Goal: Task Accomplishment & Management: Manage account settings

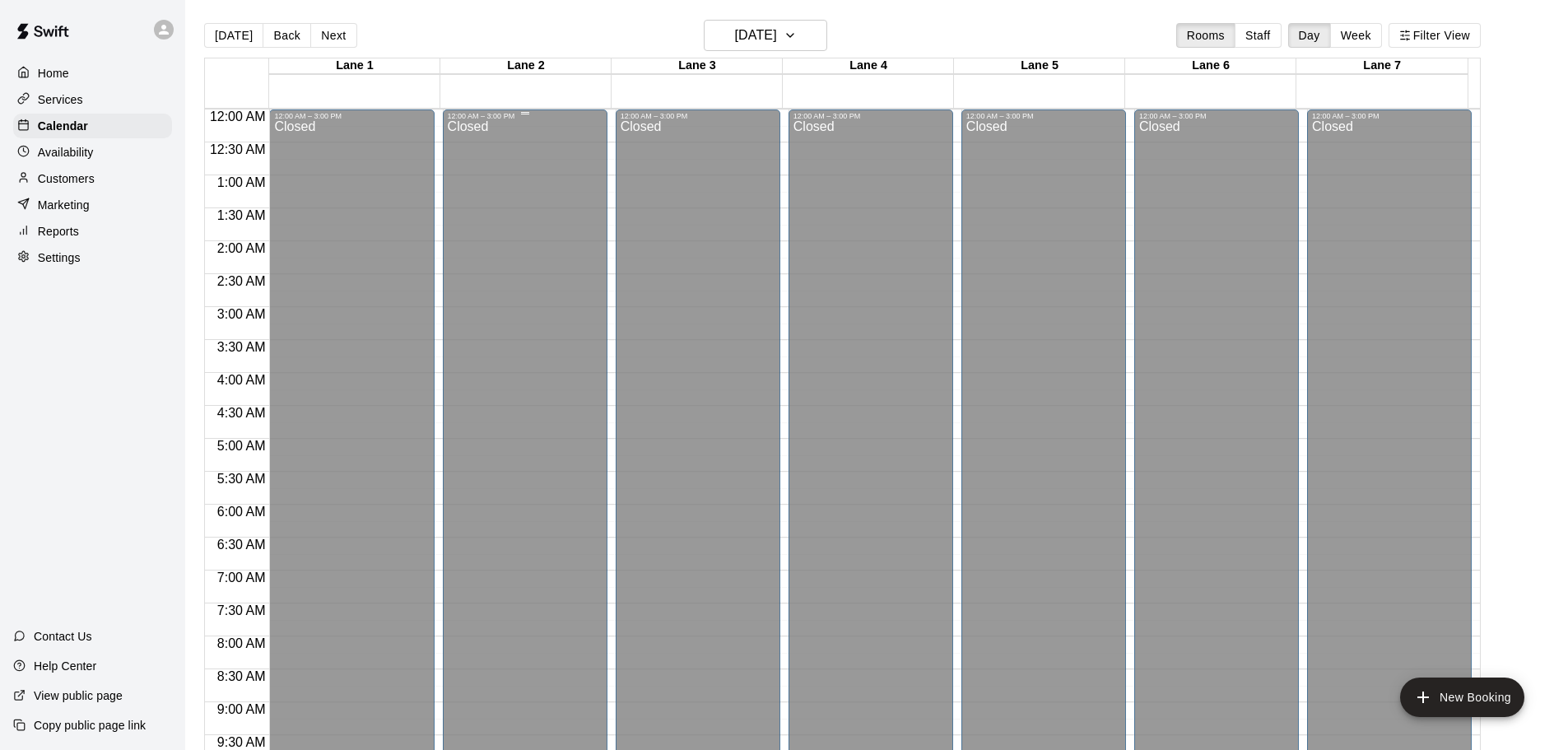
scroll to position [871, 0]
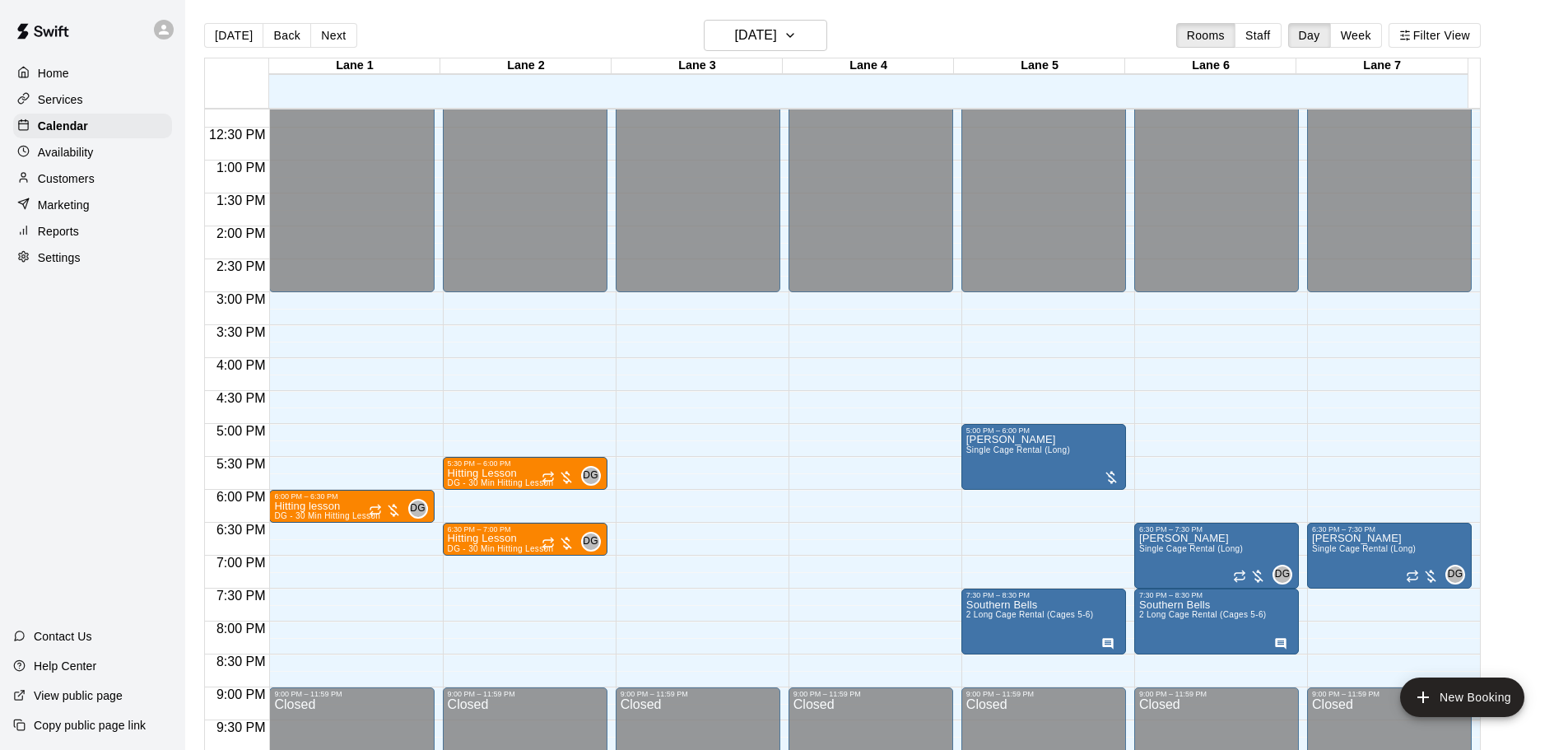
scroll to position [905, 0]
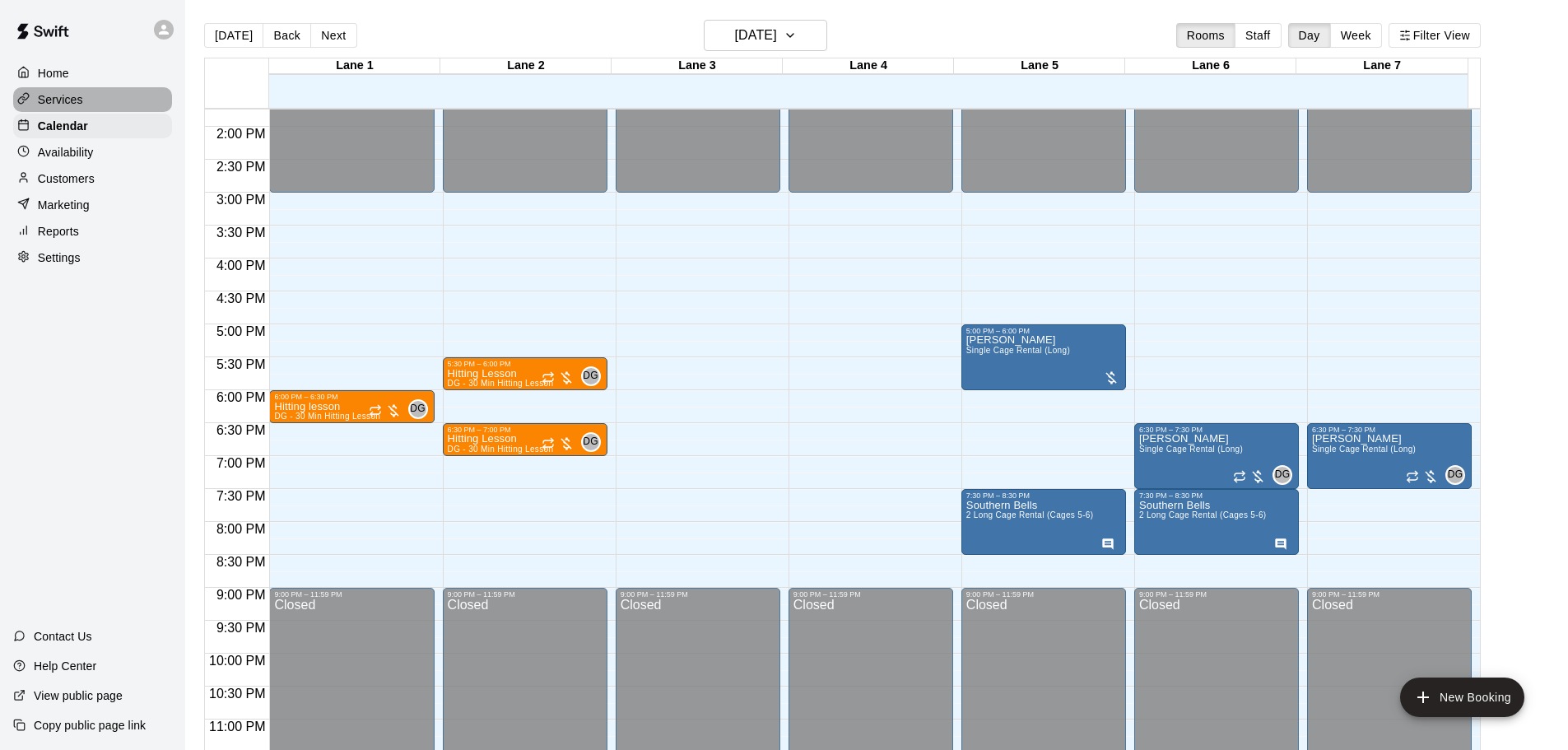
click at [61, 100] on p "Services" at bounding box center [60, 99] width 45 height 16
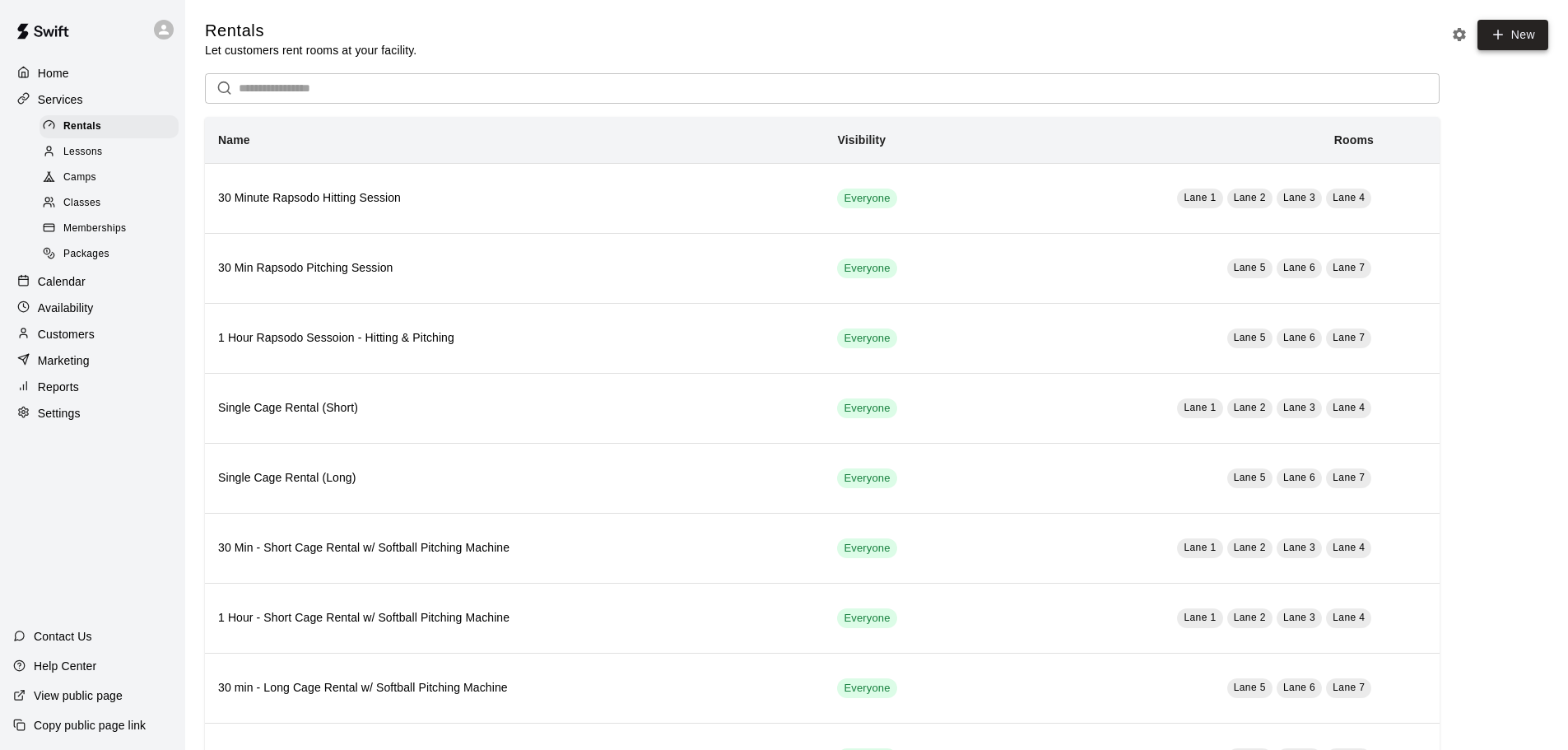
click at [1499, 35] on icon at bounding box center [1499, 35] width 0 height 9
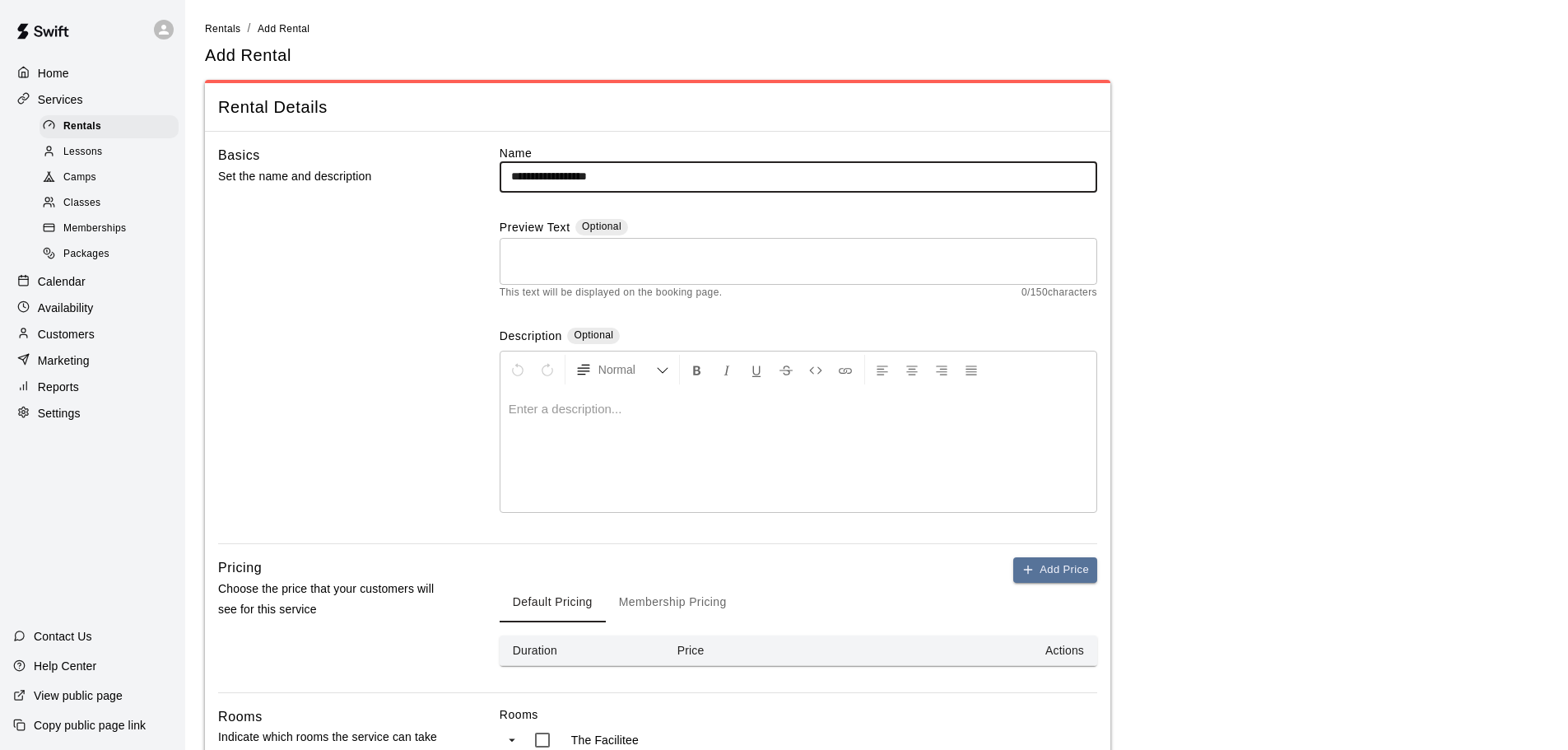
type input "**********"
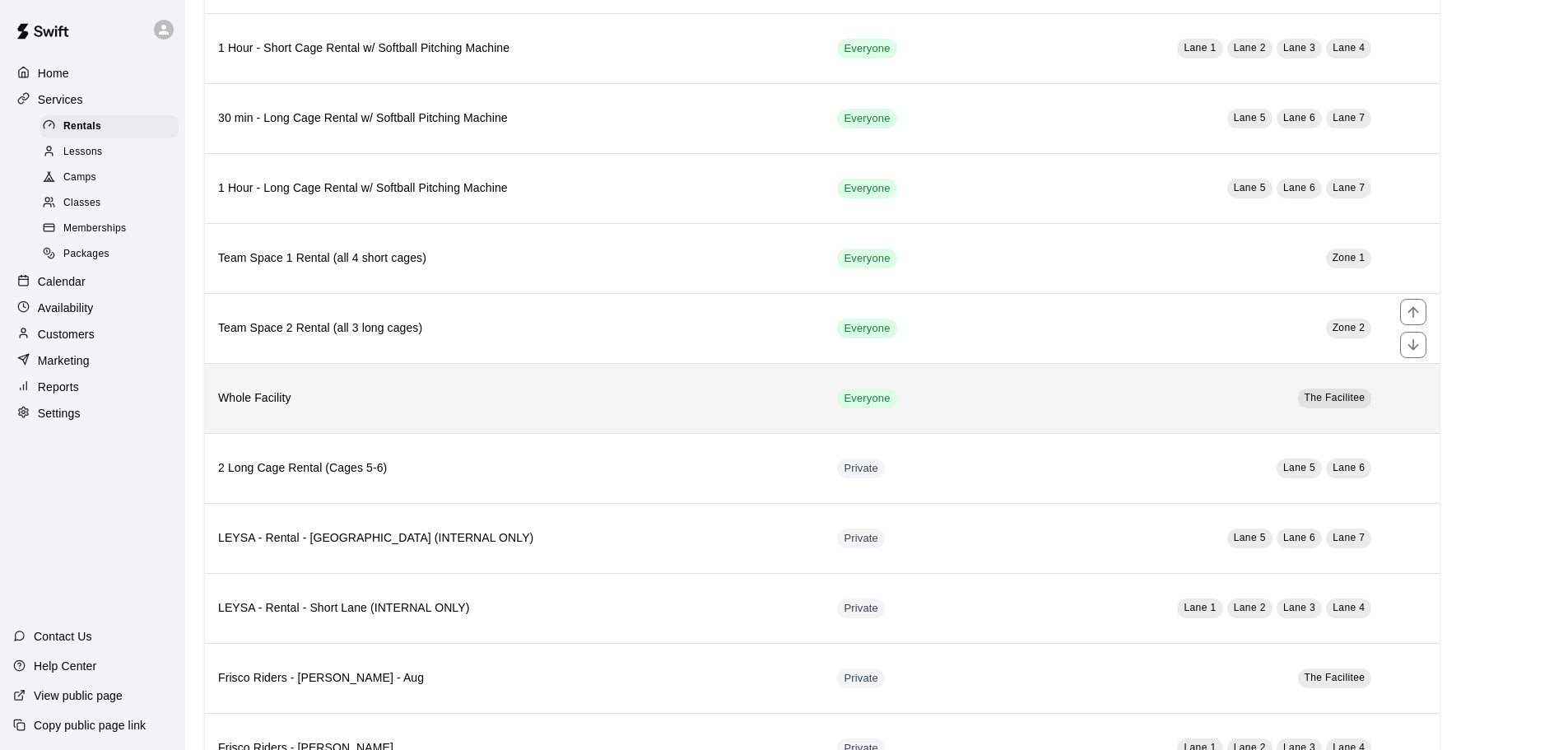
scroll to position [576, 0]
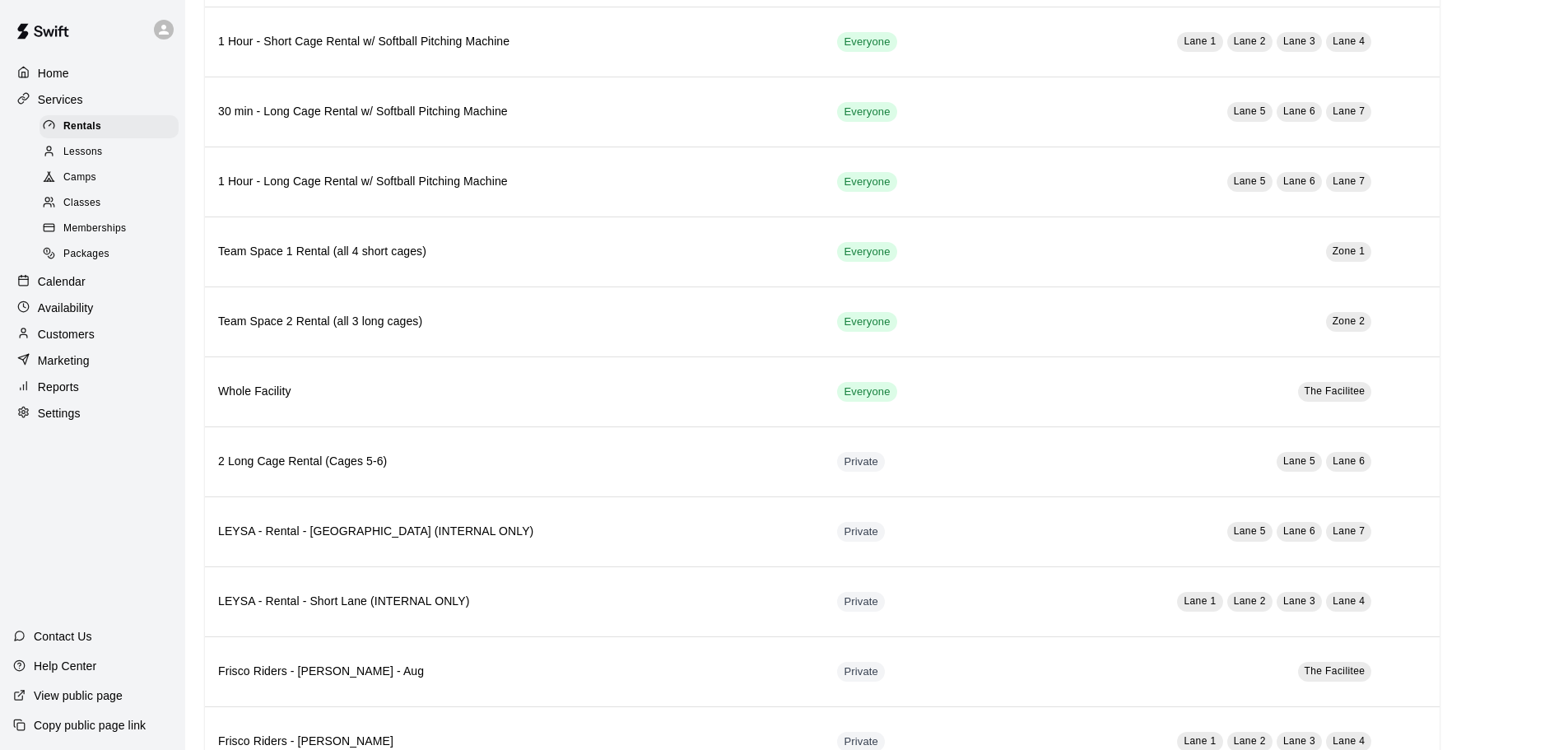
click at [63, 102] on p "Services" at bounding box center [60, 99] width 45 height 16
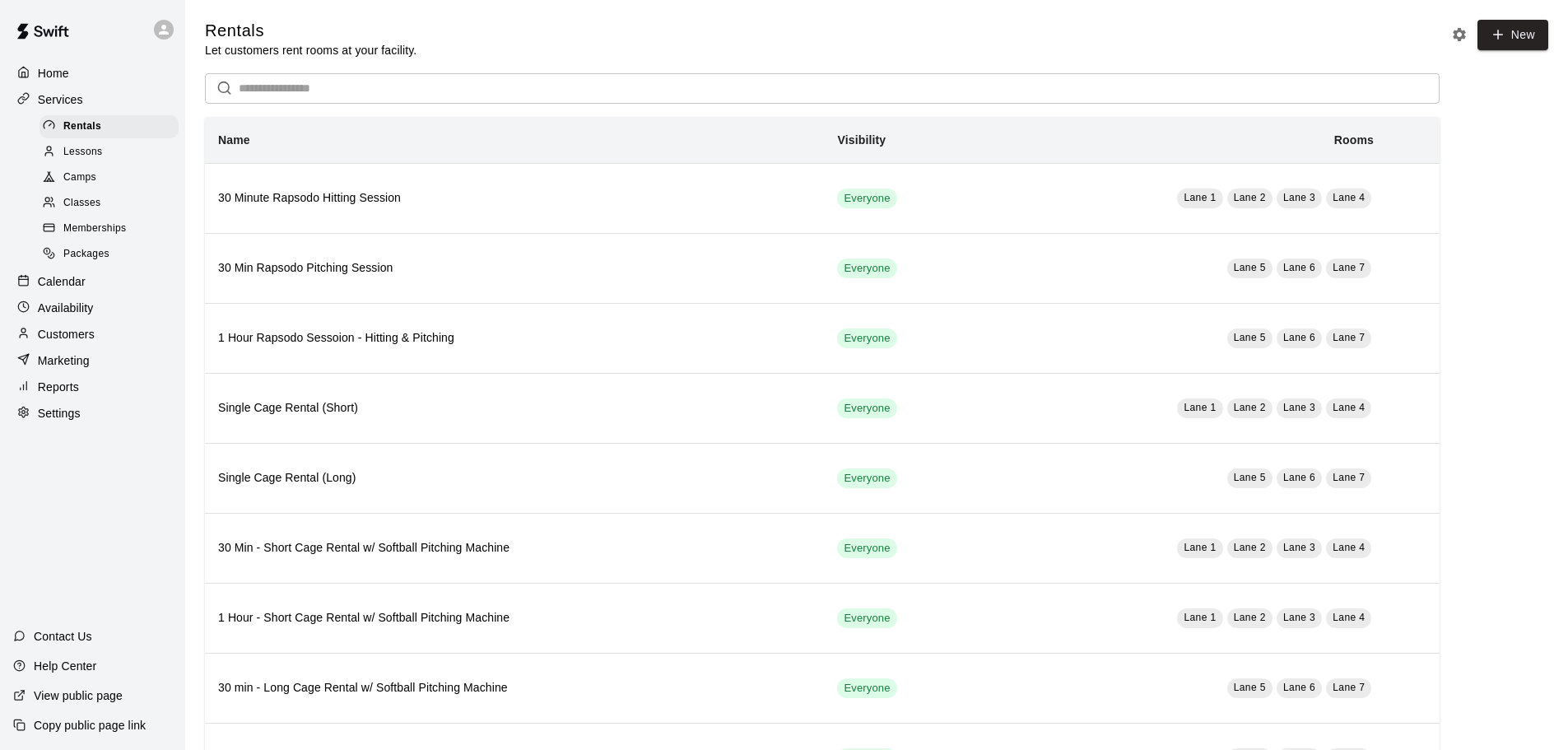
click at [70, 290] on p "Calendar" at bounding box center [62, 281] width 48 height 16
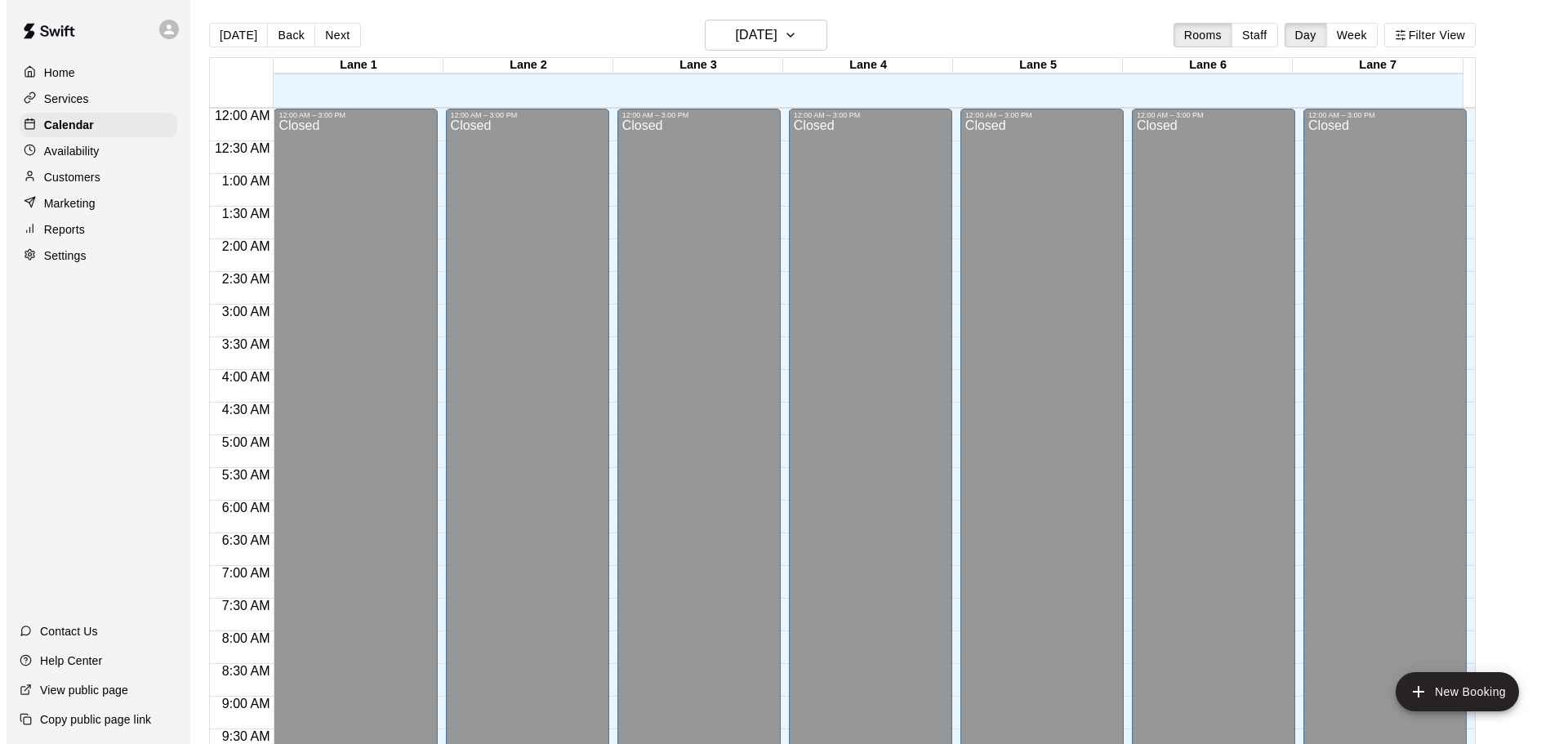
scroll to position [735, 0]
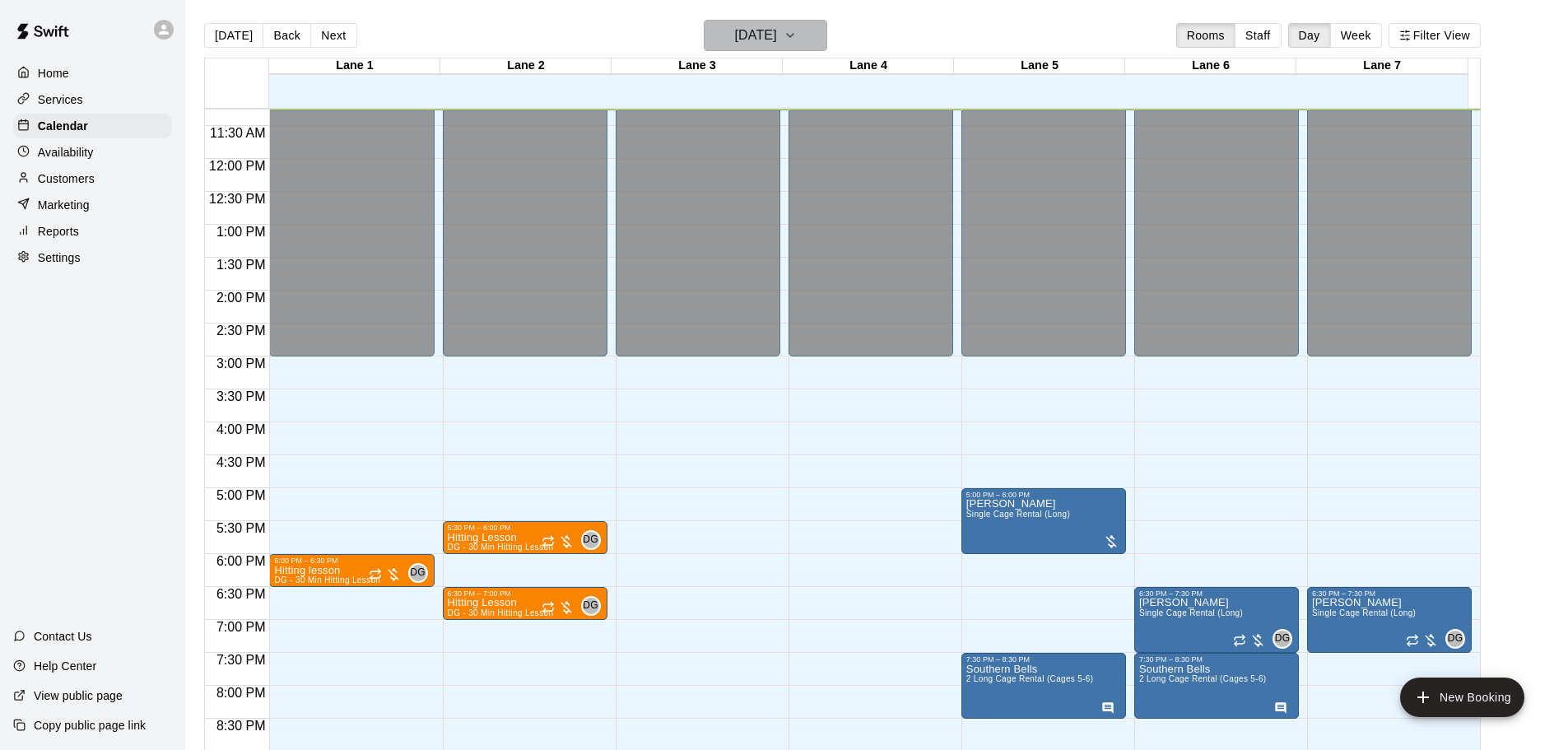
click at [797, 32] on icon "button" at bounding box center [790, 35] width 13 height 20
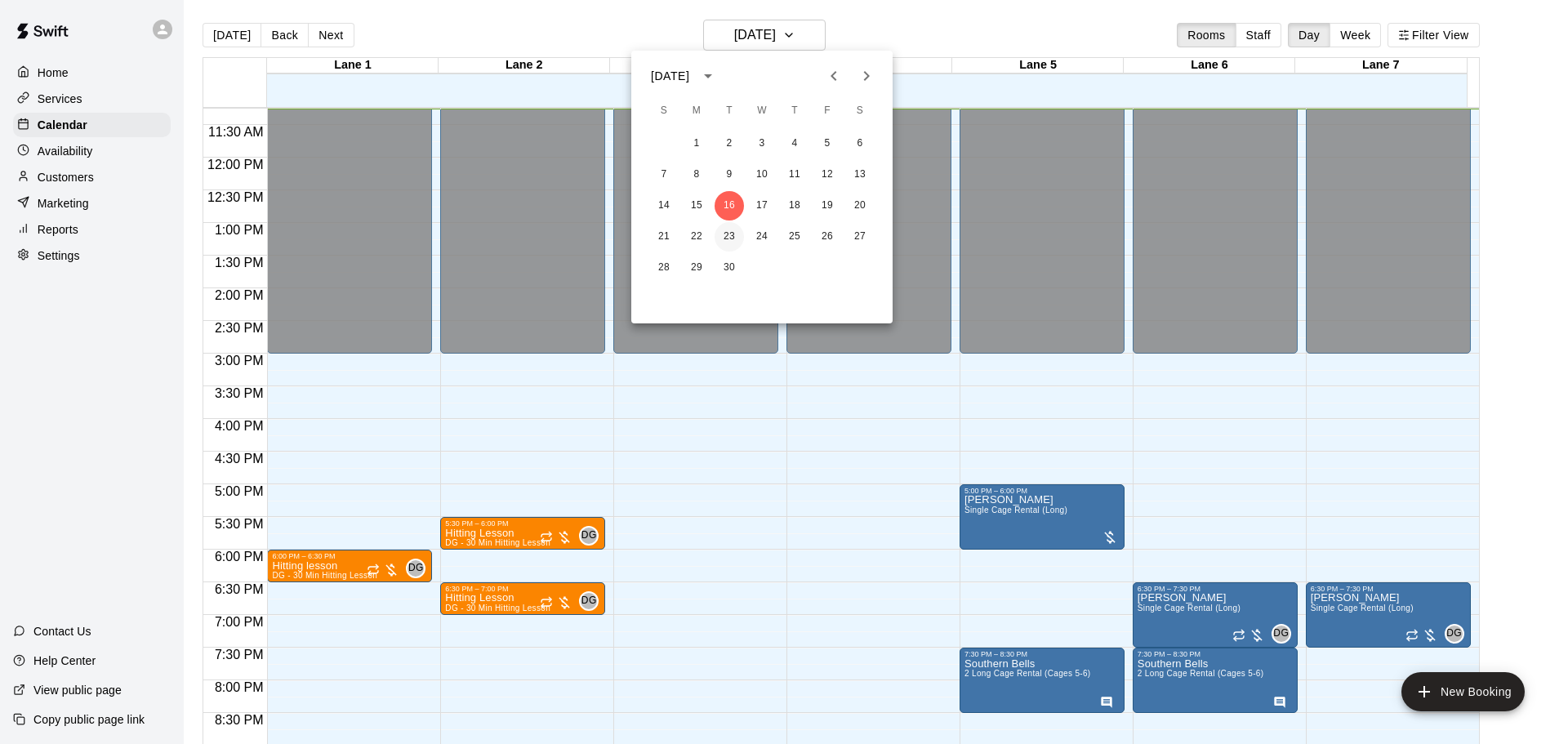
click at [724, 236] on button "23" at bounding box center [729, 236] width 30 height 30
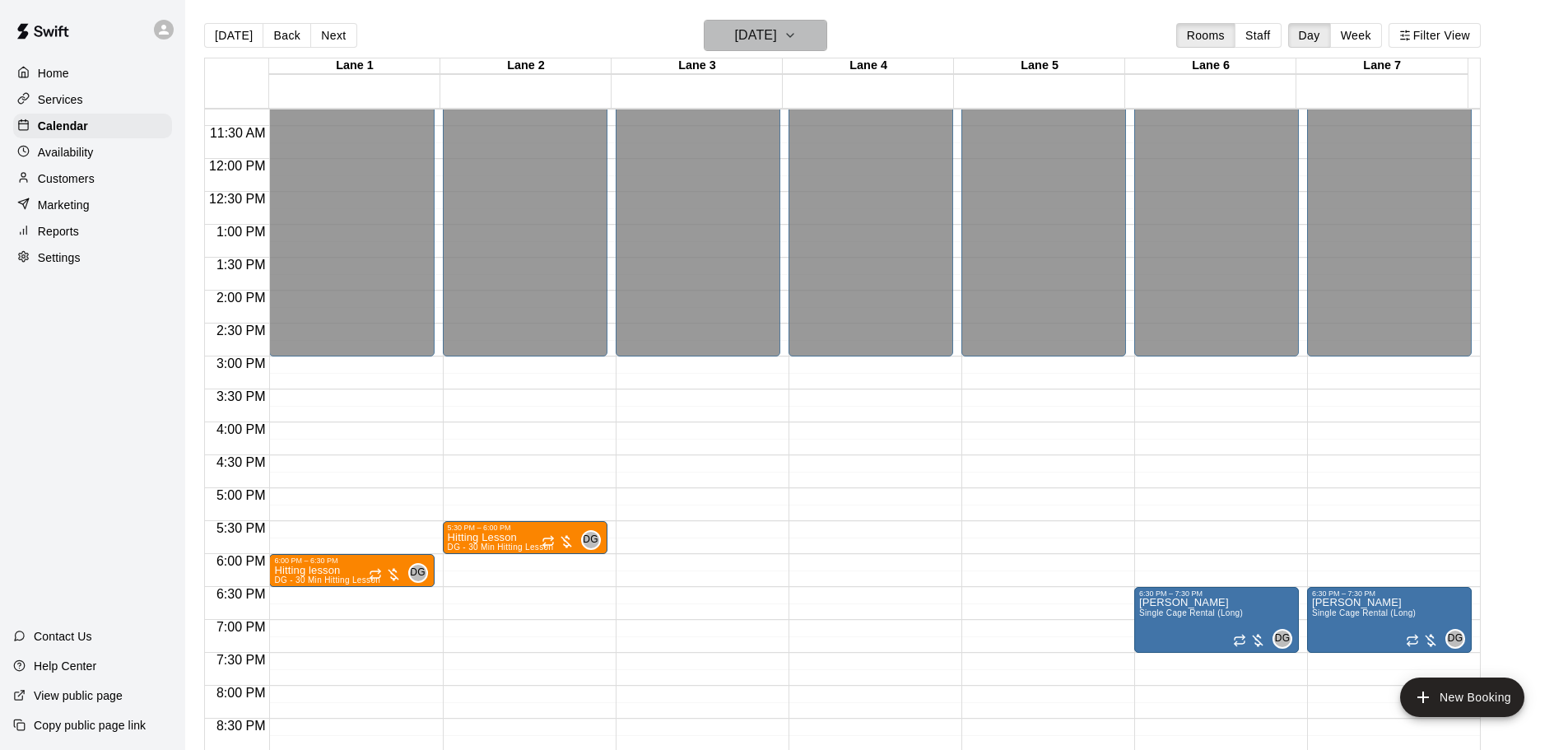
click at [797, 33] on icon "button" at bounding box center [790, 35] width 13 height 20
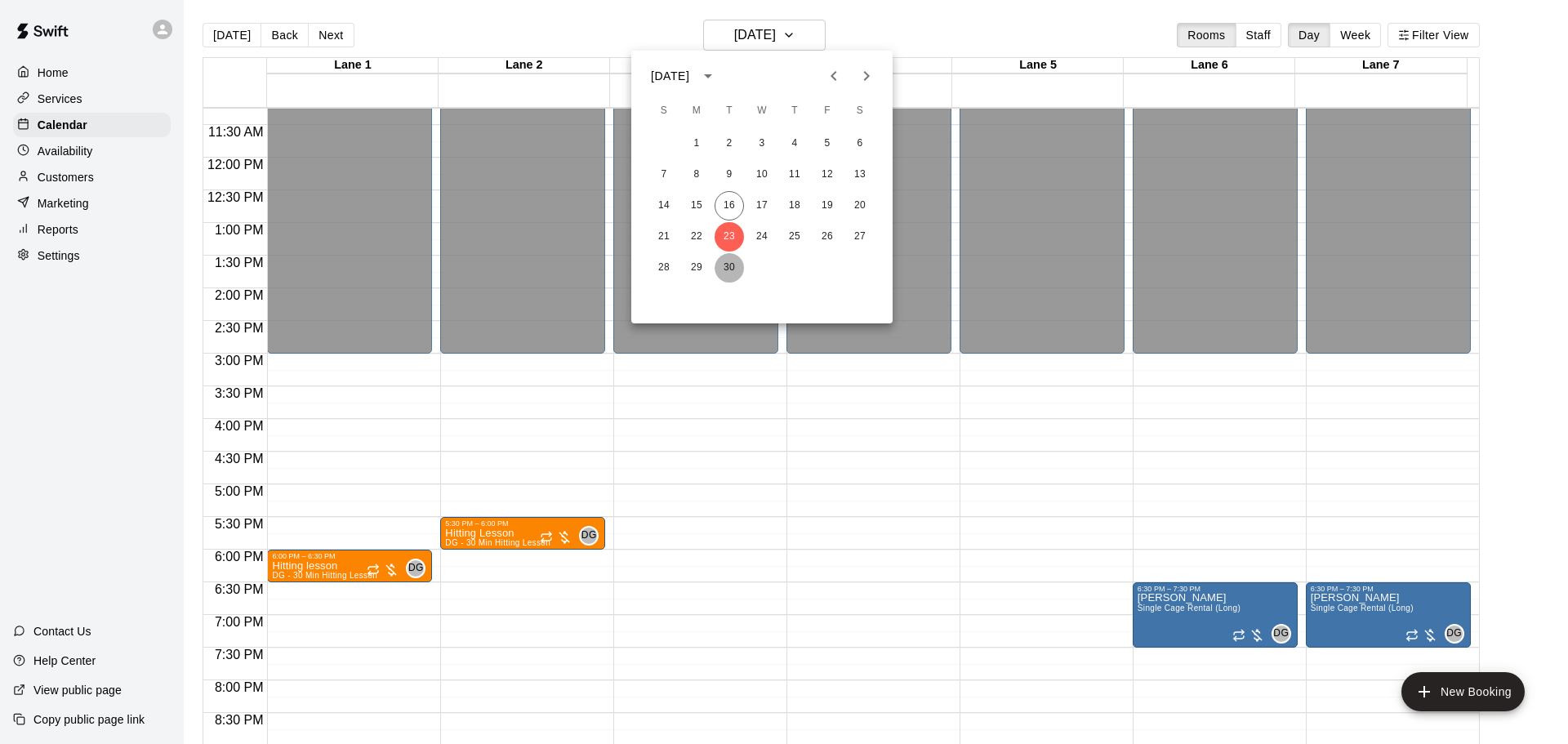
click at [726, 268] on button "30" at bounding box center [729, 268] width 30 height 30
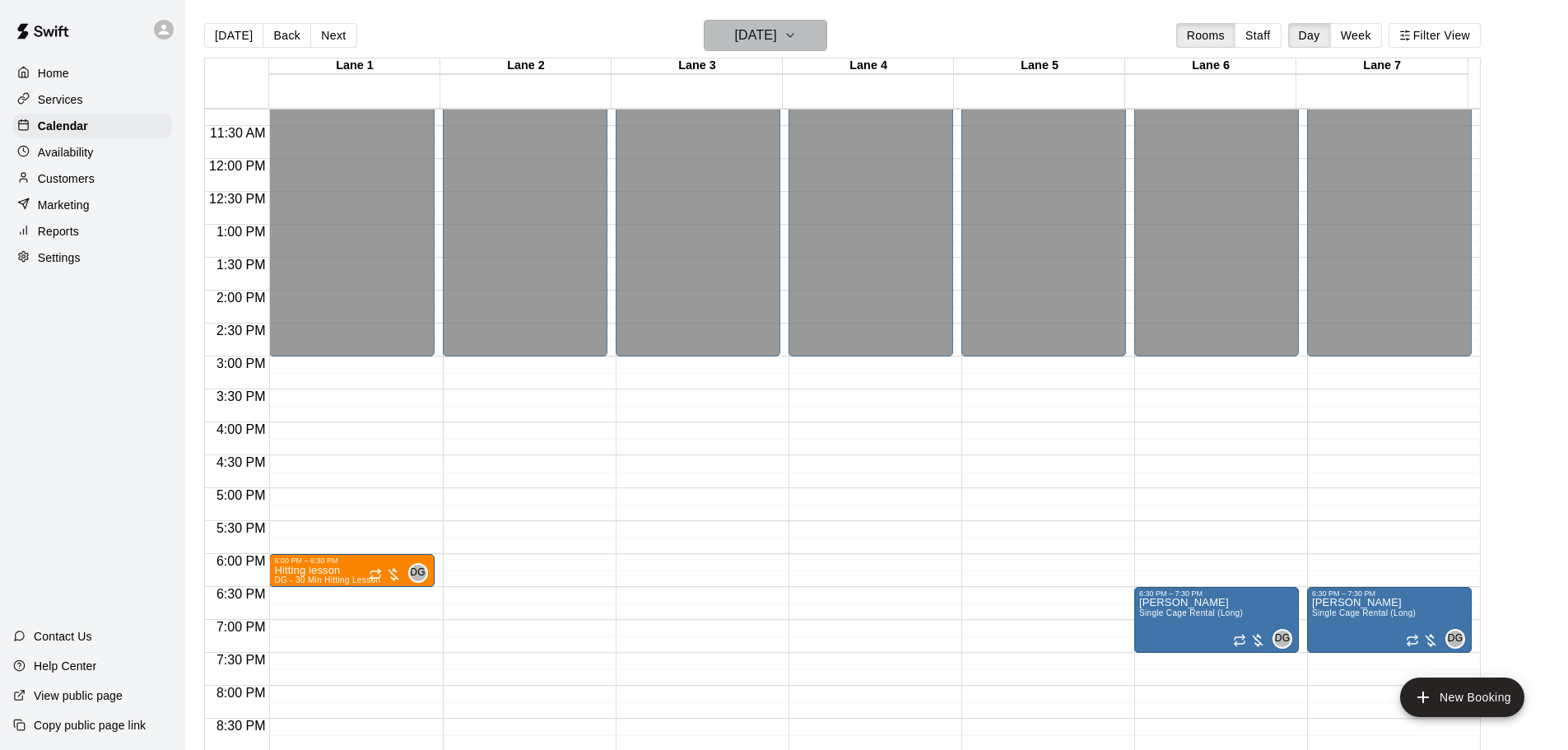
click at [827, 37] on button "[DATE]" at bounding box center [766, 35] width 124 height 32
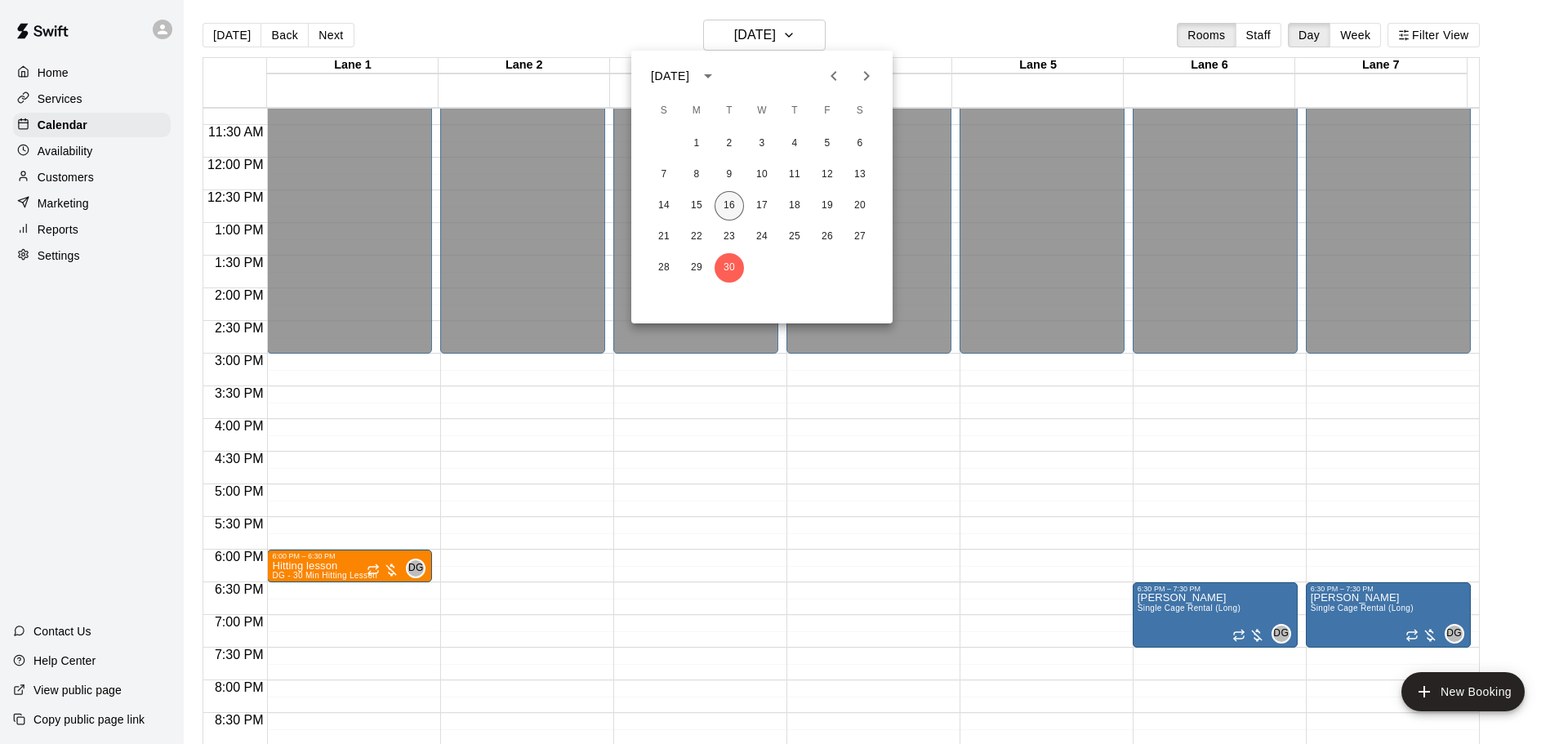
click at [724, 203] on button "16" at bounding box center [729, 205] width 30 height 30
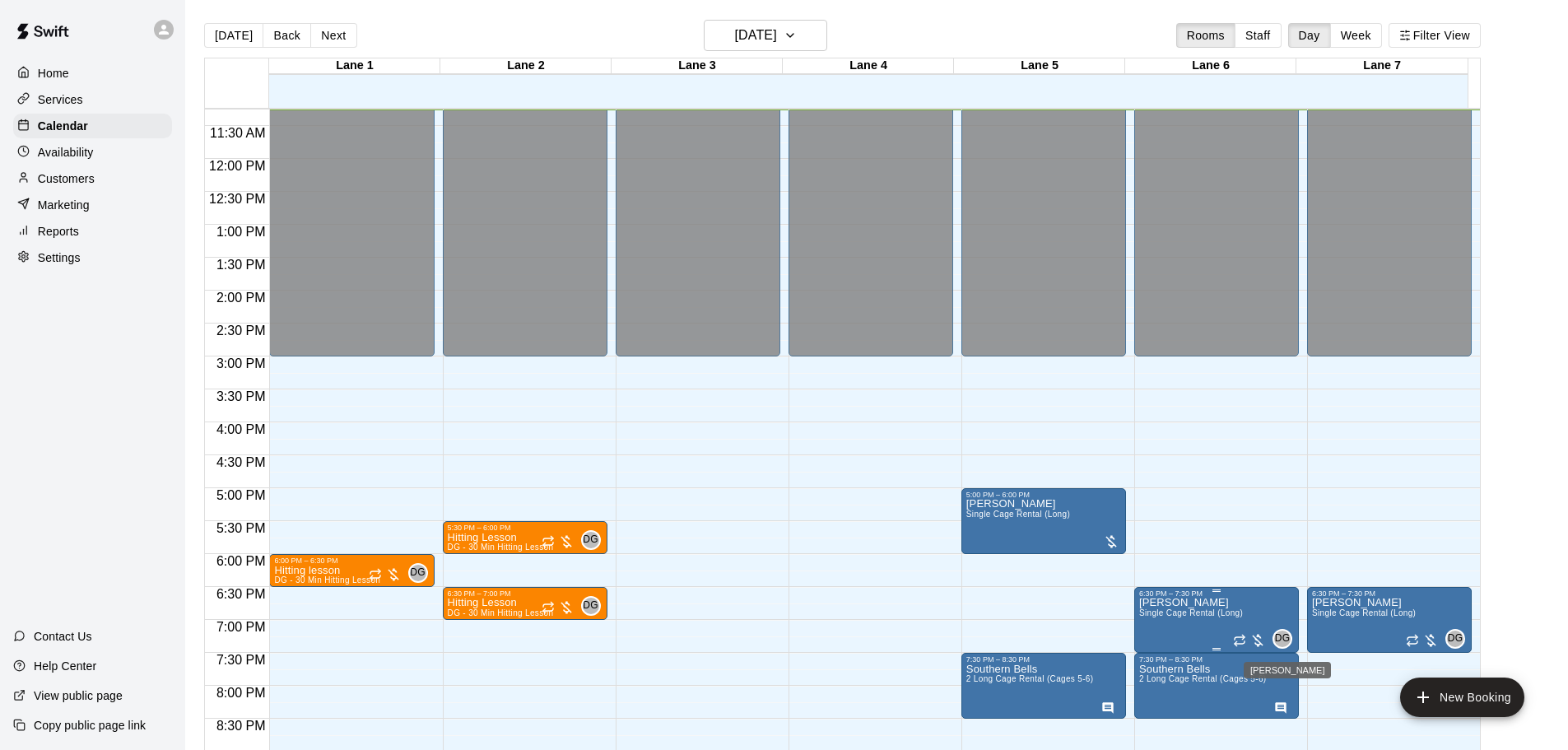
click at [1282, 638] on span "DG" at bounding box center [1283, 638] width 15 height 16
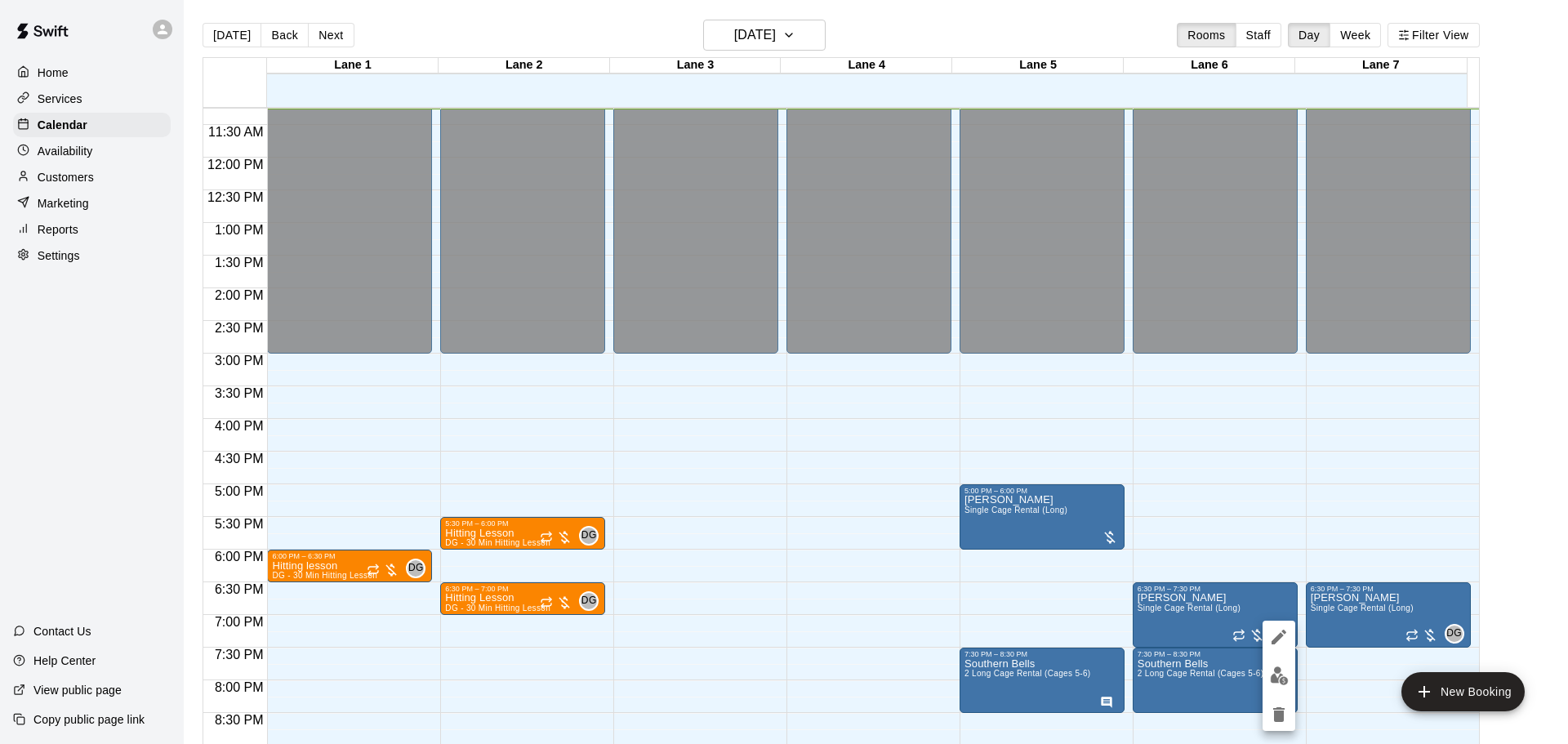
click at [1199, 619] on div at bounding box center [784, 372] width 1568 height 744
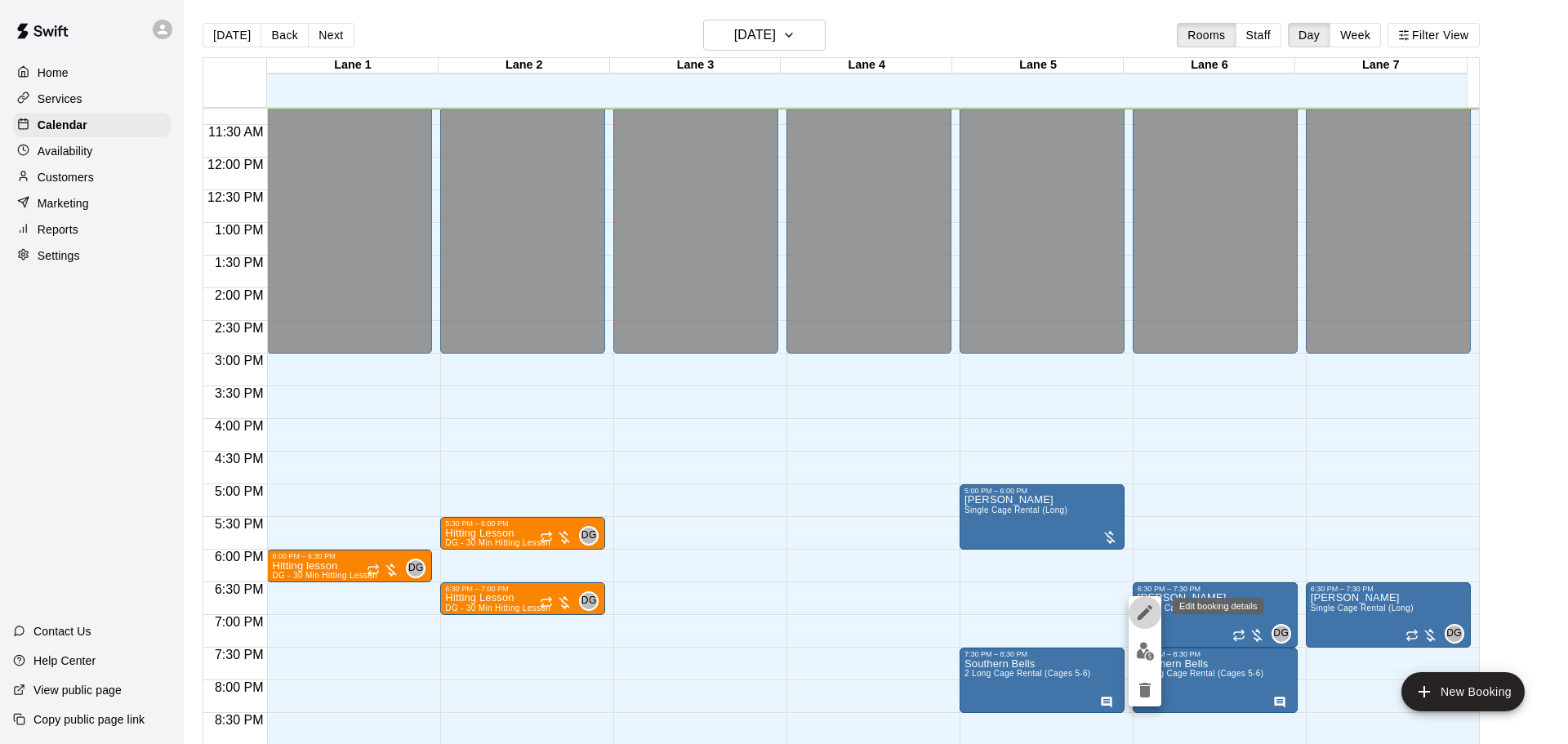
click at [1145, 608] on icon "edit" at bounding box center [1144, 612] width 19 height 19
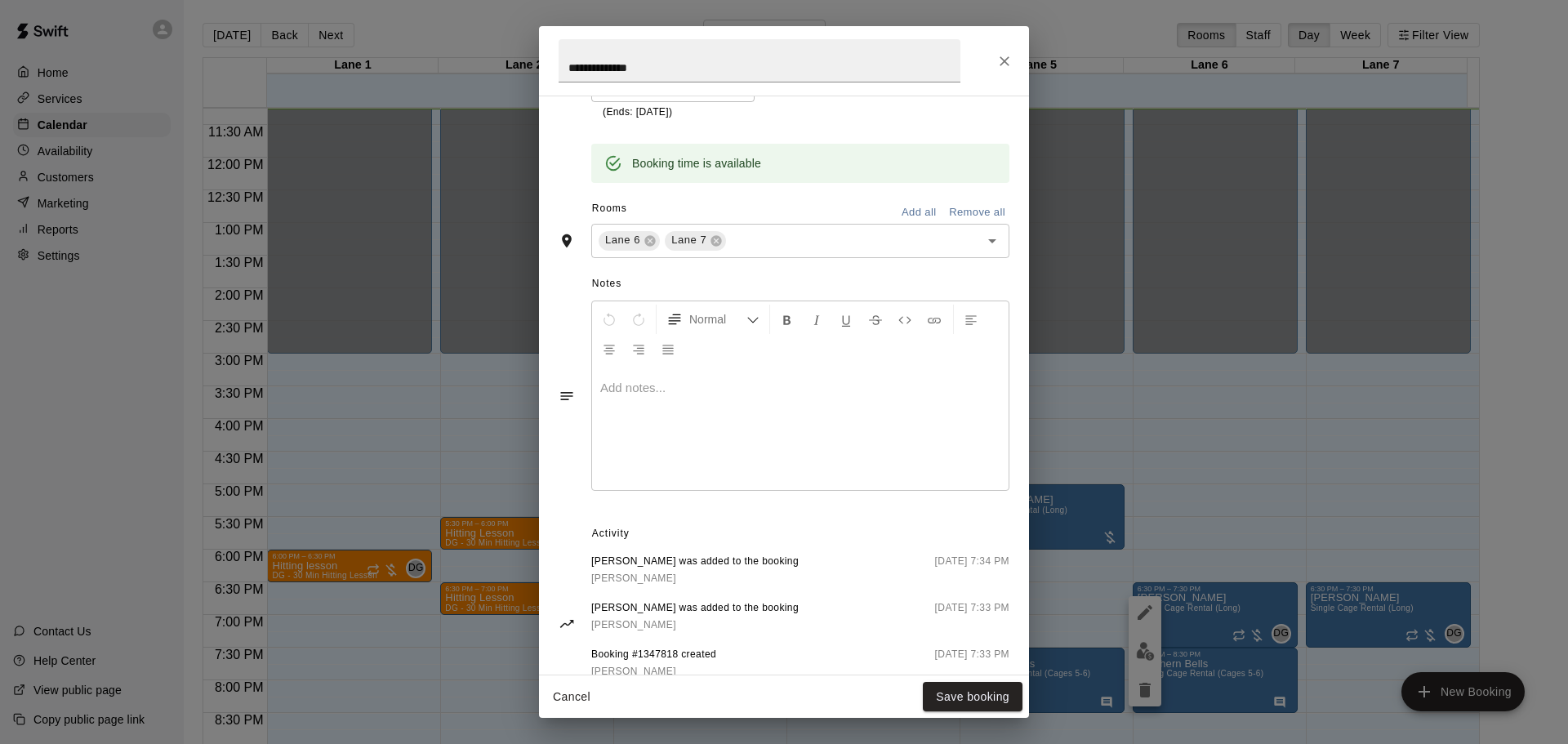
scroll to position [429, 0]
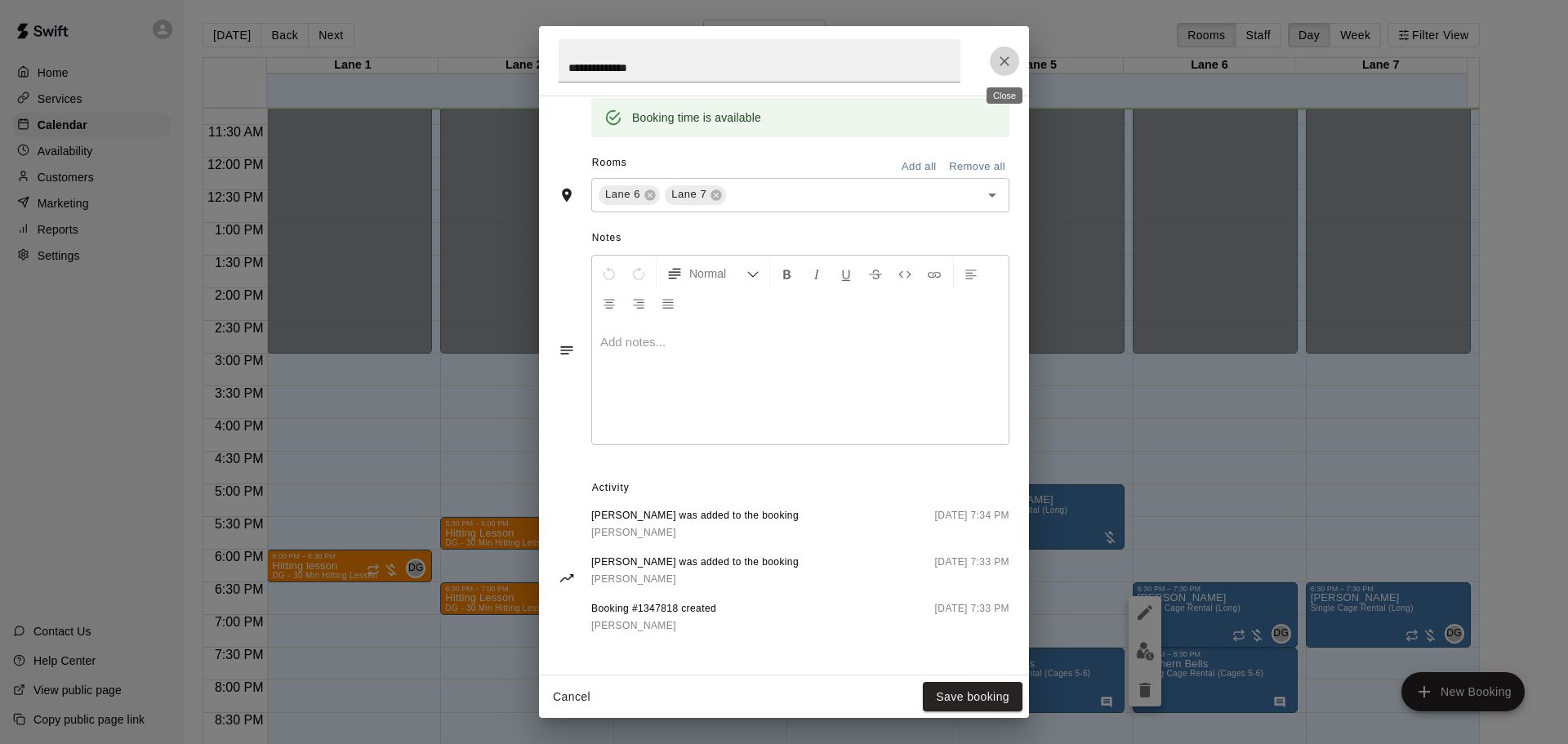
click at [996, 57] on icon "Close" at bounding box center [1004, 61] width 16 height 16
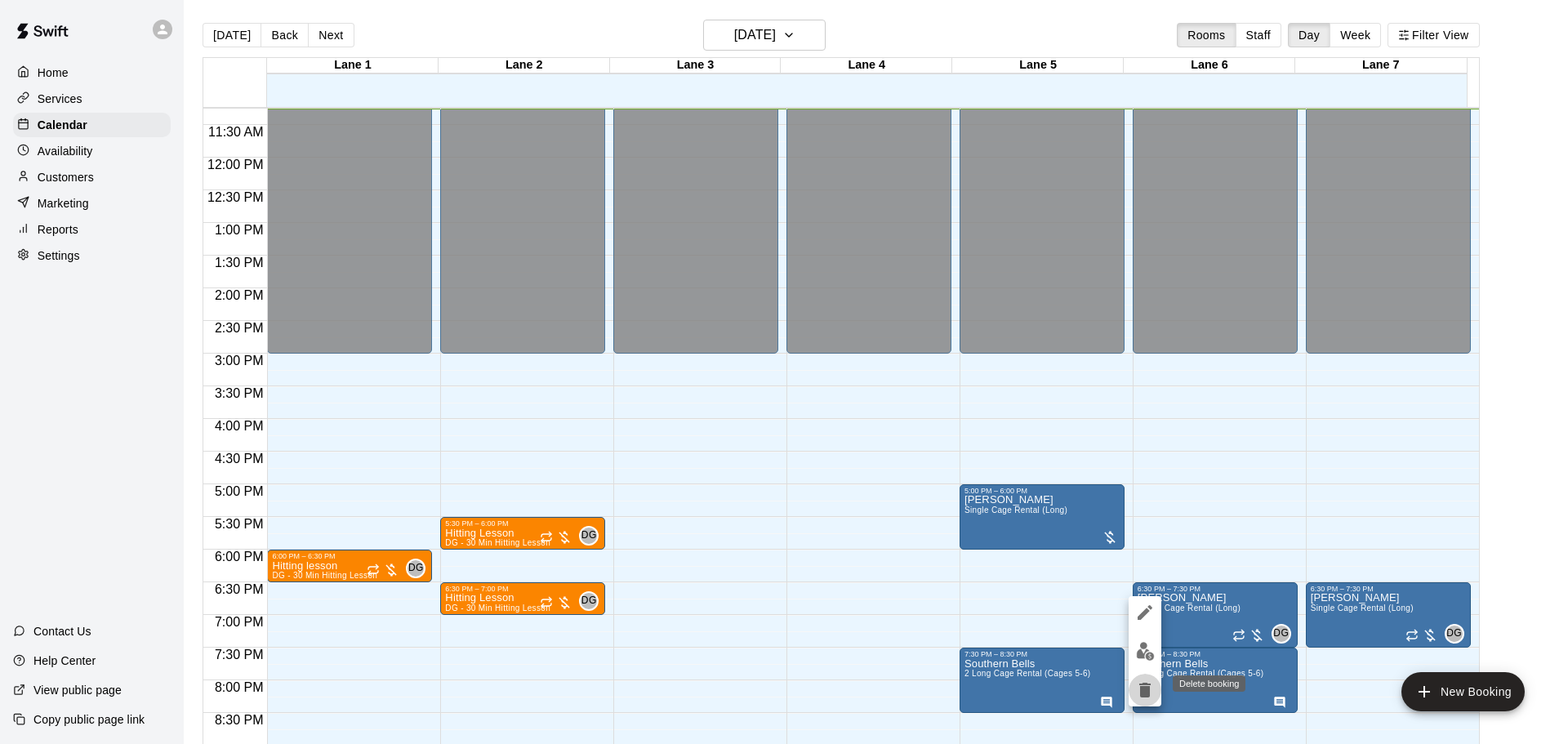
click at [1147, 687] on icon "delete" at bounding box center [1144, 689] width 11 height 14
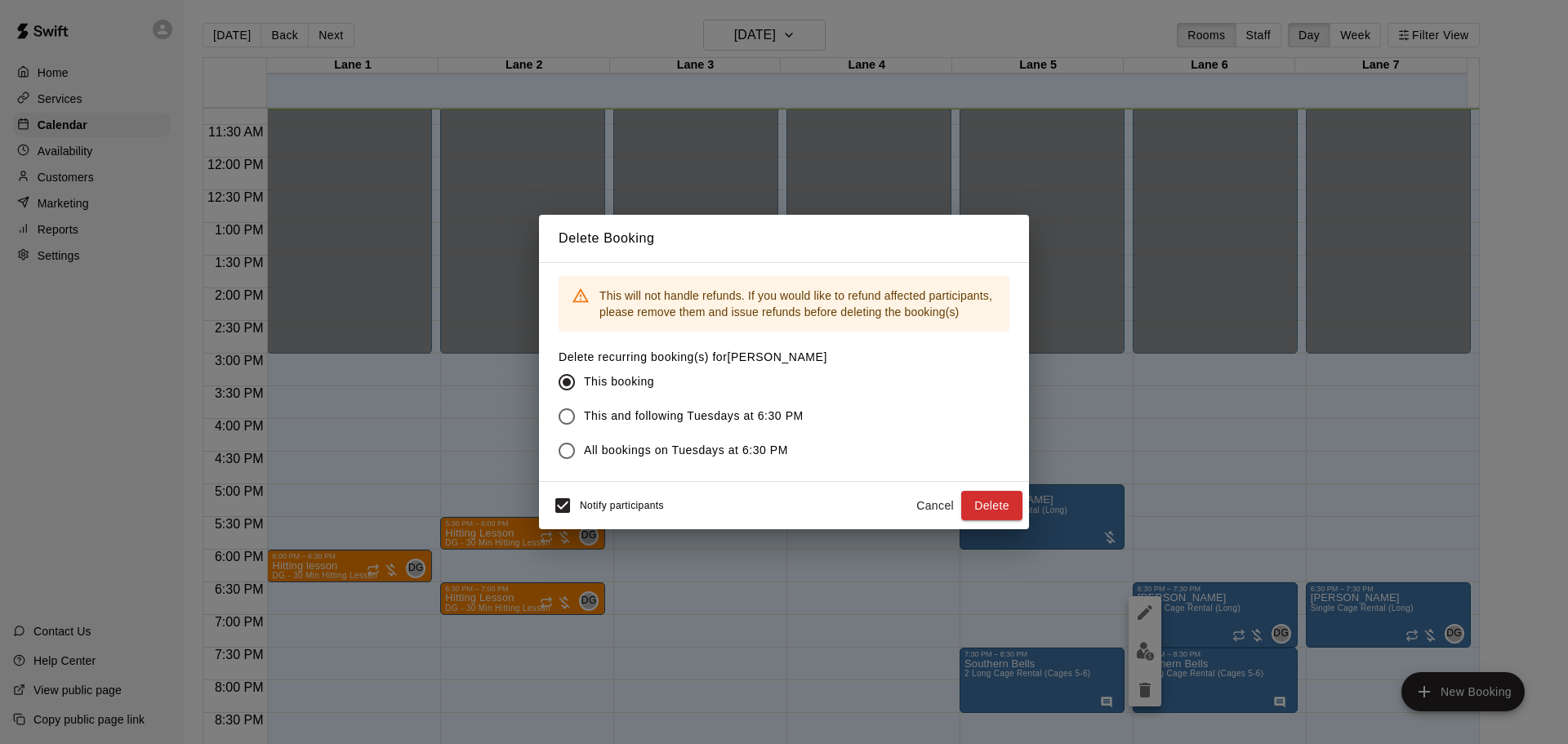
click at [611, 449] on span "All bookings on Tuesdays at 6:30 PM" at bounding box center [686, 450] width 204 height 17
click at [991, 508] on button "Delete" at bounding box center [992, 506] width 61 height 31
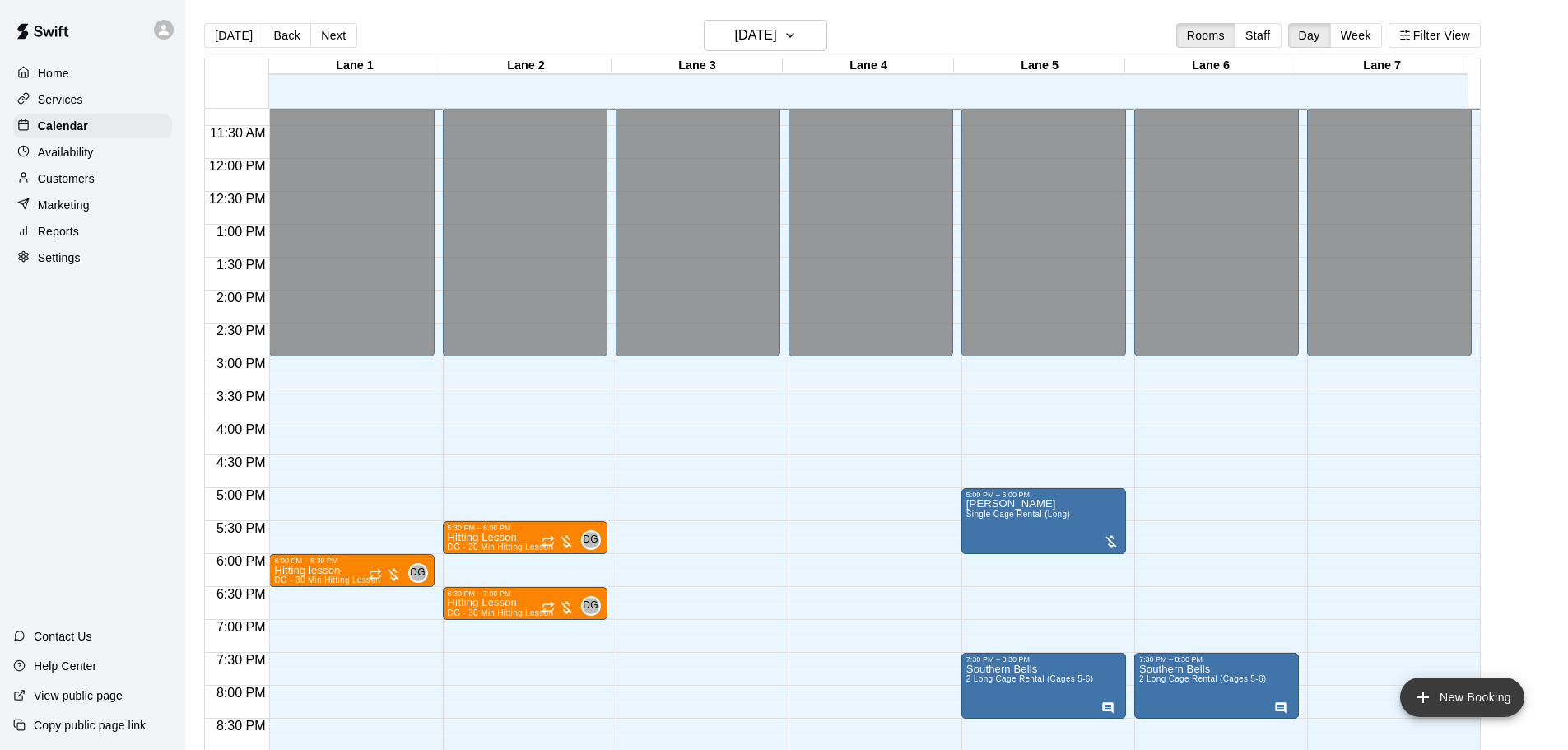
click at [1476, 700] on button "New Booking" at bounding box center [1462, 697] width 124 height 39
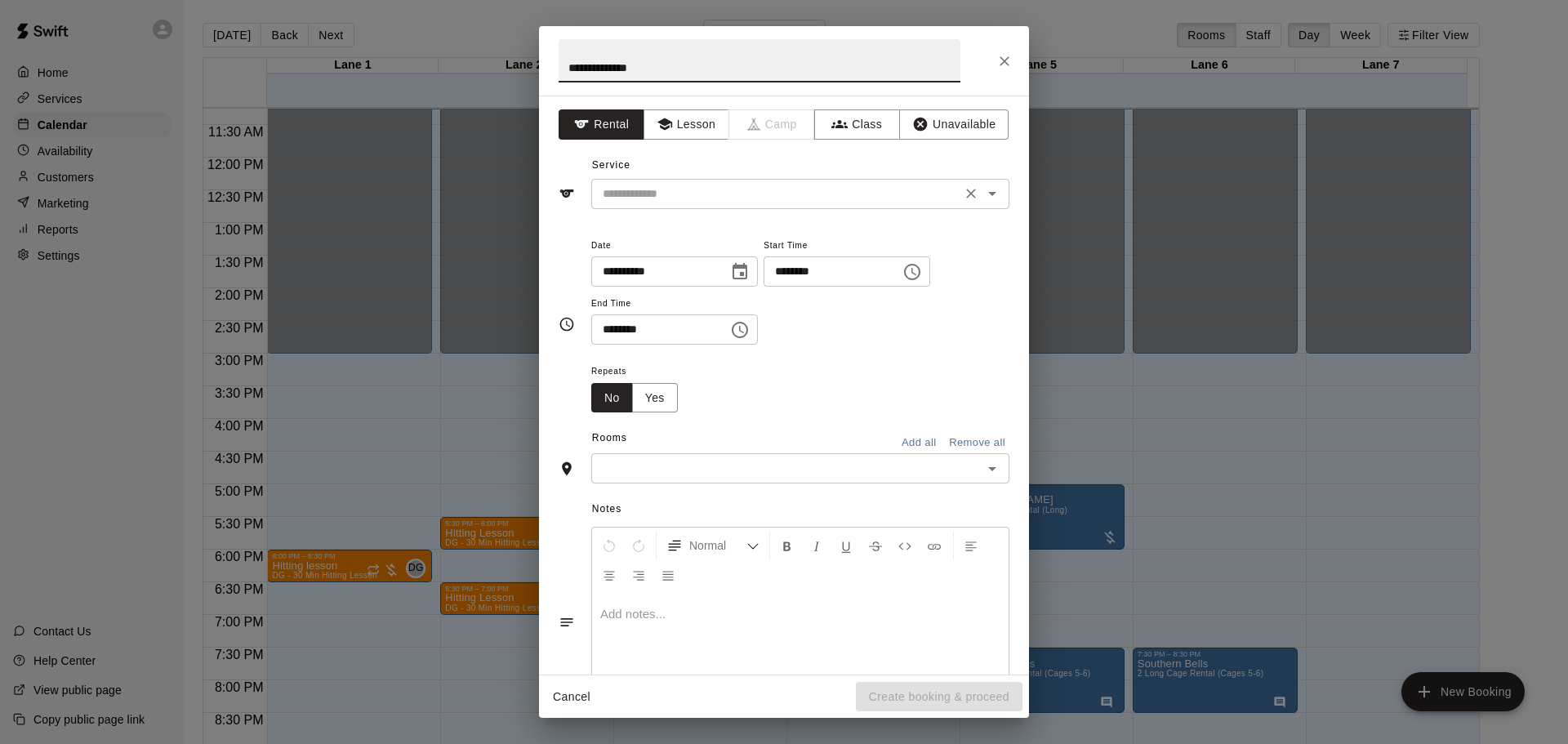
type input "**********"
click at [694, 188] on input "text" at bounding box center [776, 194] width 360 height 20
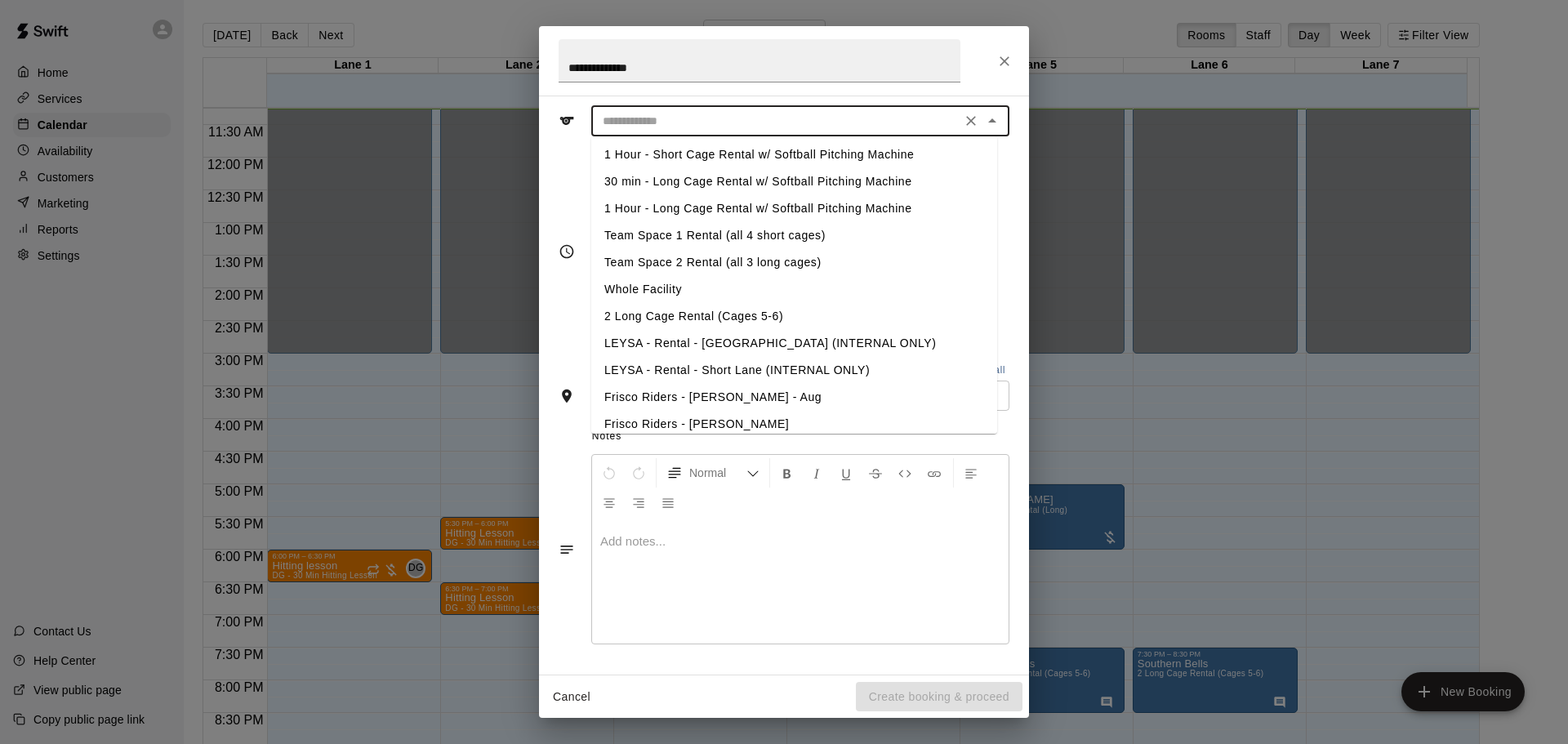
scroll to position [168, 0]
click at [695, 313] on li "2 Long Cage Rental (Cages 5-6)" at bounding box center [794, 313] width 406 height 27
type input "**********"
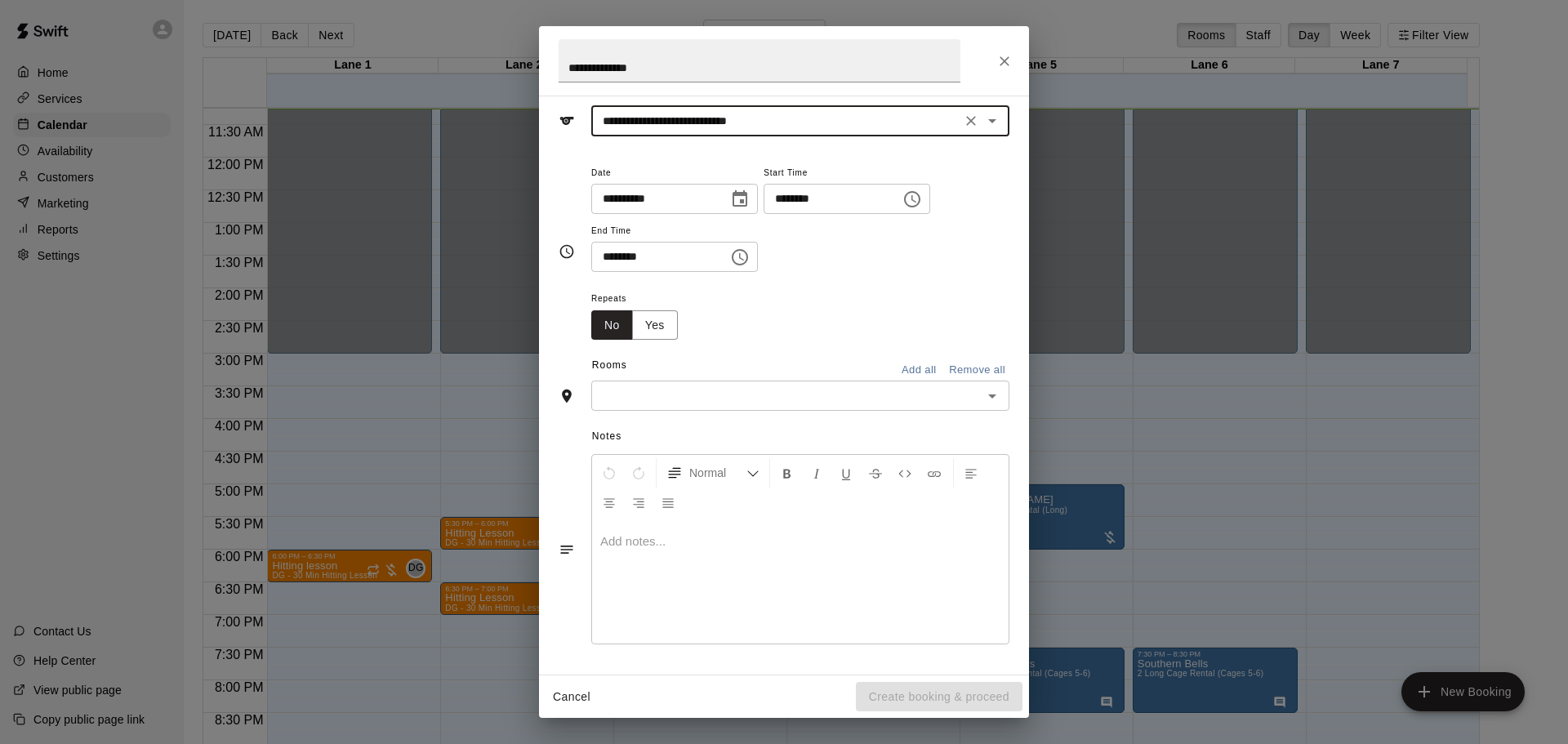
click at [696, 393] on input "text" at bounding box center [787, 396] width 381 height 20
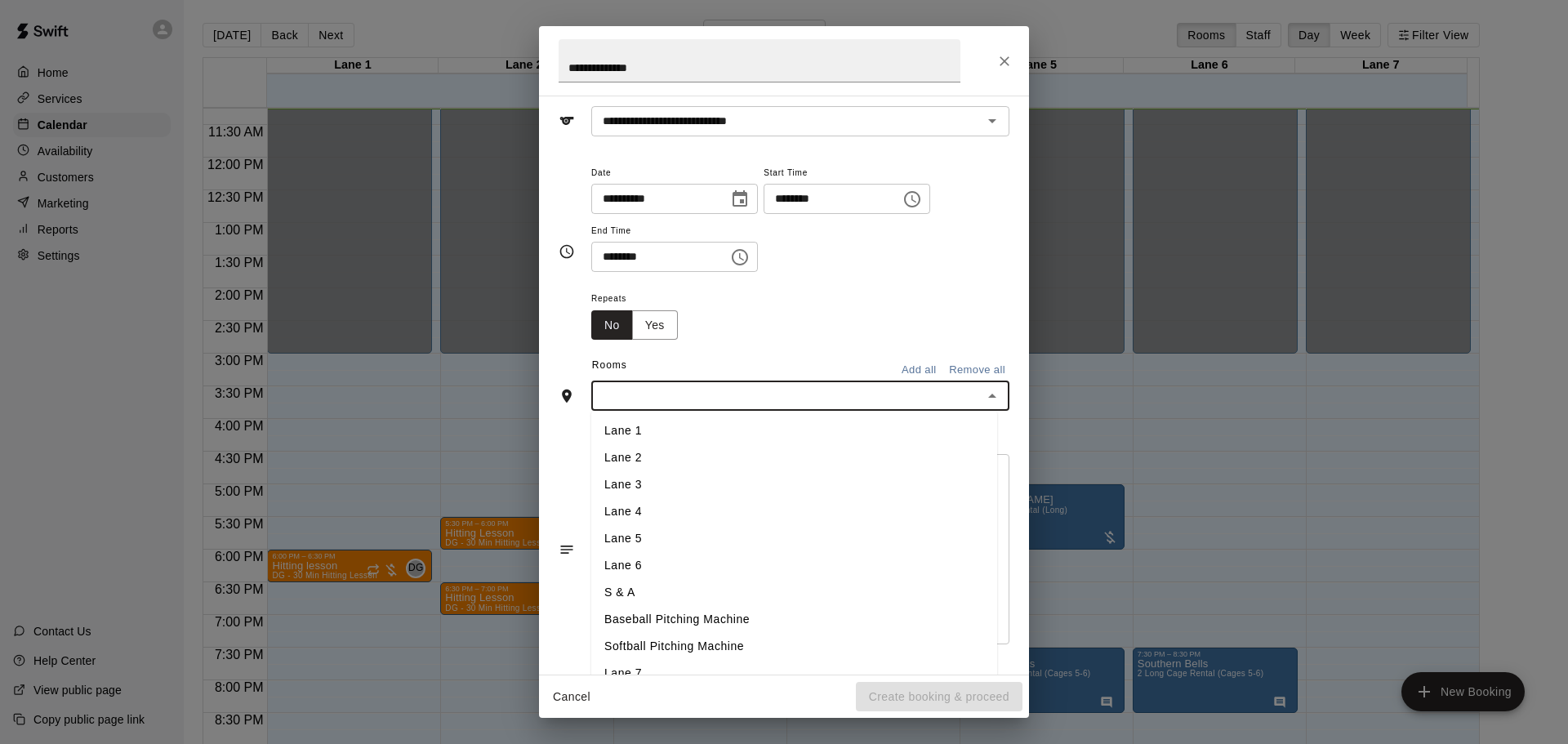
click at [641, 565] on li "Lane 6" at bounding box center [794, 565] width 406 height 27
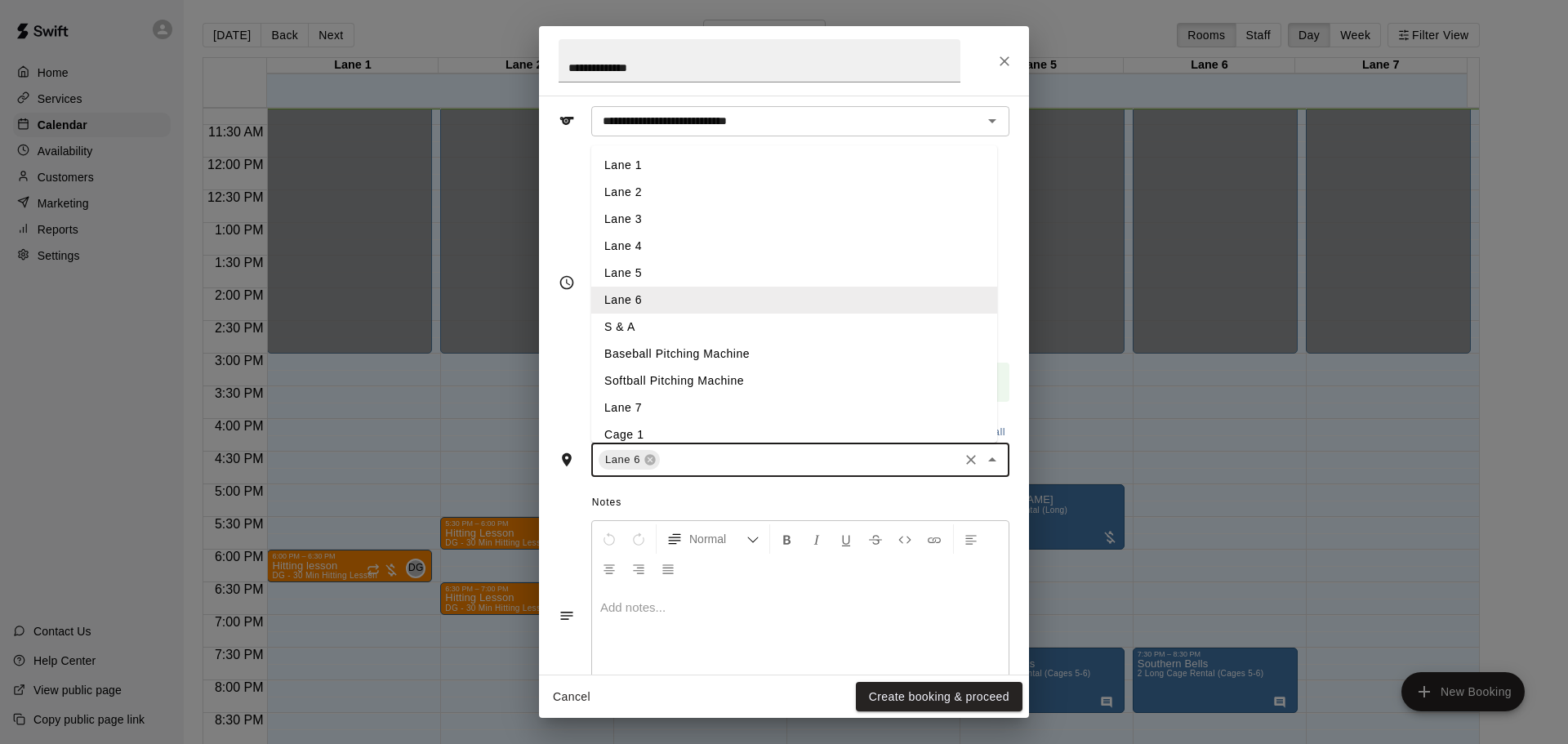
click at [707, 464] on input "text" at bounding box center [809, 460] width 294 height 20
click at [633, 410] on li "Lane 7" at bounding box center [794, 408] width 406 height 27
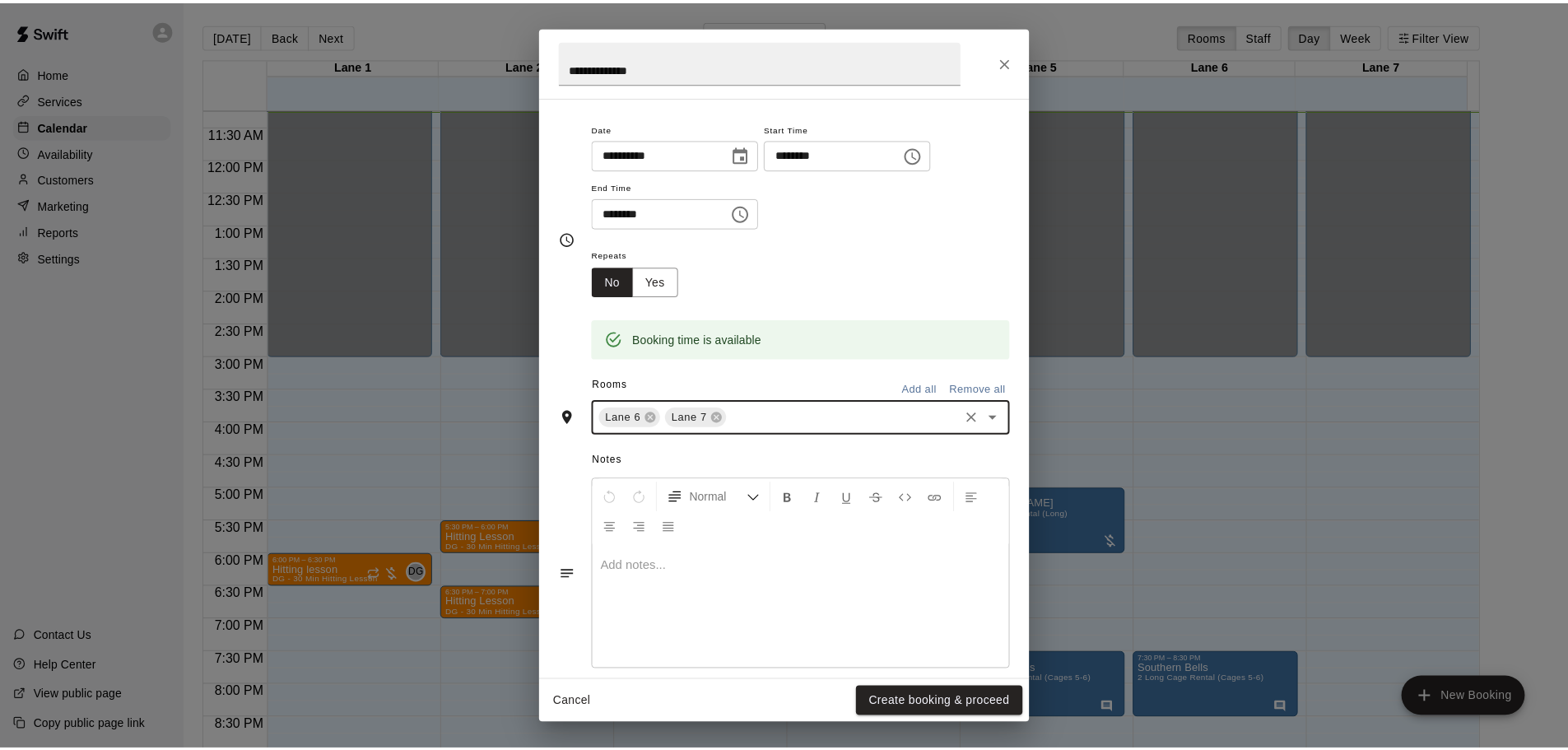
scroll to position [140, 0]
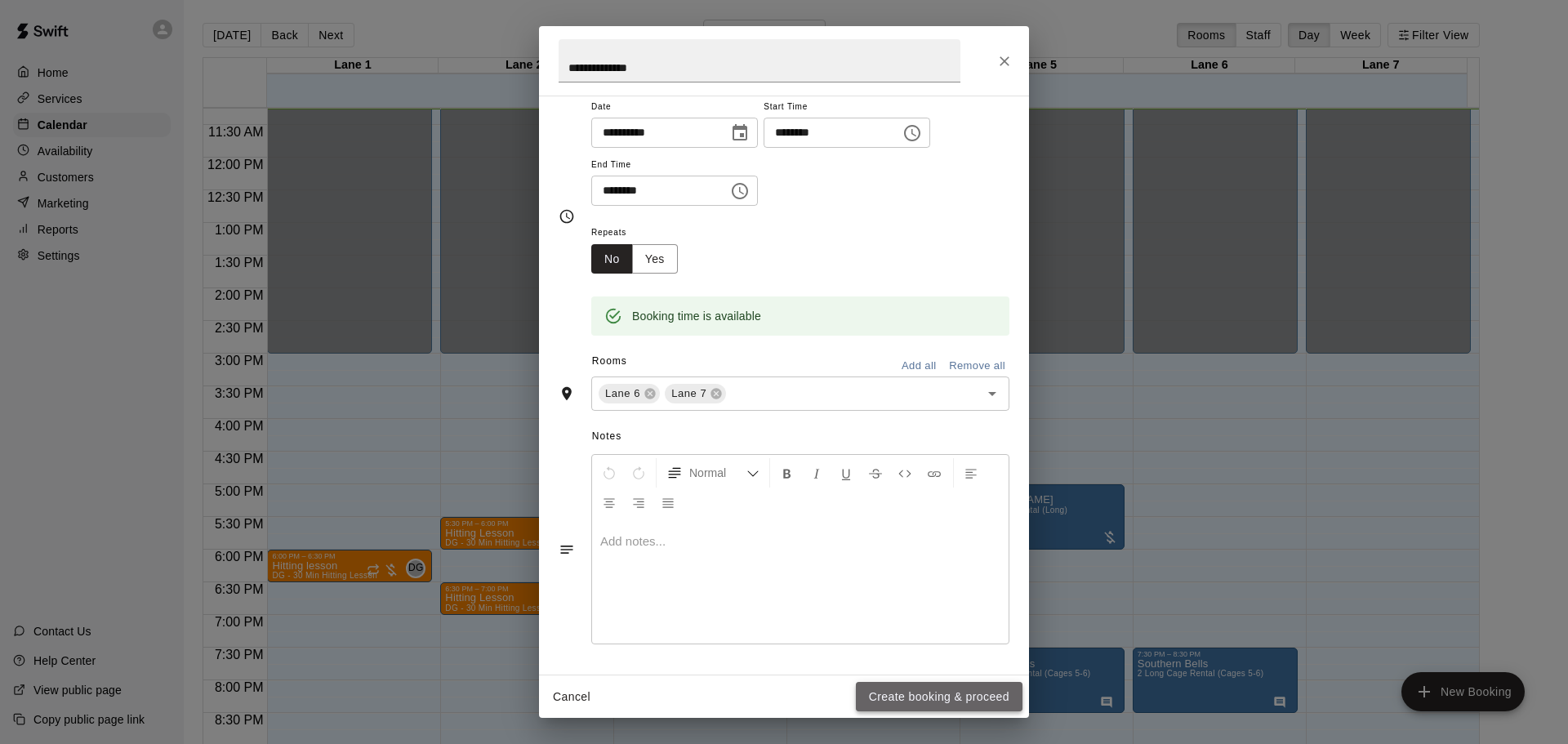
drag, startPoint x: 909, startPoint y: 692, endPoint x: 906, endPoint y: 676, distance: 16.3
click at [908, 692] on button "Create booking & proceed" at bounding box center [939, 697] width 167 height 31
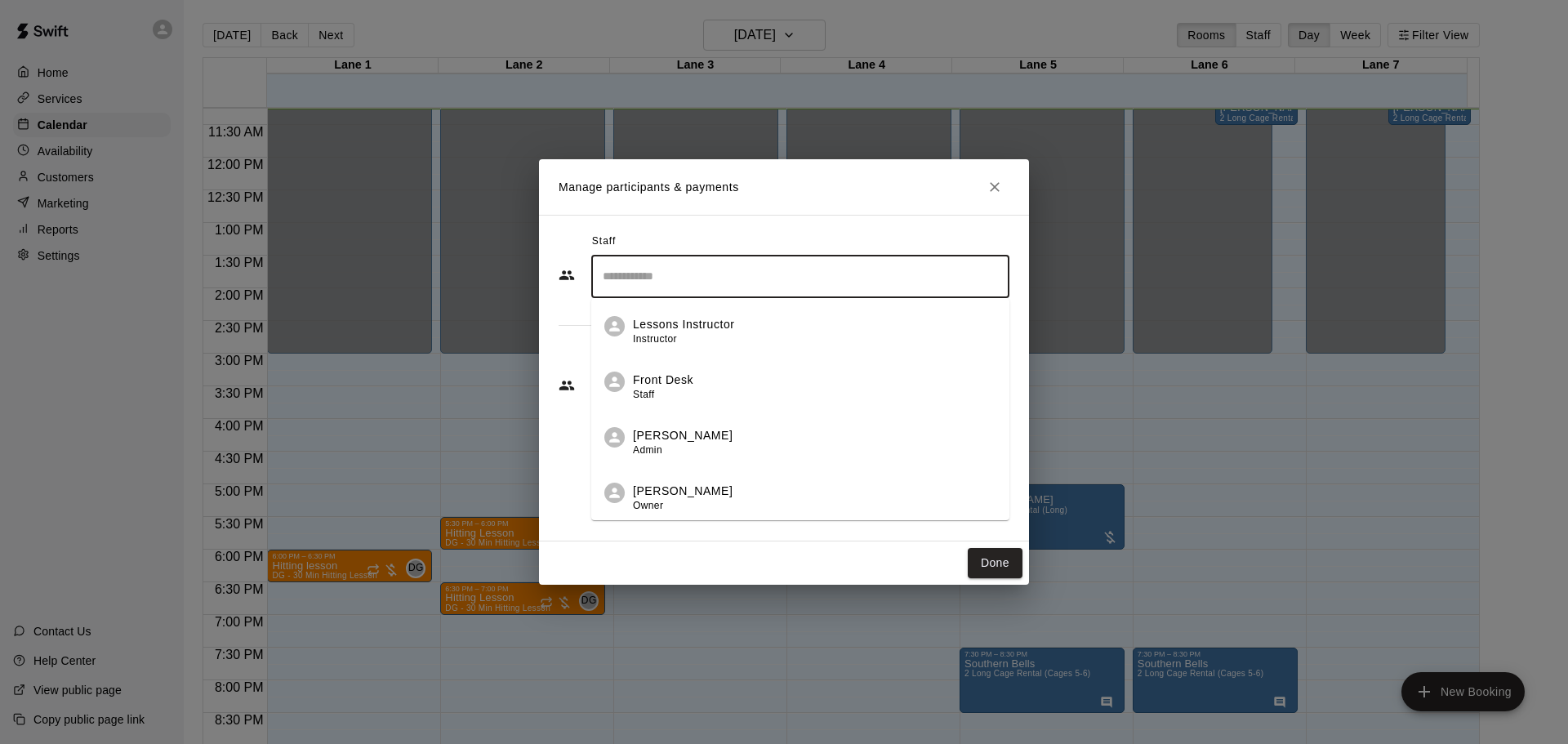
click at [664, 282] on input "Search staff" at bounding box center [800, 276] width 403 height 29
click at [664, 502] on div "[PERSON_NAME] Owner" at bounding box center [683, 498] width 100 height 32
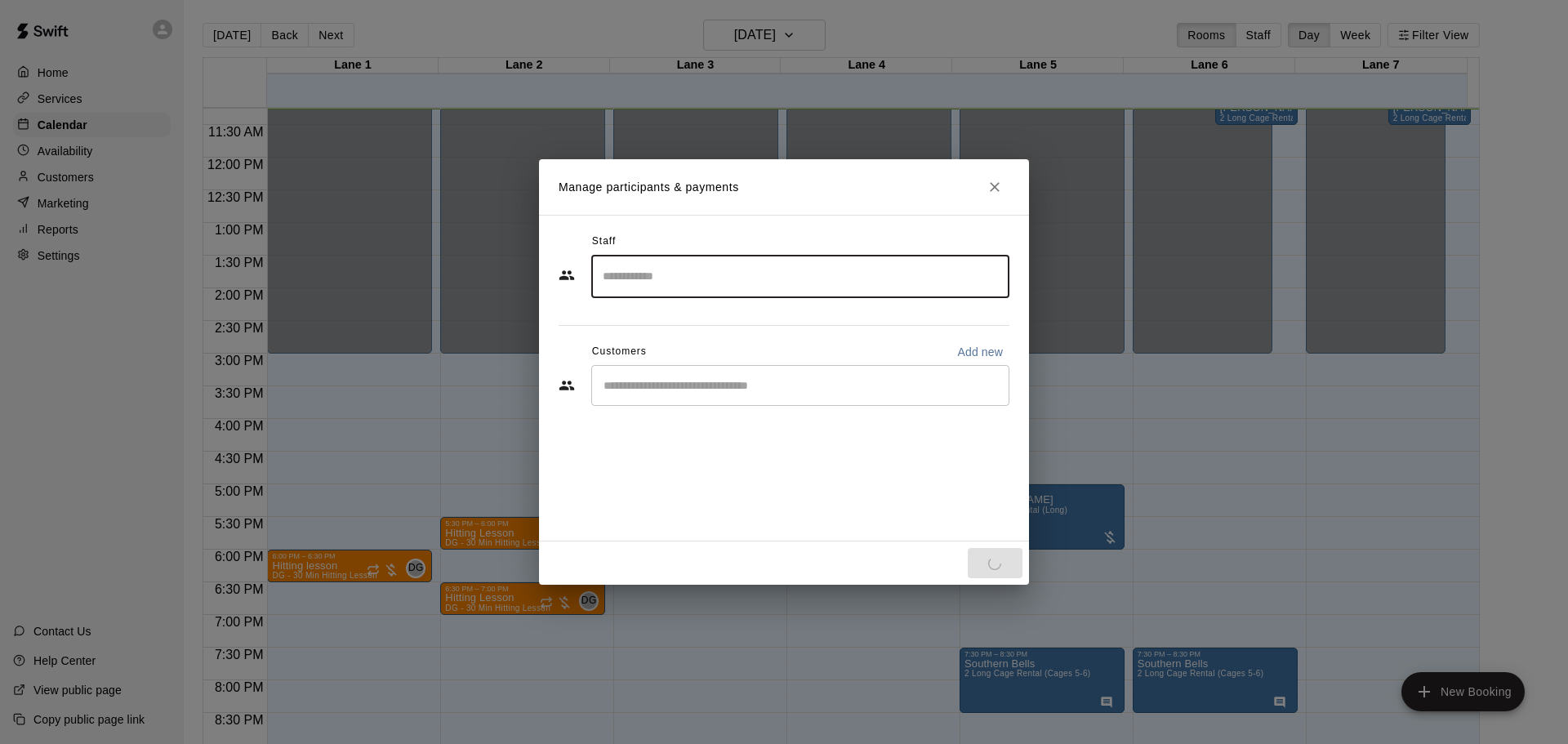
click at [854, 391] on input "Start typing to search customers..." at bounding box center [800, 385] width 403 height 16
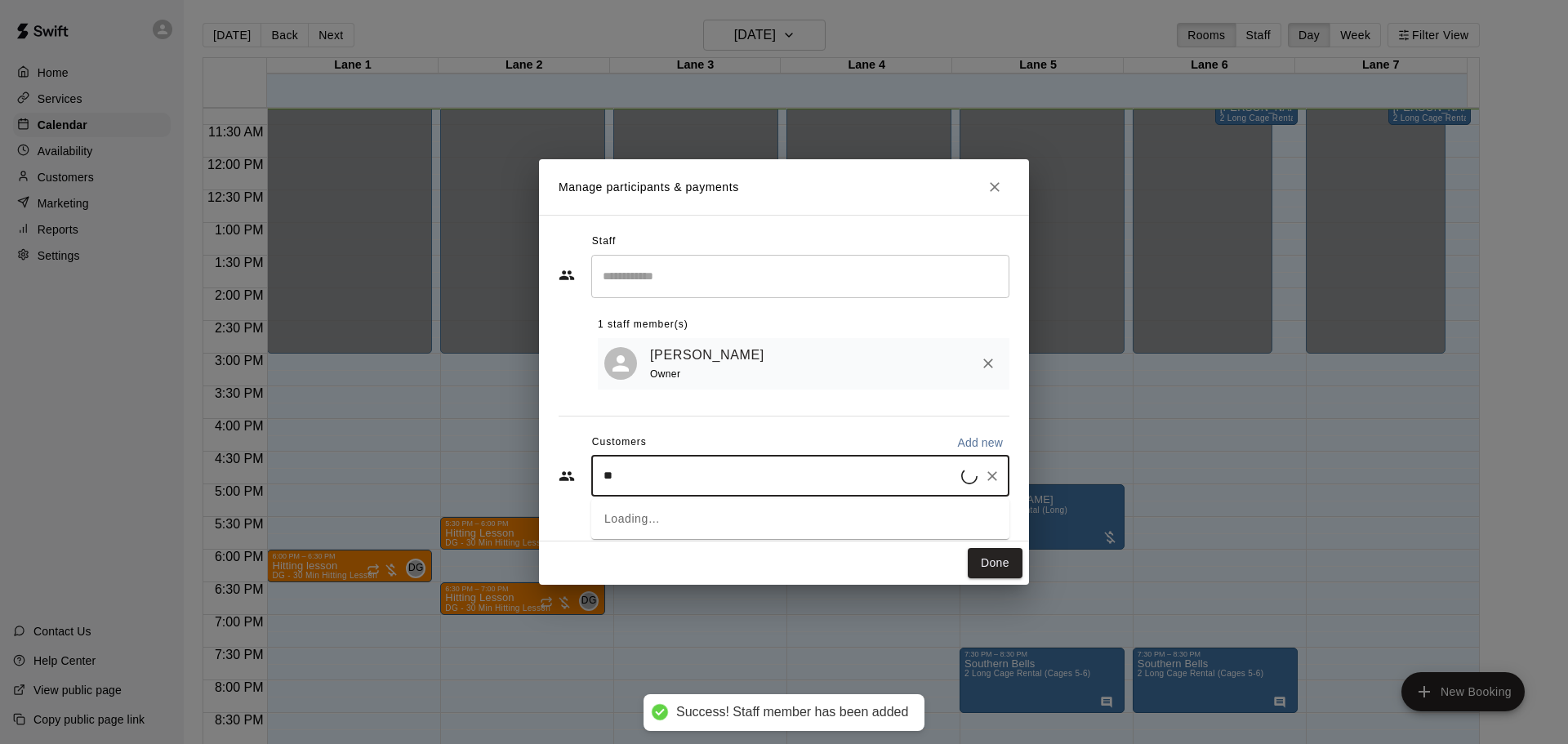
type input "***"
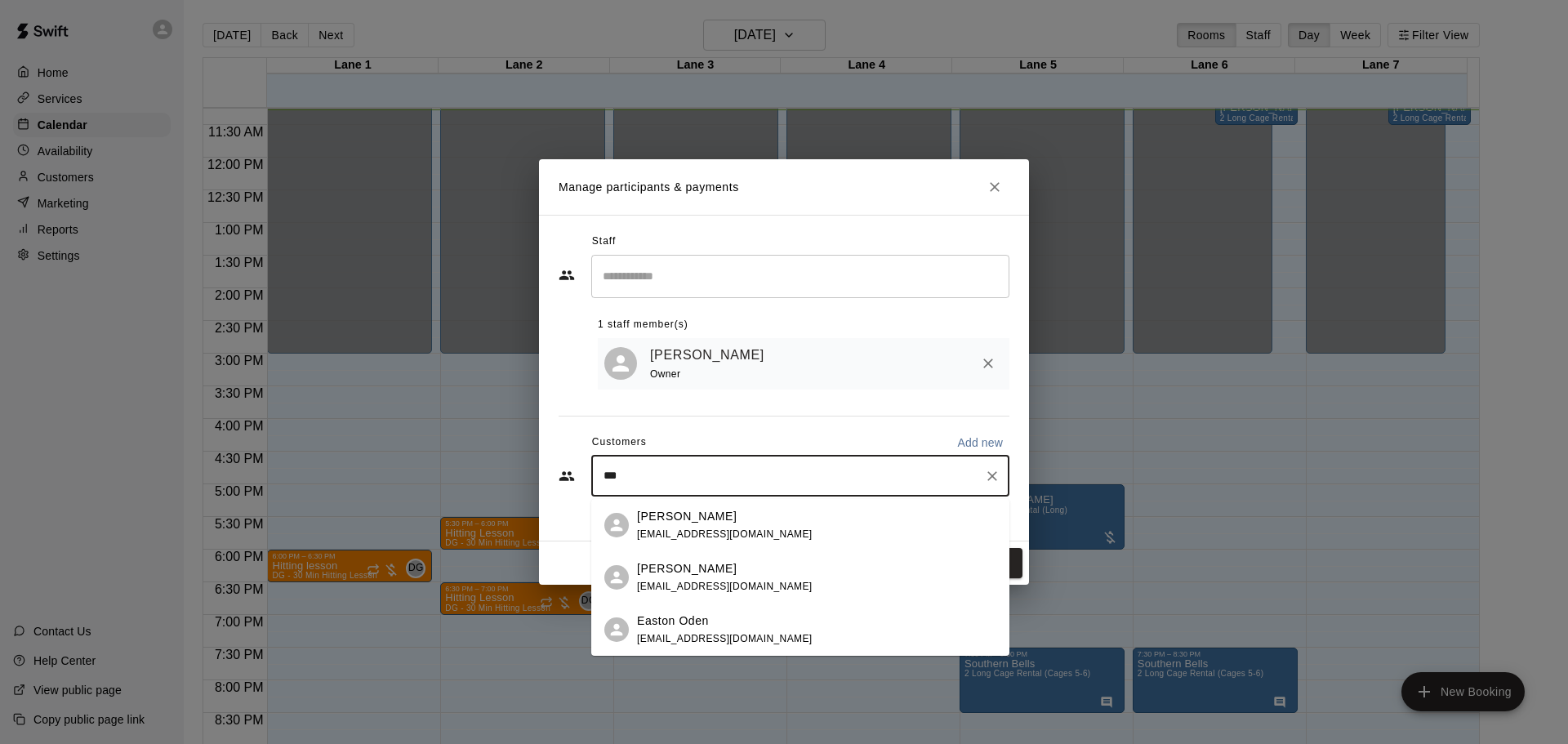
click at [696, 581] on span "[EMAIL_ADDRESS][DOMAIN_NAME]" at bounding box center [725, 586] width 175 height 11
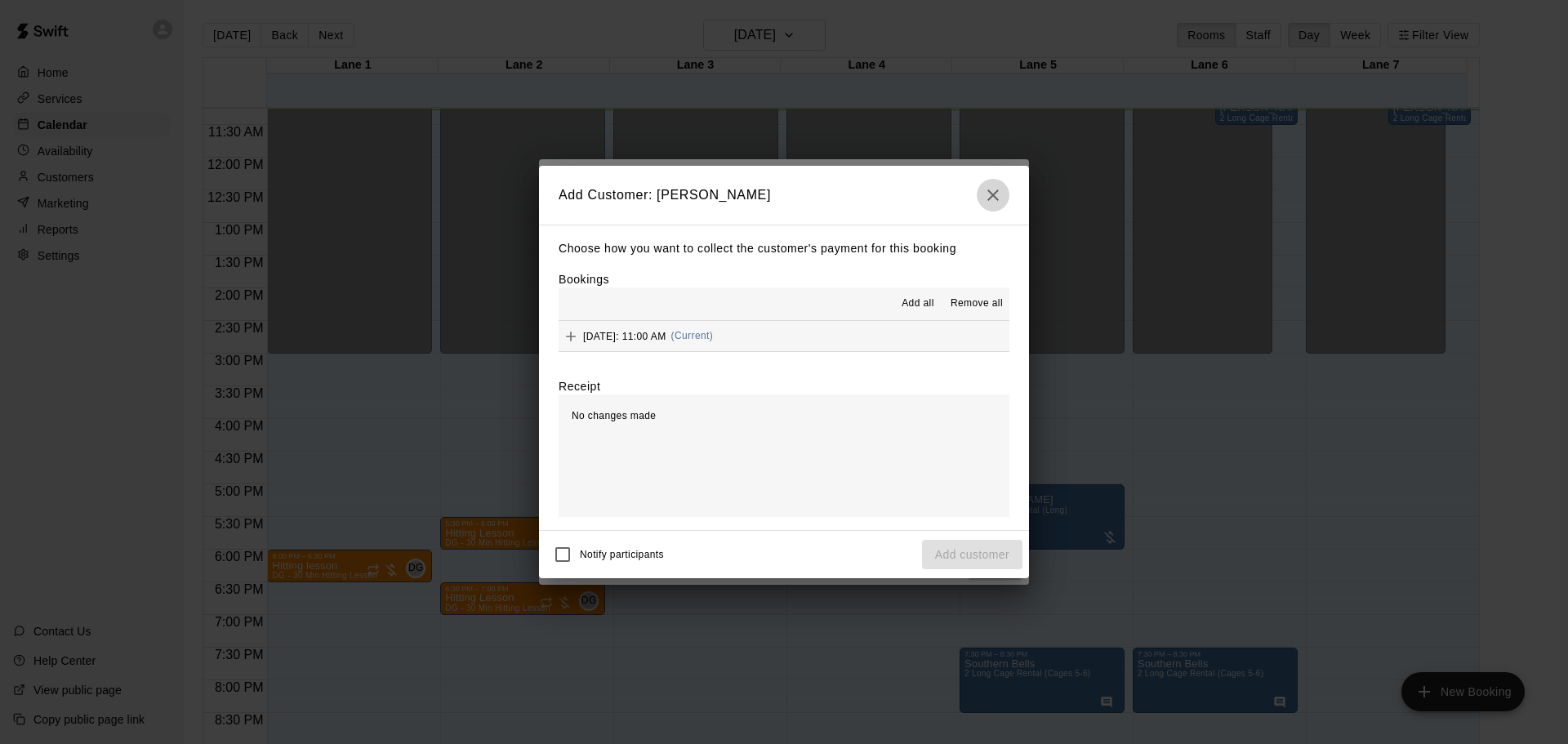
click at [1001, 188] on icon "button" at bounding box center [993, 195] width 19 height 19
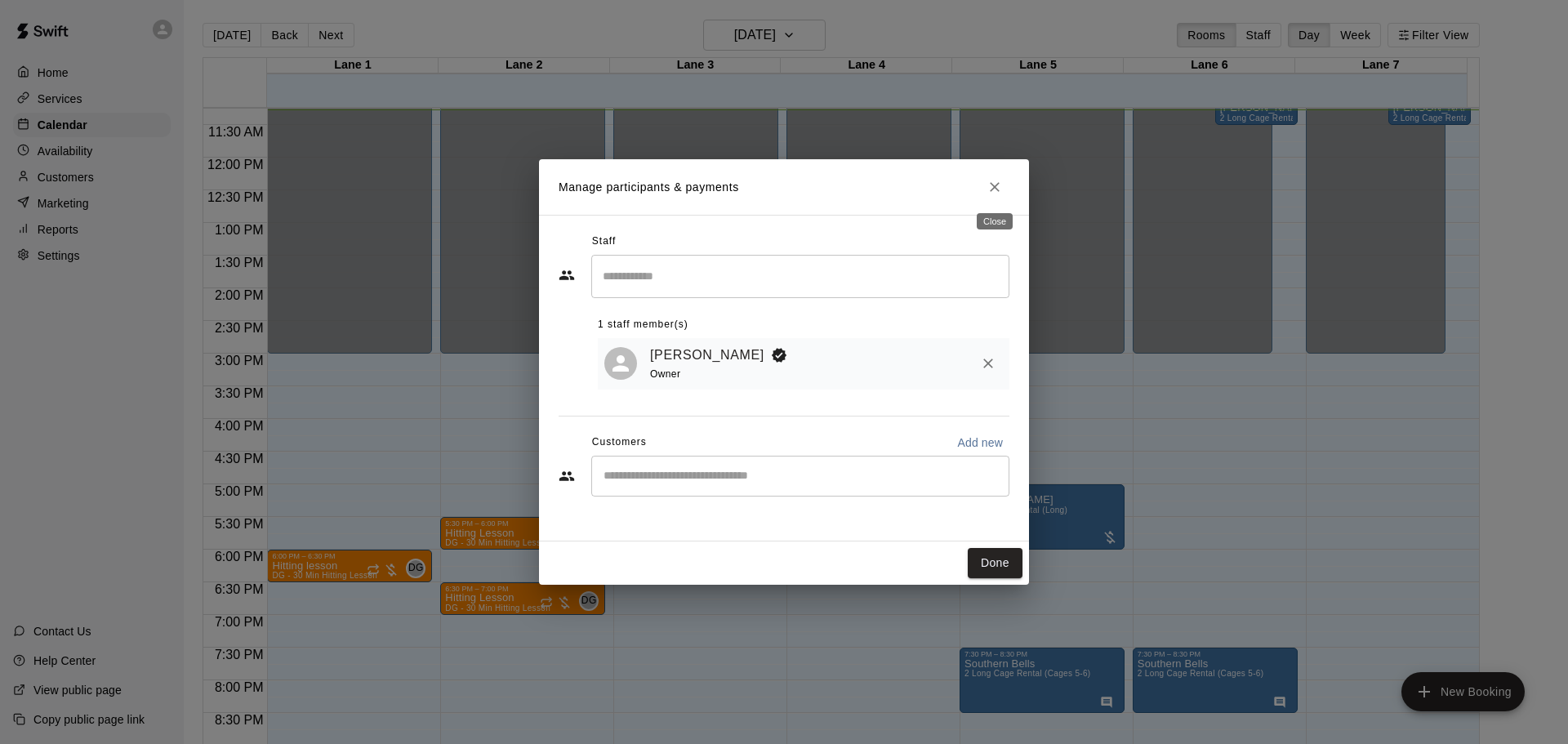
click at [998, 175] on button "Close" at bounding box center [994, 186] width 30 height 30
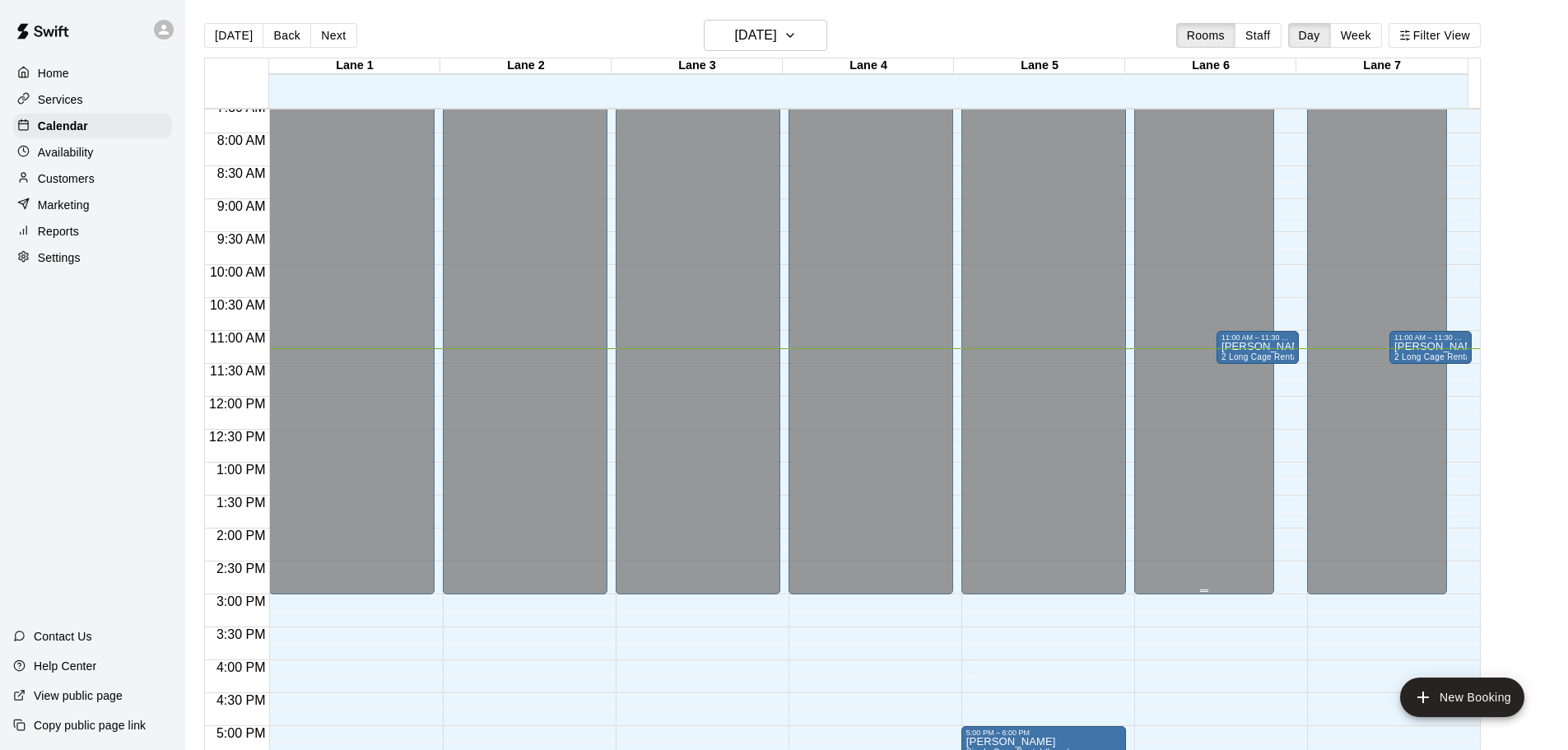
scroll to position [494, 0]
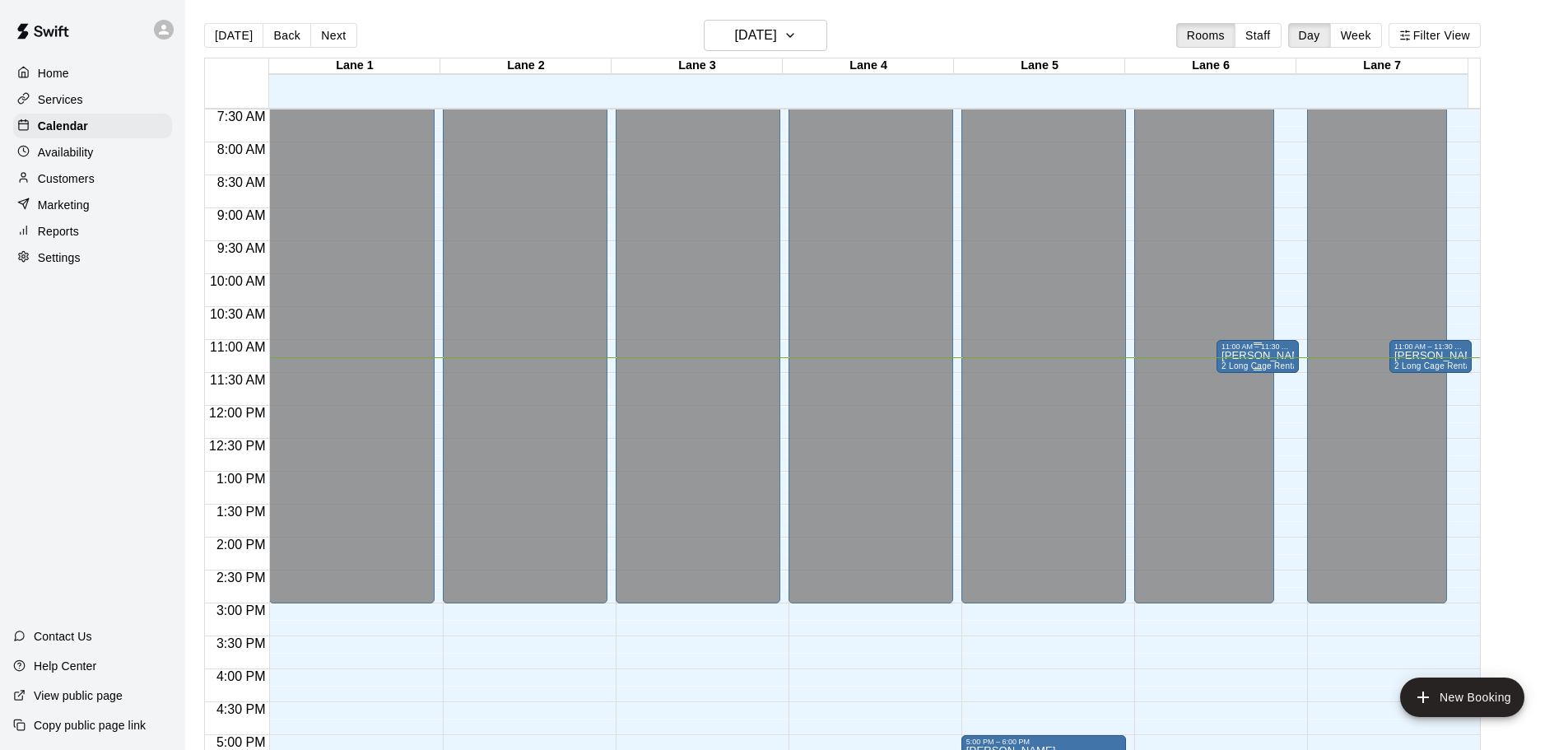
click at [1242, 355] on p "[PERSON_NAME]" at bounding box center [1258, 355] width 73 height 0
click at [1236, 372] on icon "edit" at bounding box center [1236, 376] width 20 height 20
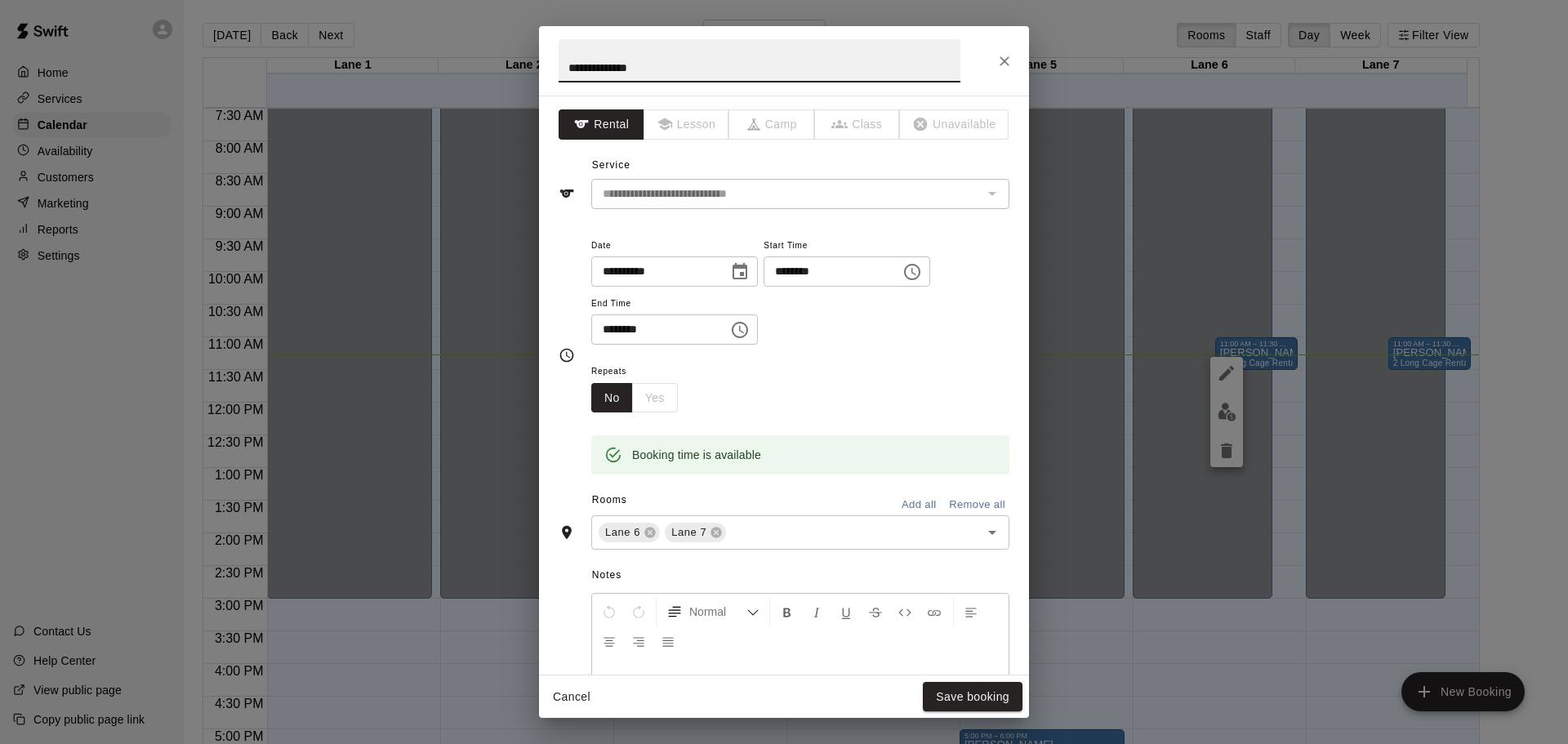
click at [809, 272] on input "********" at bounding box center [826, 272] width 125 height 31
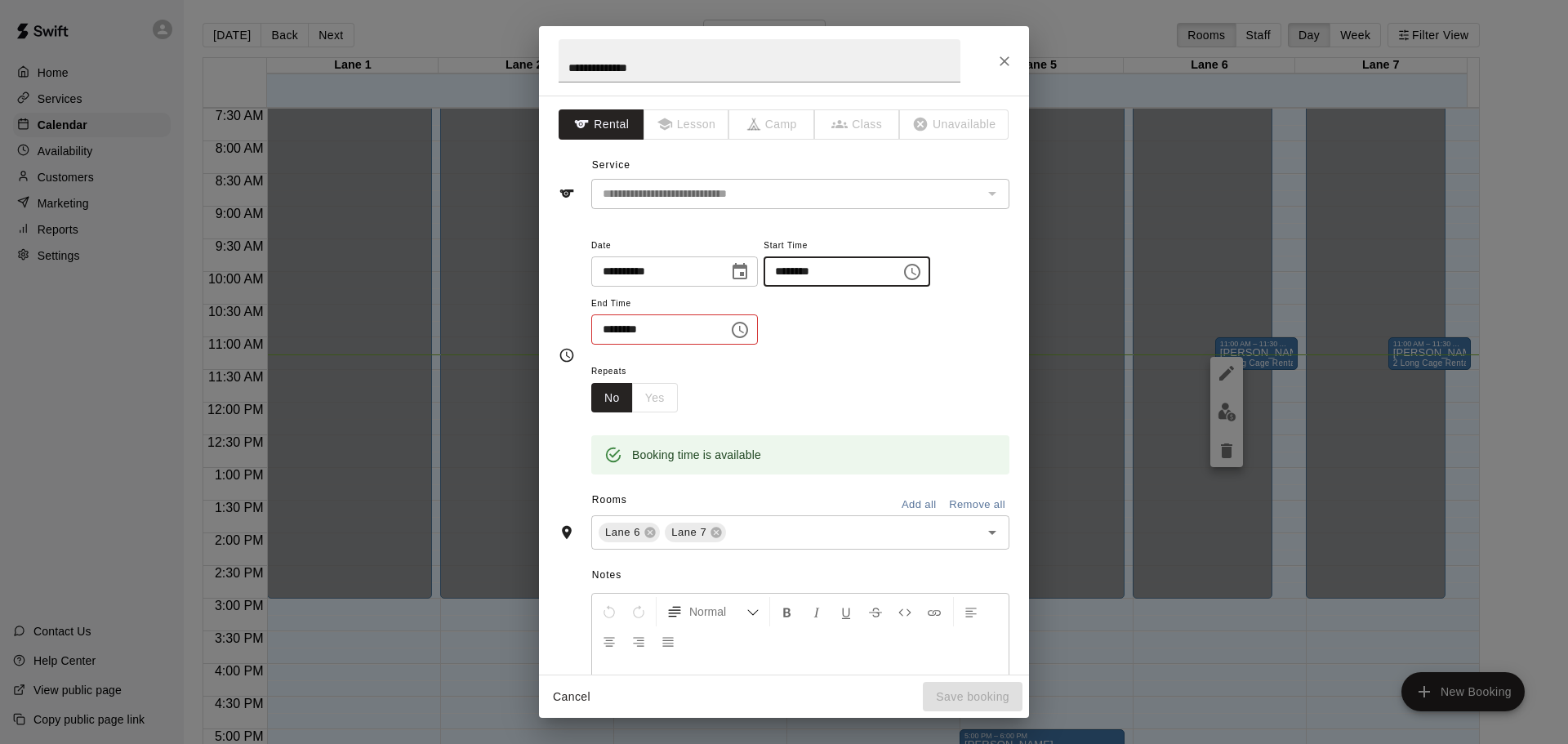
type input "********"
click at [603, 326] on input "********" at bounding box center [654, 330] width 125 height 31
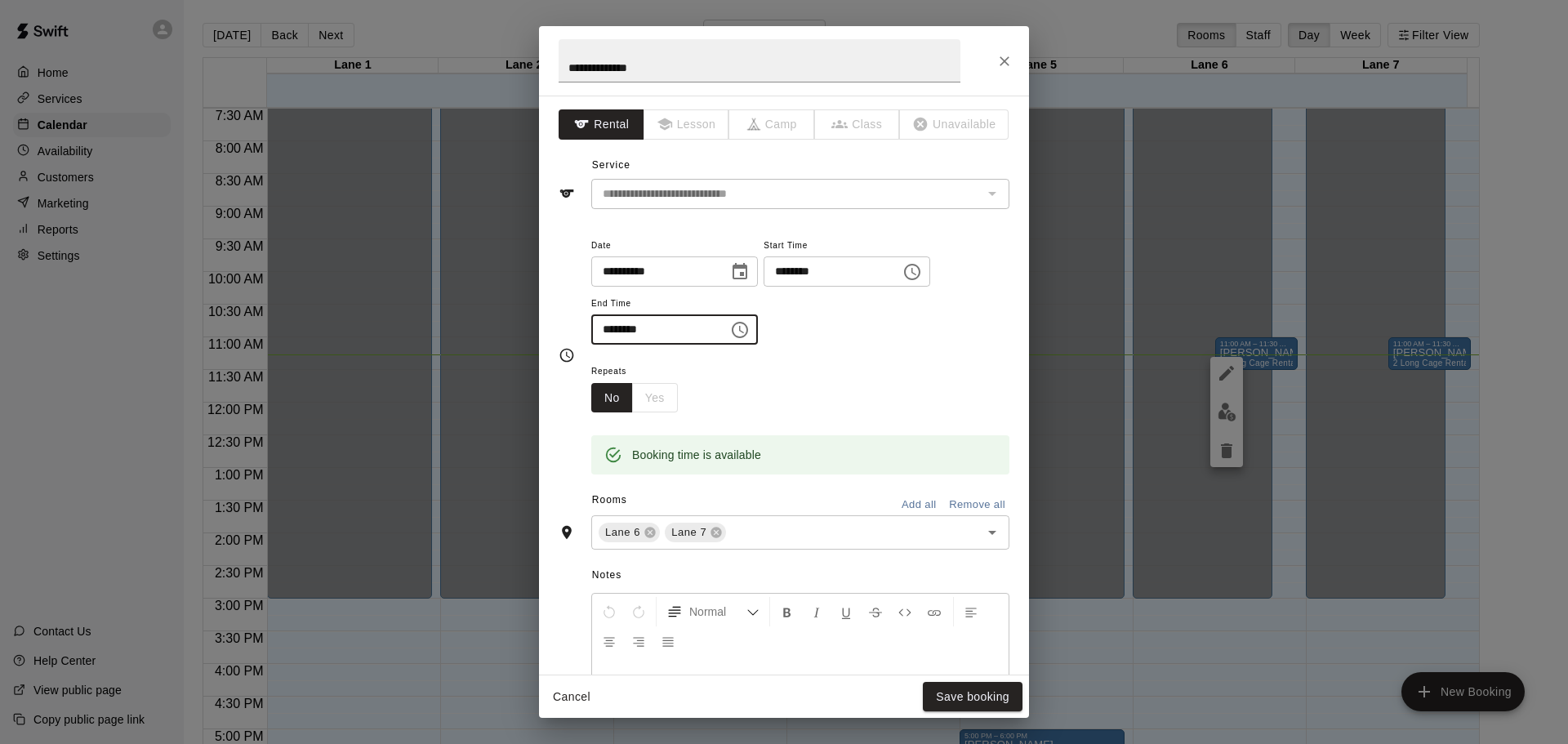
type input "********"
click at [642, 391] on div "No Yes" at bounding box center [635, 398] width 86 height 31
click at [997, 58] on icon "Close" at bounding box center [1004, 61] width 16 height 16
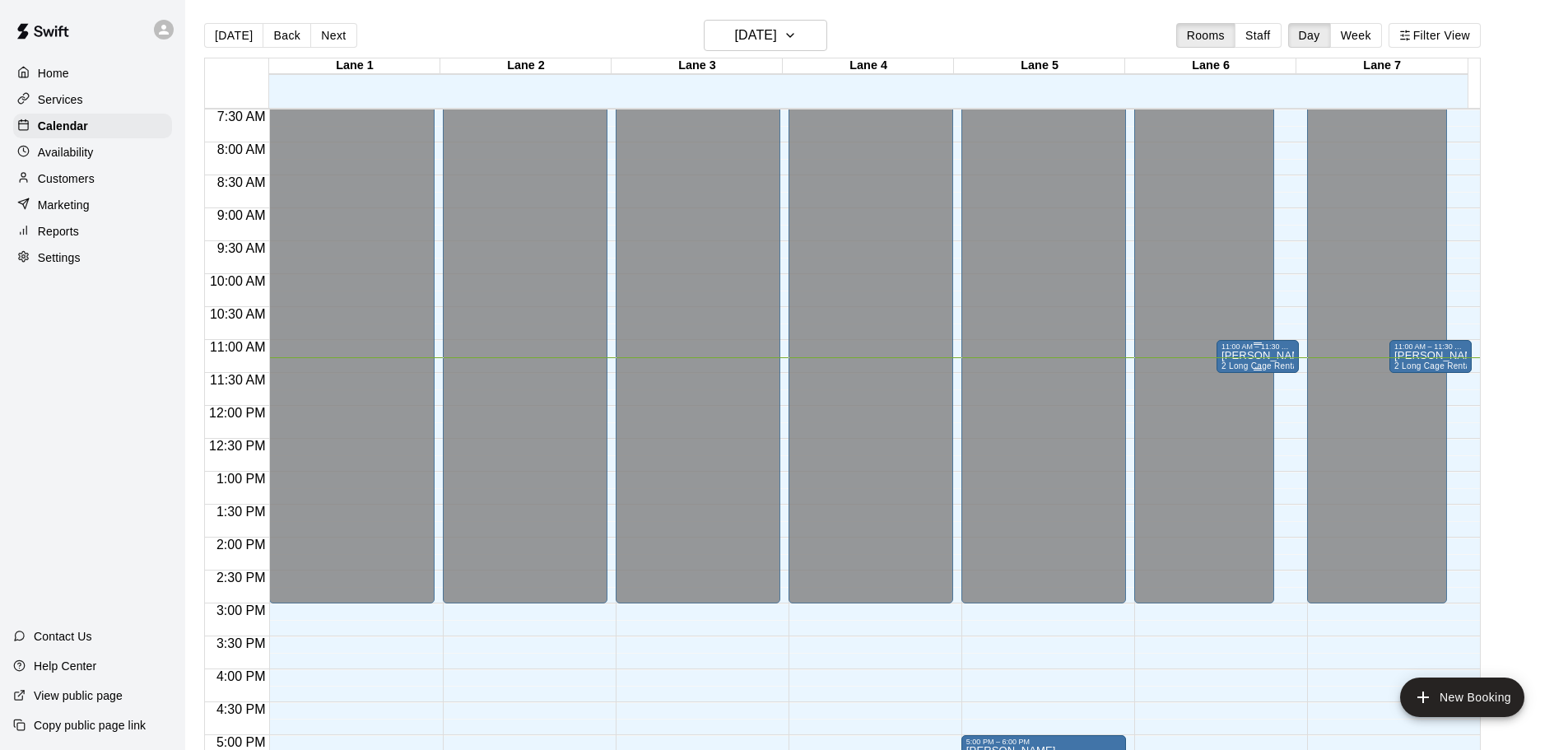
click at [1229, 355] on p "[PERSON_NAME]" at bounding box center [1258, 355] width 73 height 0
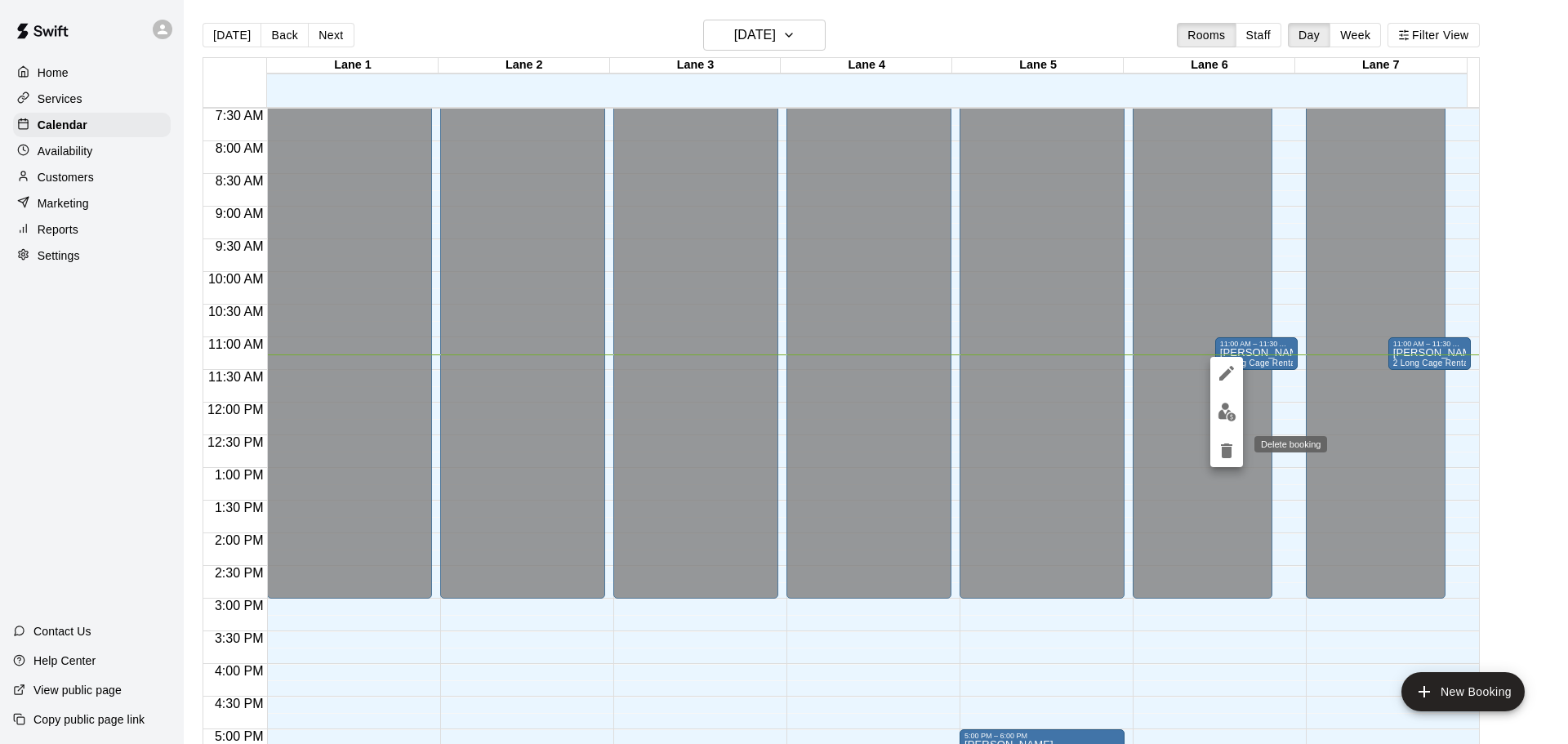
click at [1226, 450] on icon "delete" at bounding box center [1226, 450] width 11 height 14
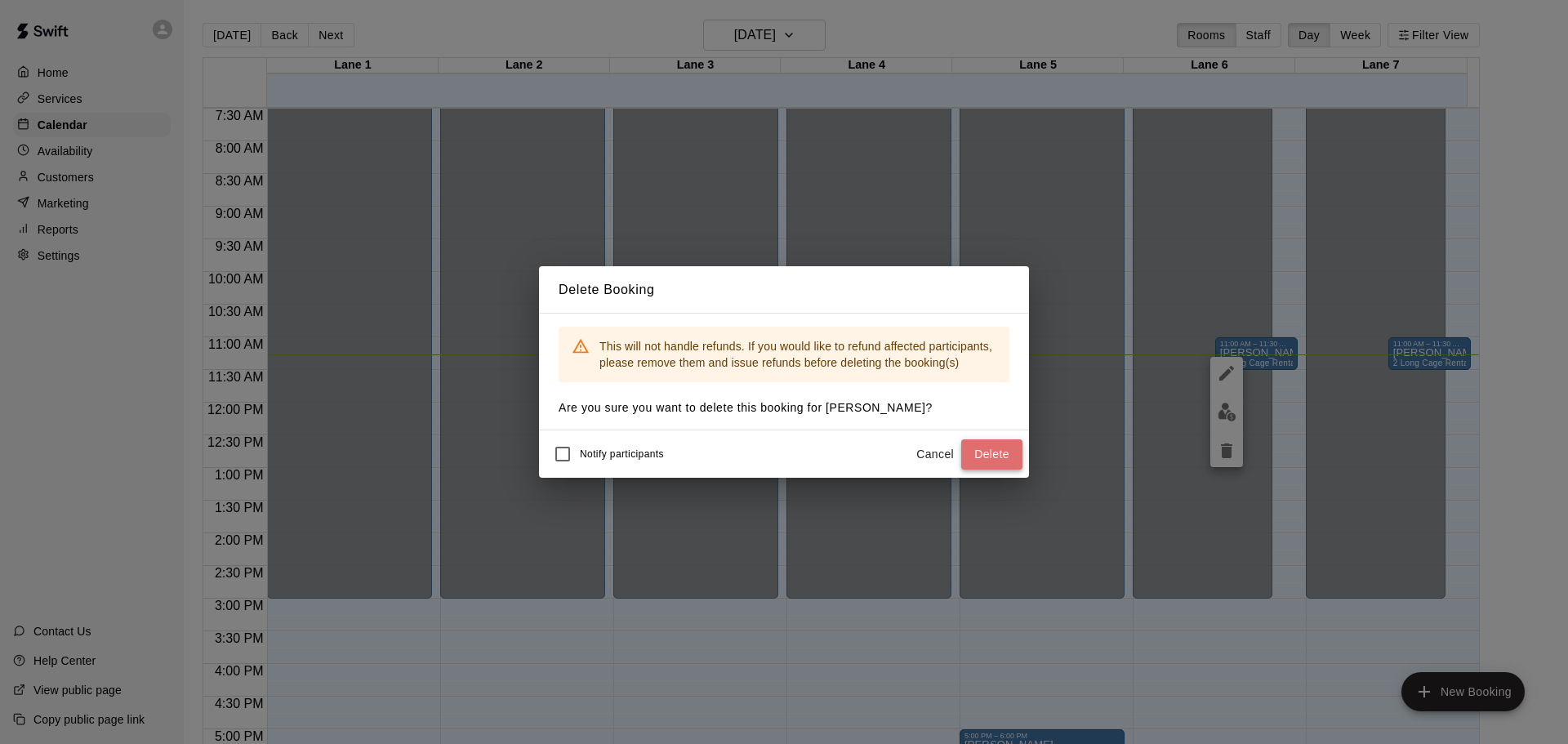
click at [1009, 452] on button "Delete" at bounding box center [992, 454] width 61 height 31
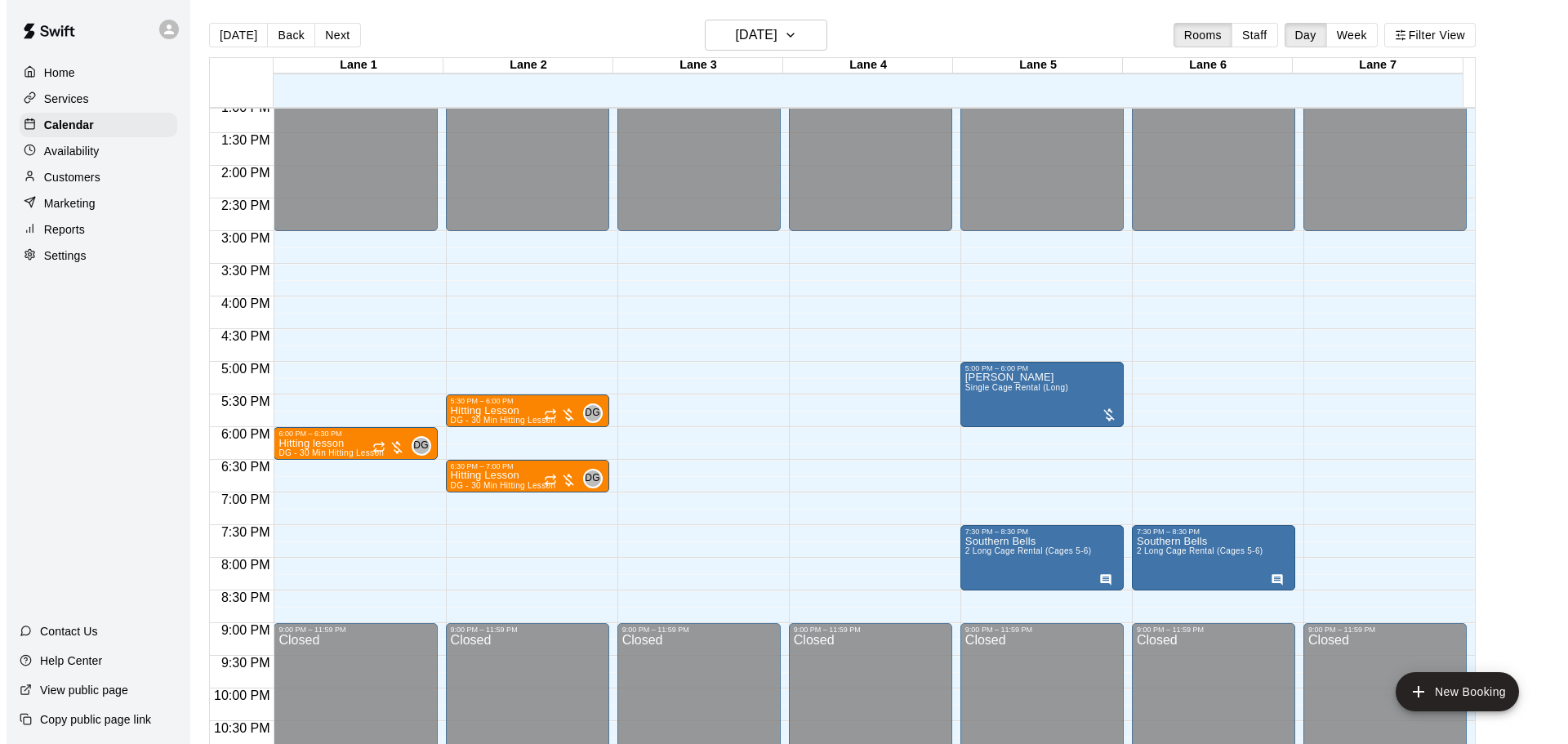
scroll to position [898, 0]
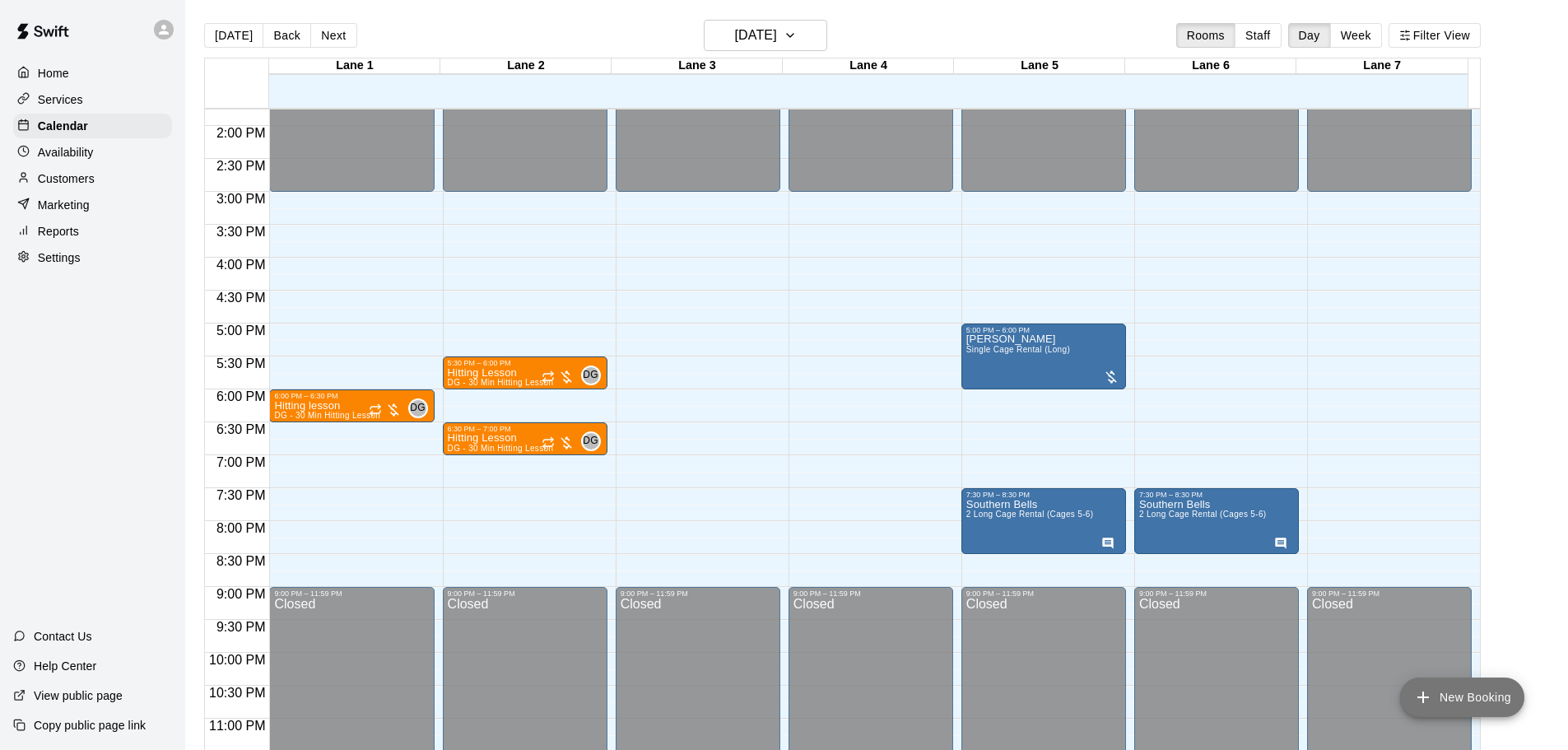
click at [1444, 683] on button "New Booking" at bounding box center [1462, 697] width 124 height 39
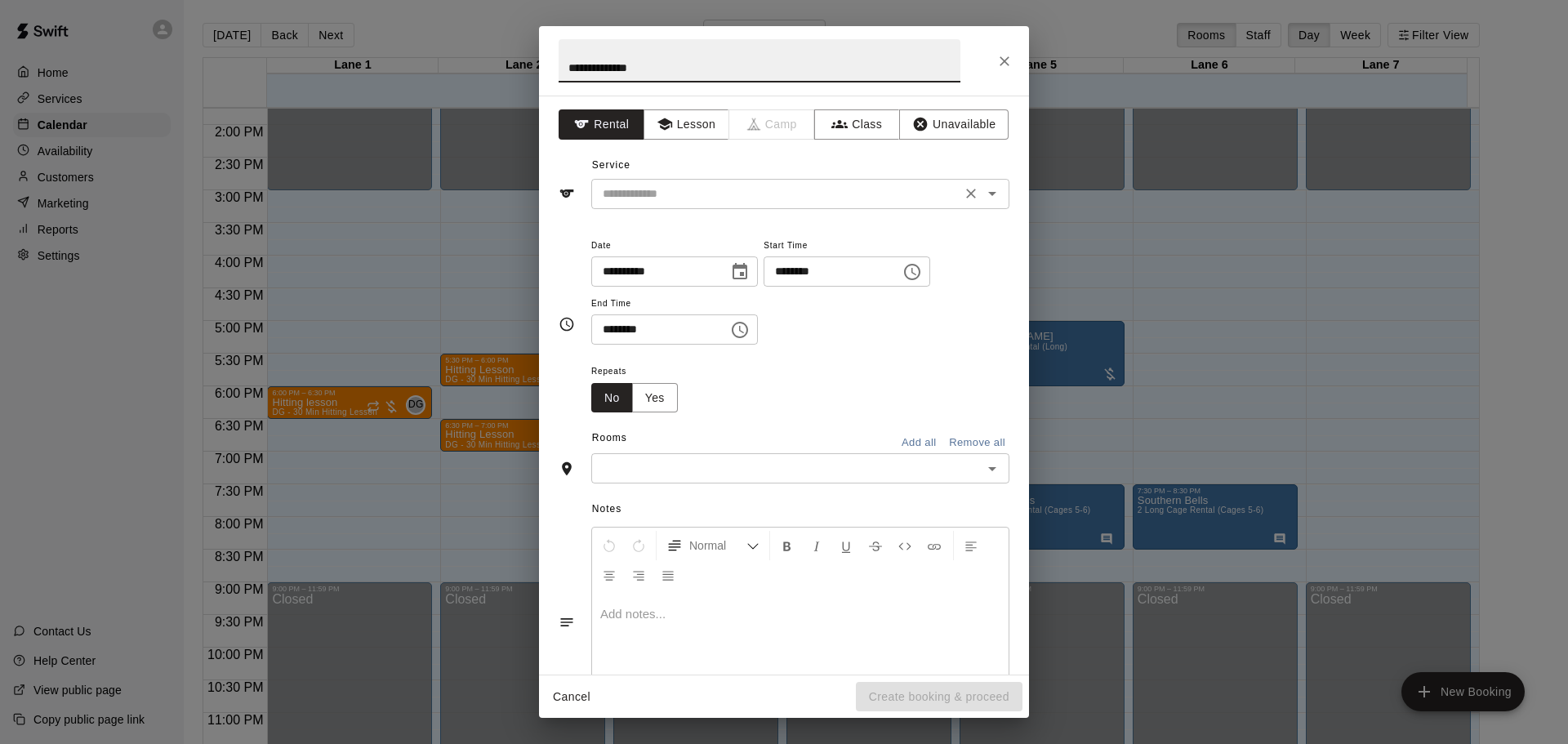
type input "**********"
click at [675, 194] on input "text" at bounding box center [776, 194] width 360 height 20
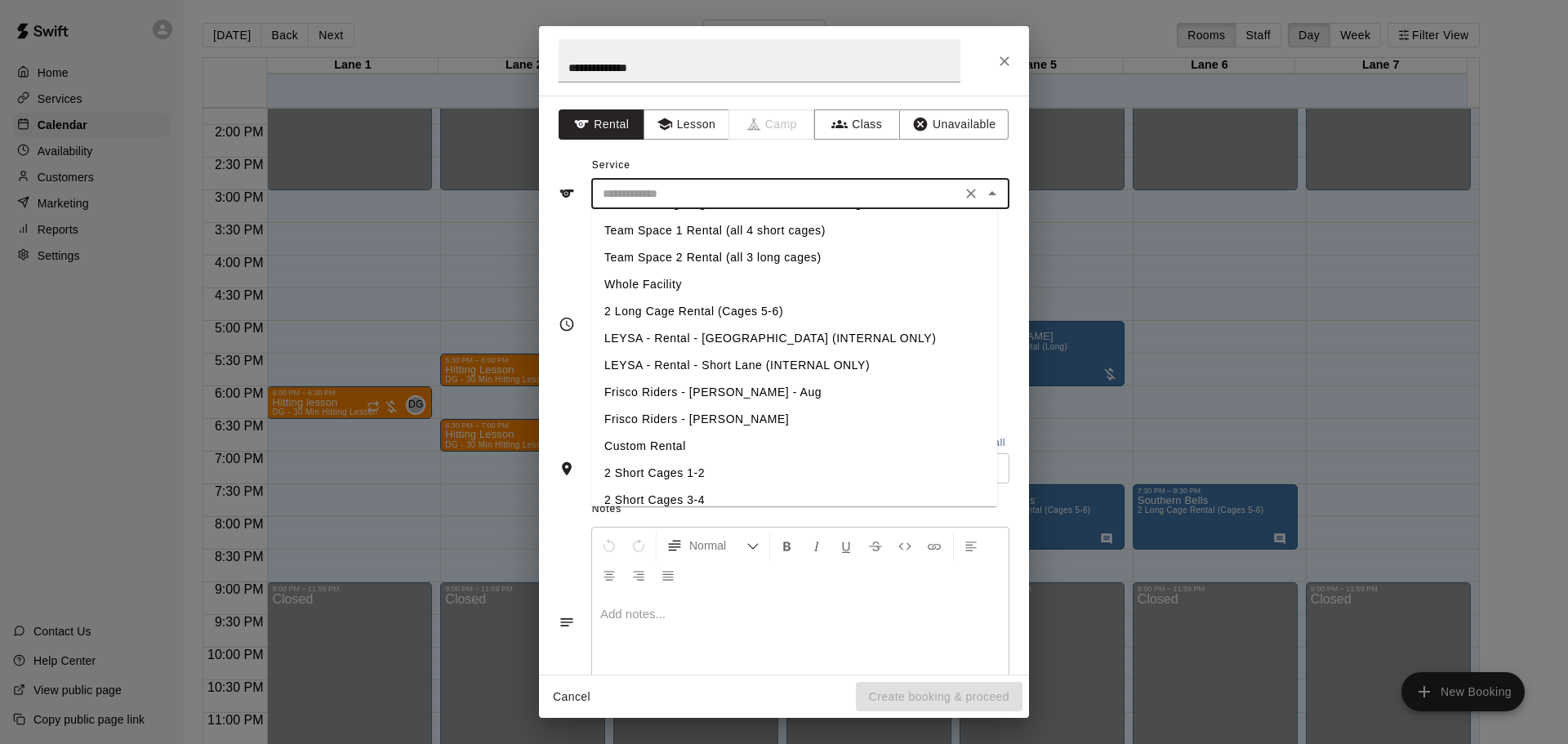
scroll to position [255, 0]
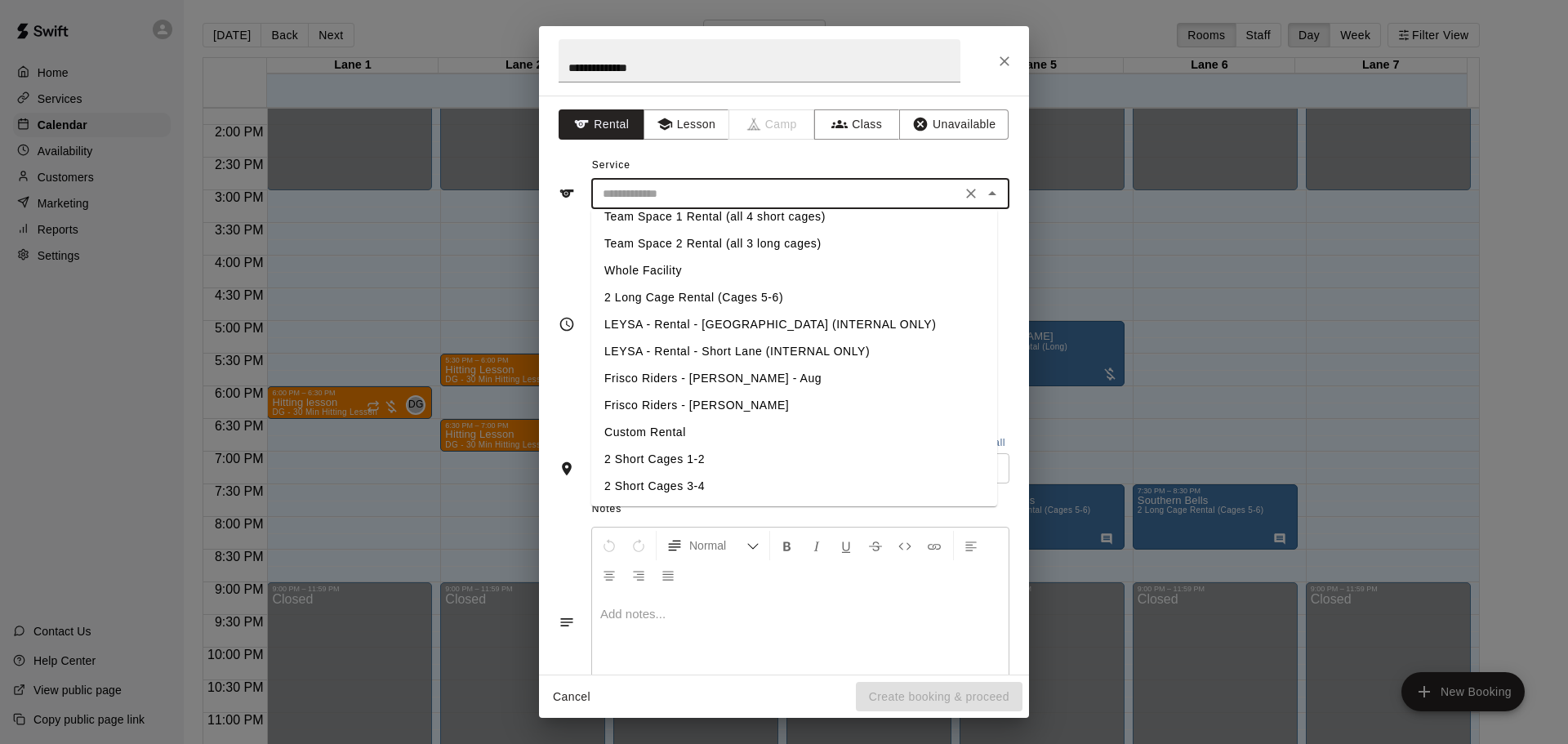
click at [659, 297] on li "2 Long Cage Rental (Cages 5-6)" at bounding box center [794, 297] width 406 height 27
type input "**********"
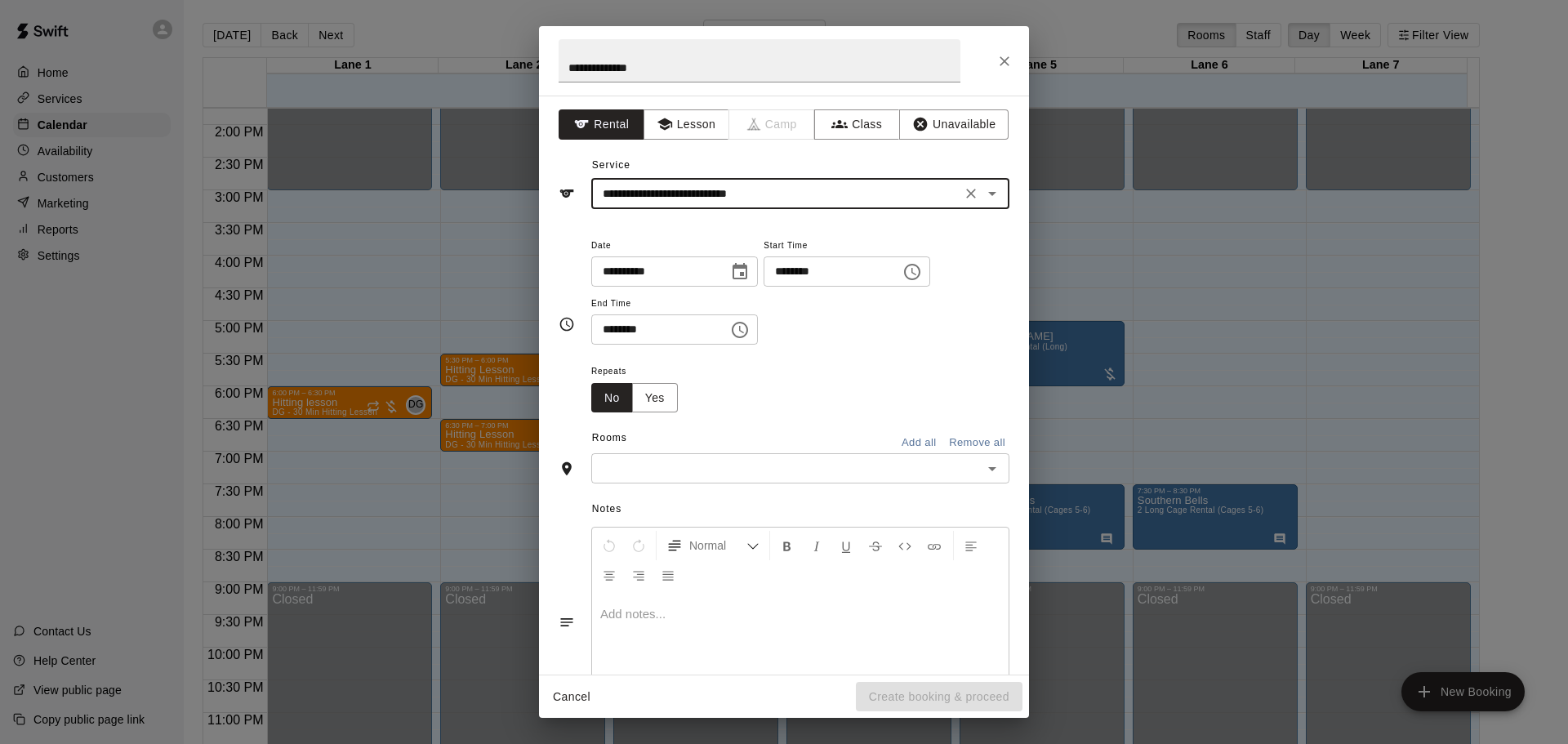
click at [922, 271] on icon "Choose time, selected time is 11:00 AM" at bounding box center [912, 271] width 19 height 19
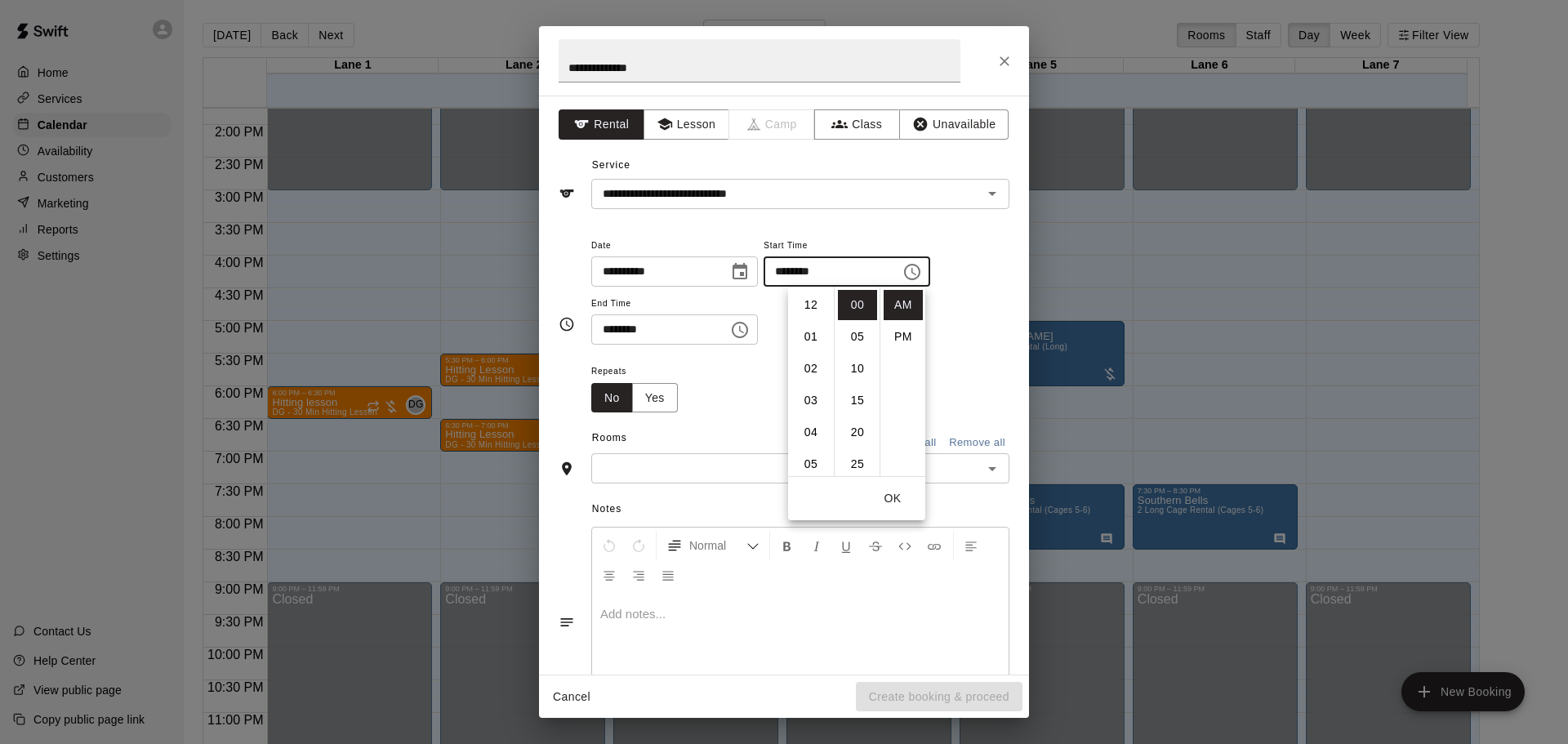
scroll to position [347, 0]
click at [811, 264] on input "********" at bounding box center [826, 272] width 125 height 31
click at [807, 271] on input "********" at bounding box center [826, 272] width 125 height 31
type input "********"
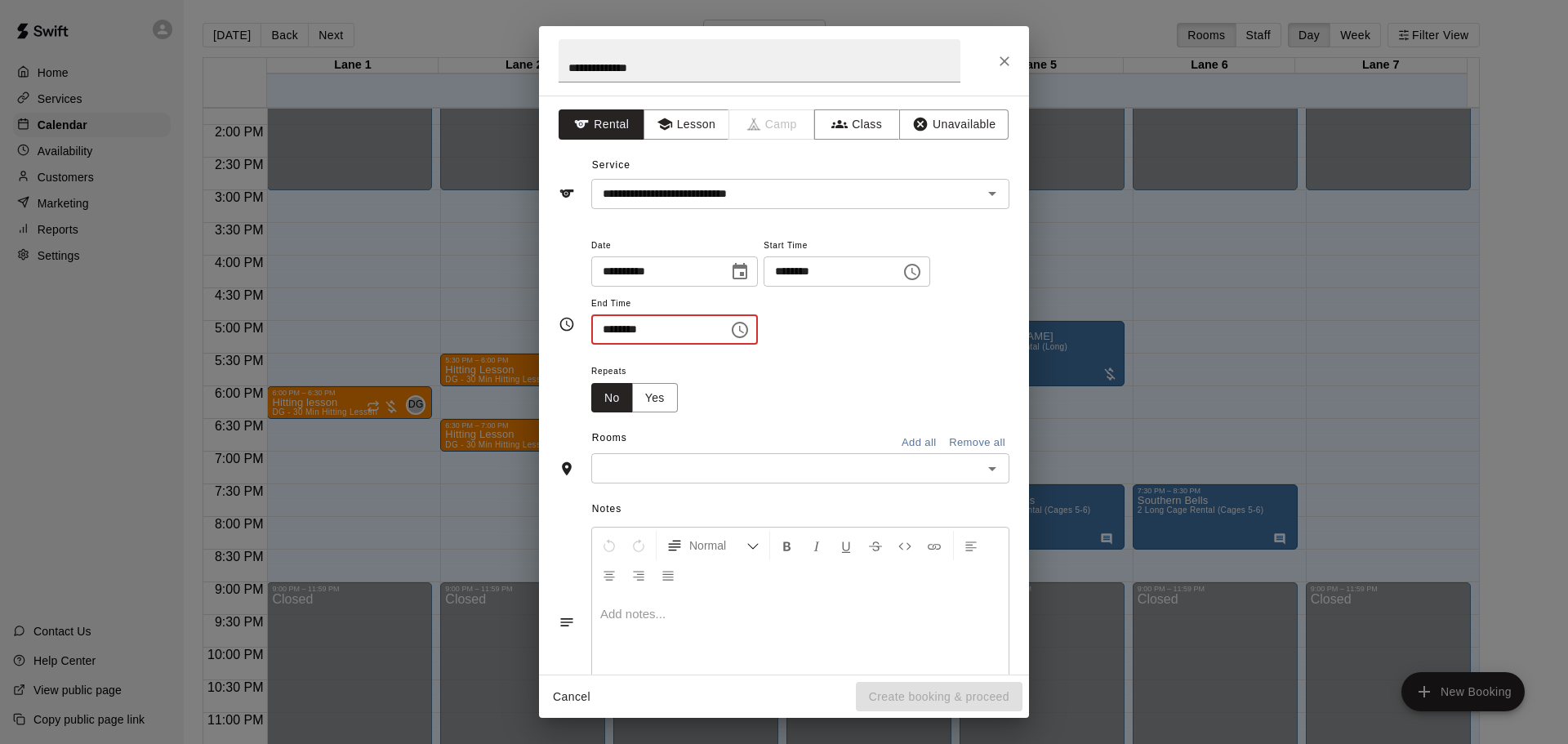
click at [613, 333] on input "********" at bounding box center [654, 330] width 125 height 31
type input "********"
click at [649, 397] on button "Yes" at bounding box center [655, 398] width 46 height 31
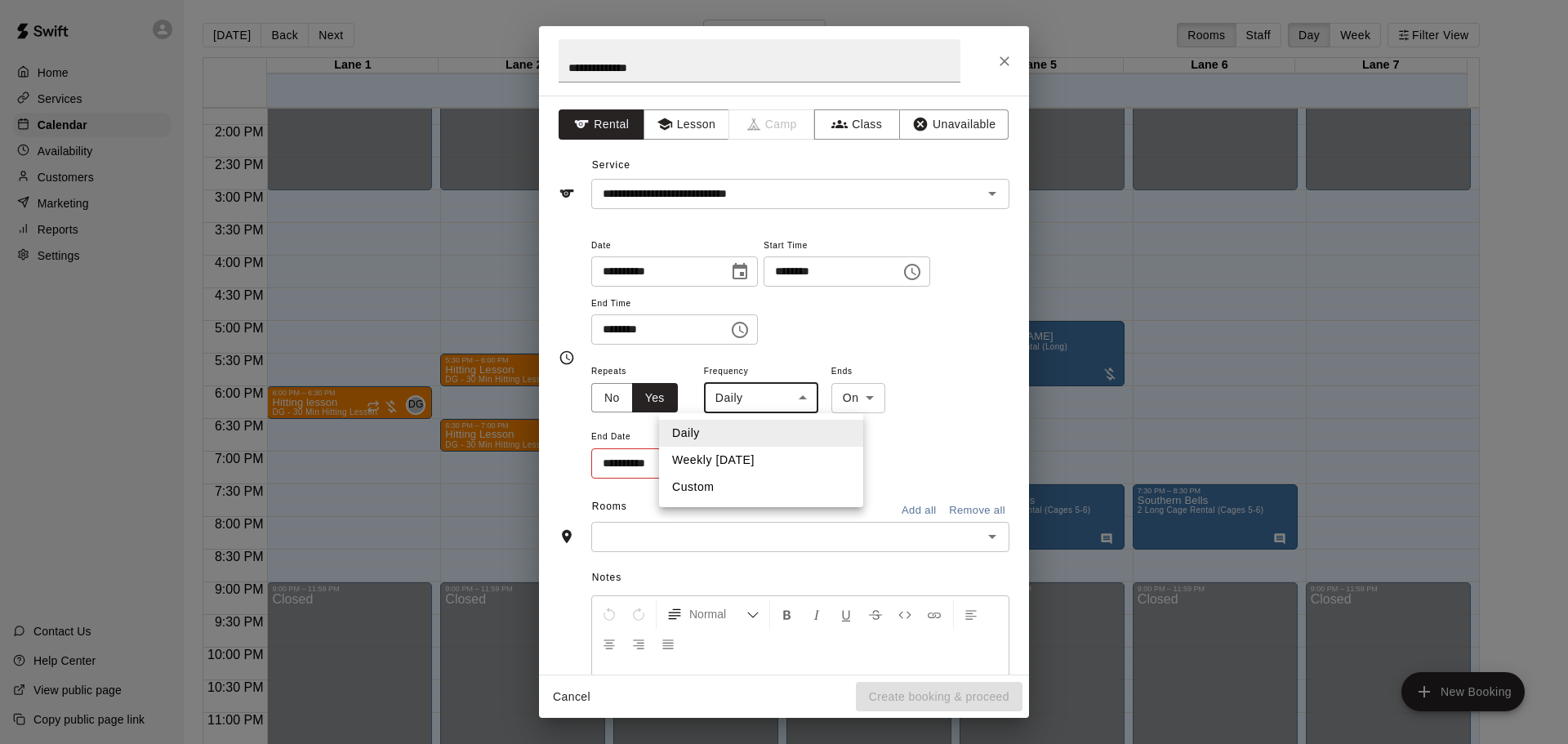
click at [787, 400] on body "Home Services Calendar Availability Customers Marketing Reports Settings Contac…" at bounding box center [784, 385] width 1568 height 770
click at [708, 461] on li "Weekly [DATE]" at bounding box center [761, 460] width 204 height 27
type input "******"
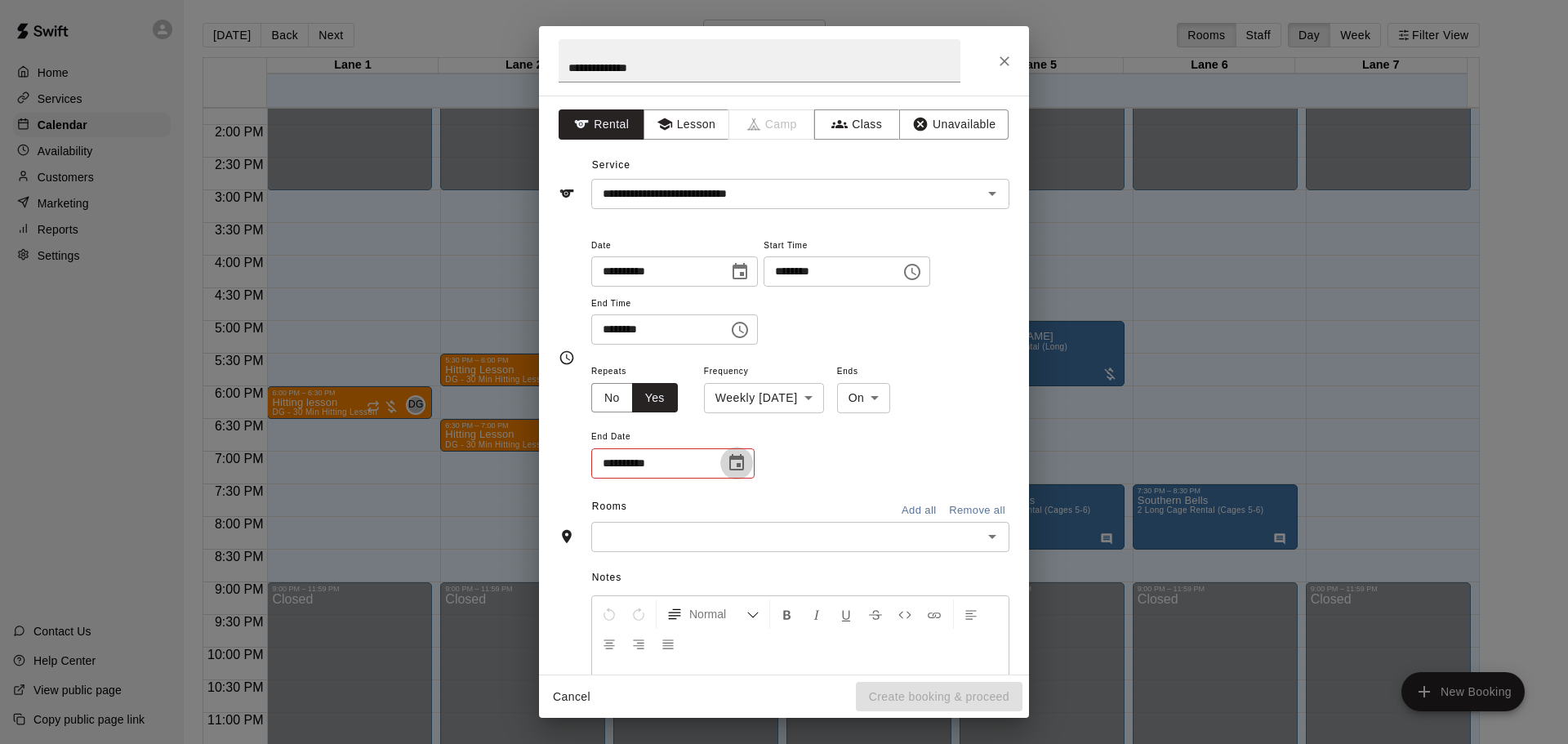
click at [740, 460] on icon "Choose date" at bounding box center [736, 463] width 19 height 19
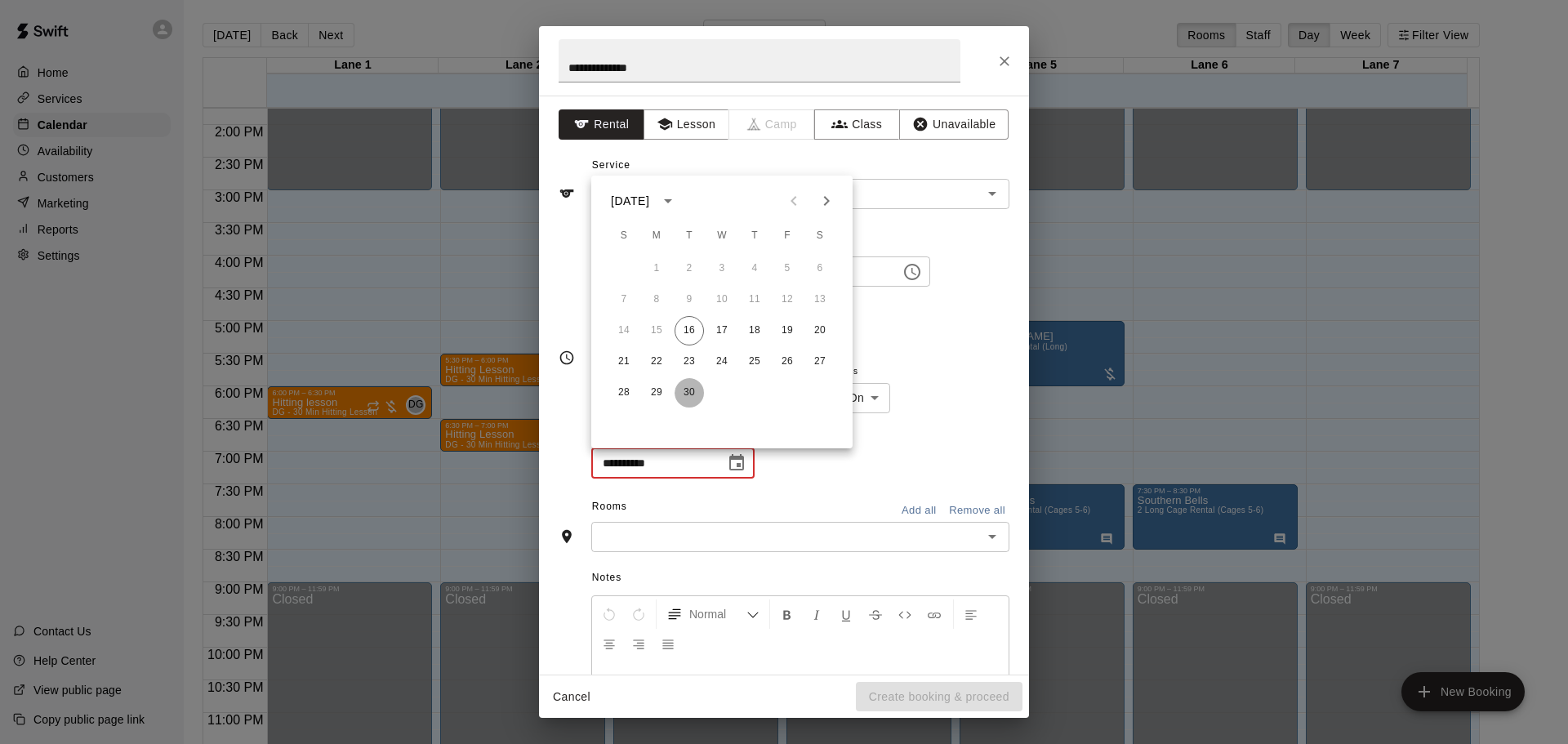
click at [686, 395] on button "30" at bounding box center [689, 392] width 30 height 30
type input "**********"
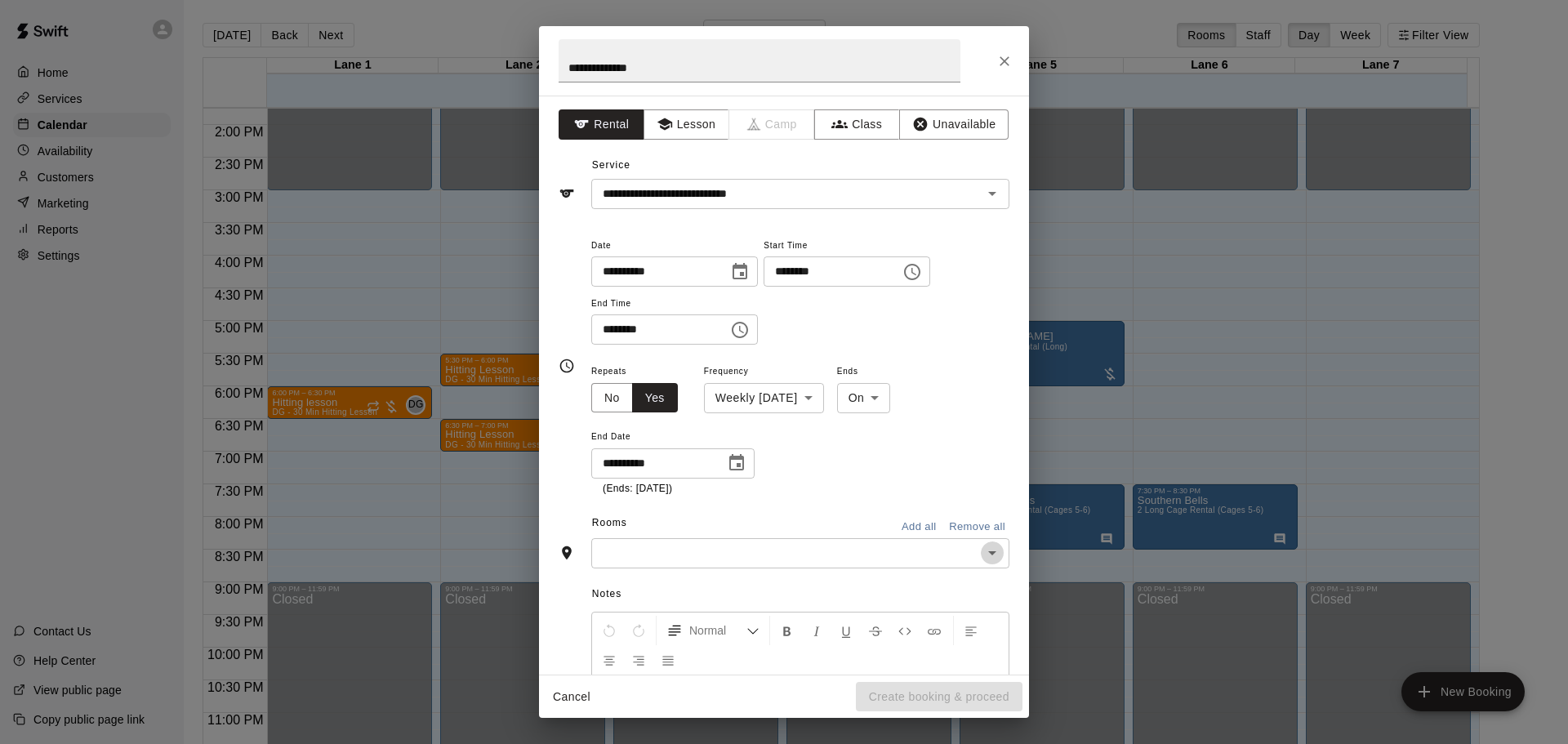
click at [982, 562] on icon "Open" at bounding box center [992, 552] width 19 height 19
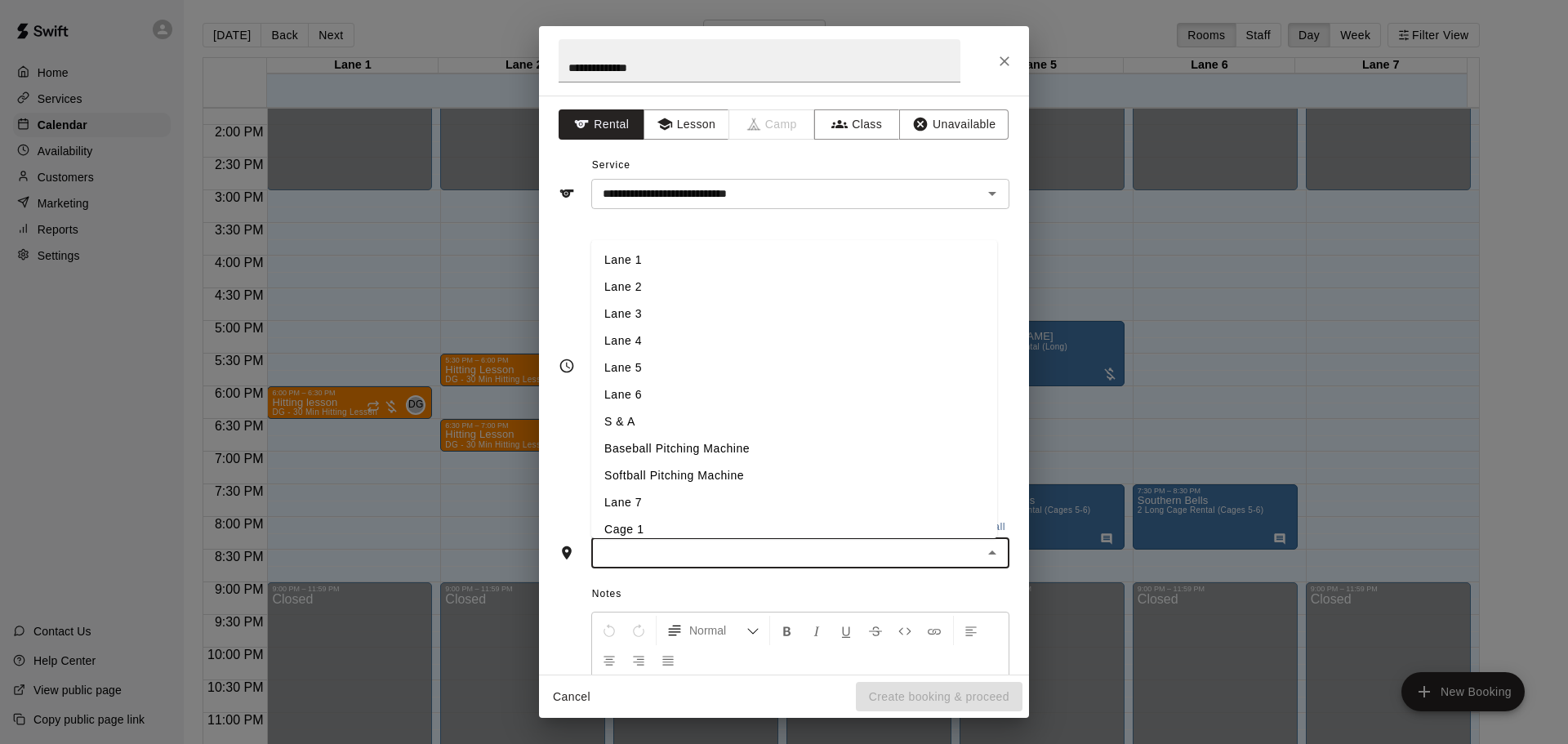
click at [642, 403] on li "Lane 6" at bounding box center [794, 395] width 406 height 27
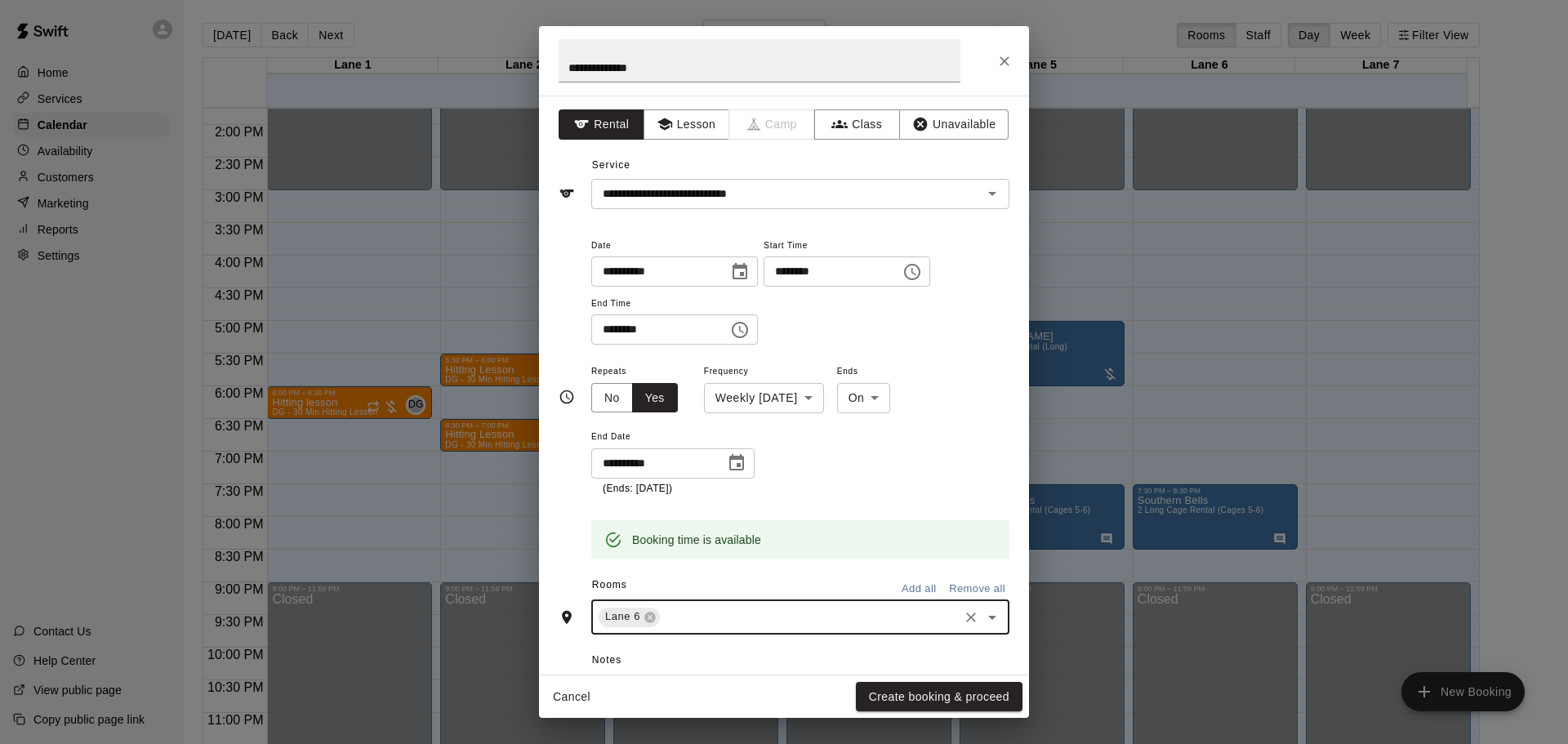
click at [747, 632] on div "Lane 6 ​" at bounding box center [800, 617] width 418 height 34
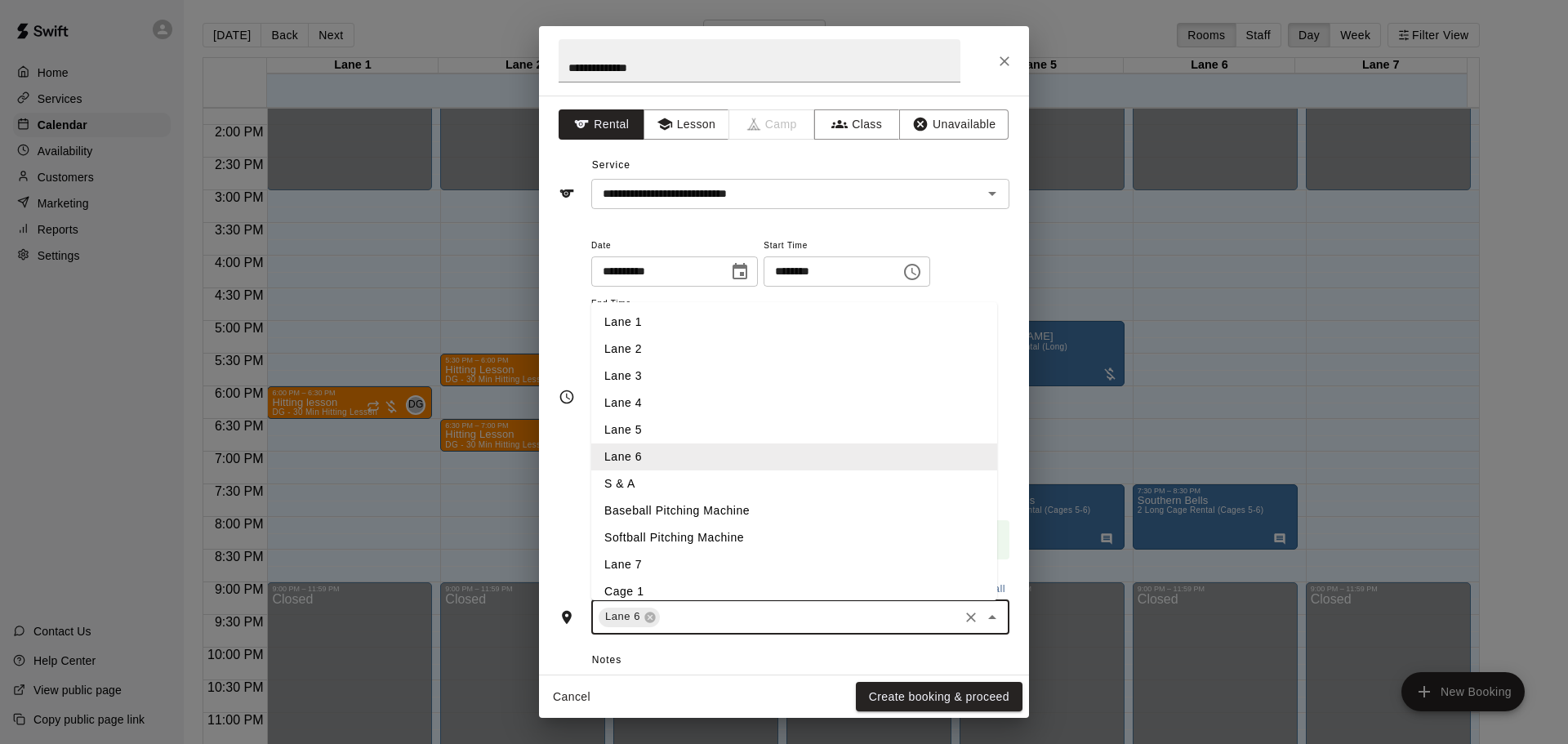
click at [646, 568] on li "Lane 7" at bounding box center [794, 564] width 406 height 27
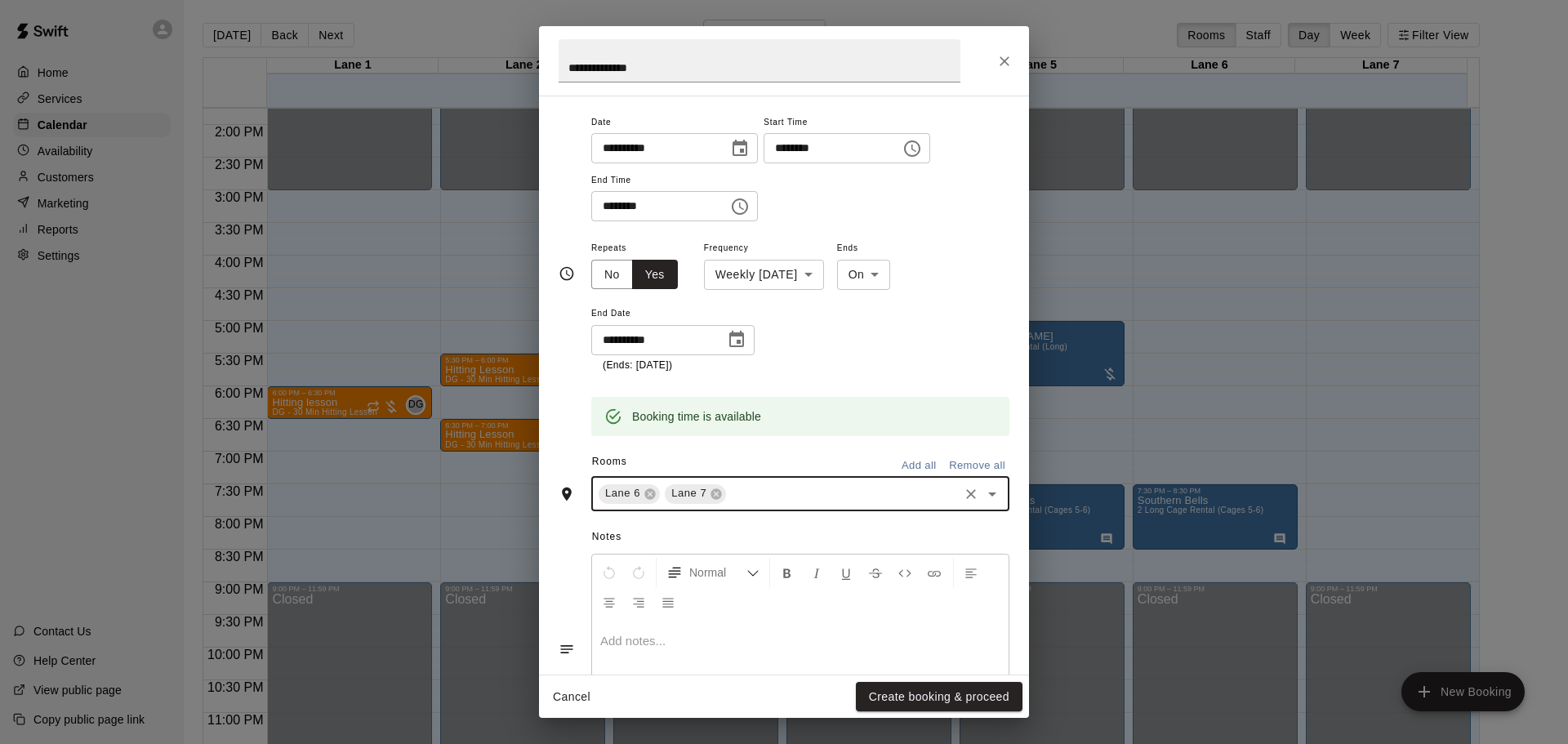
scroll to position [223, 0]
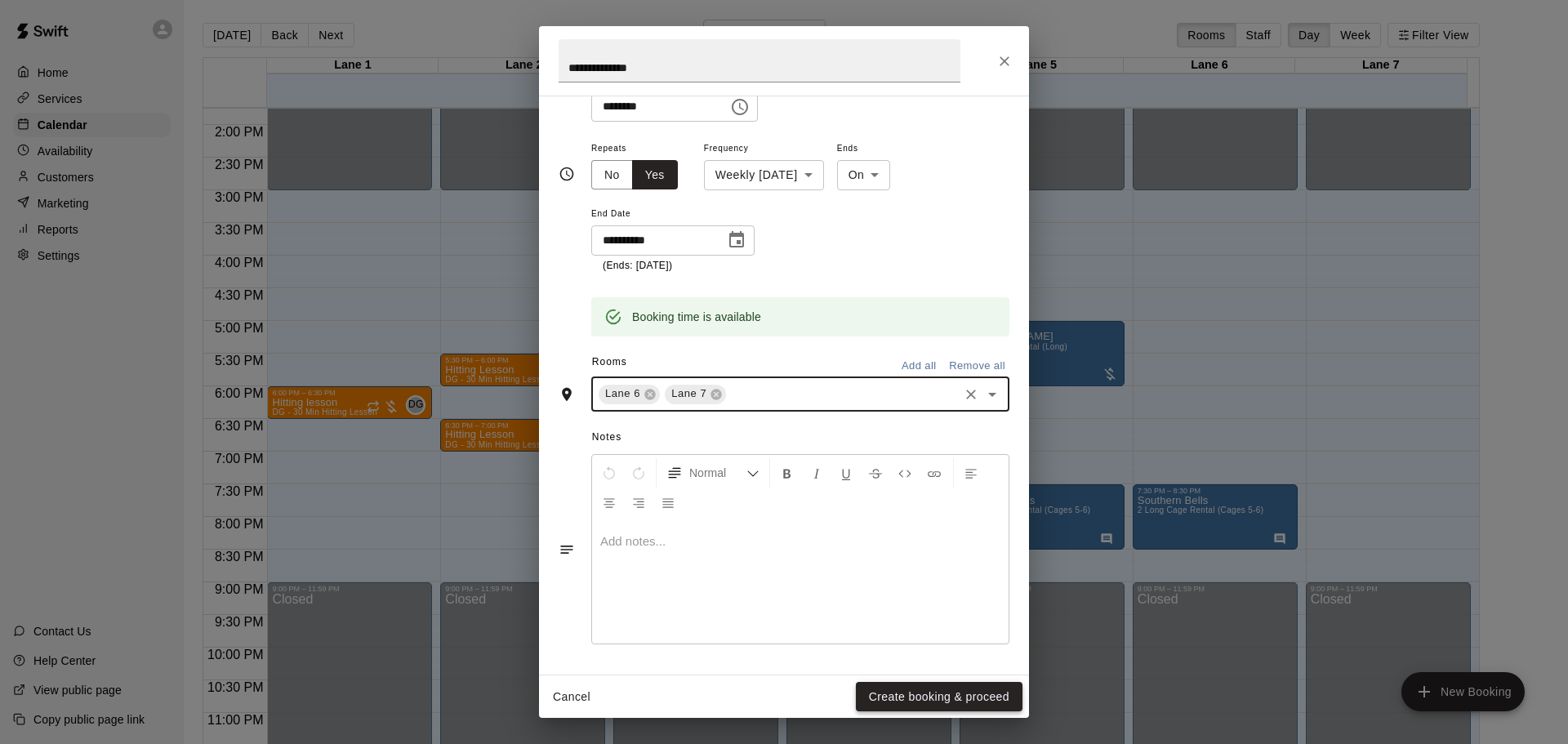
click at [951, 699] on button "Create booking & proceed" at bounding box center [939, 697] width 167 height 31
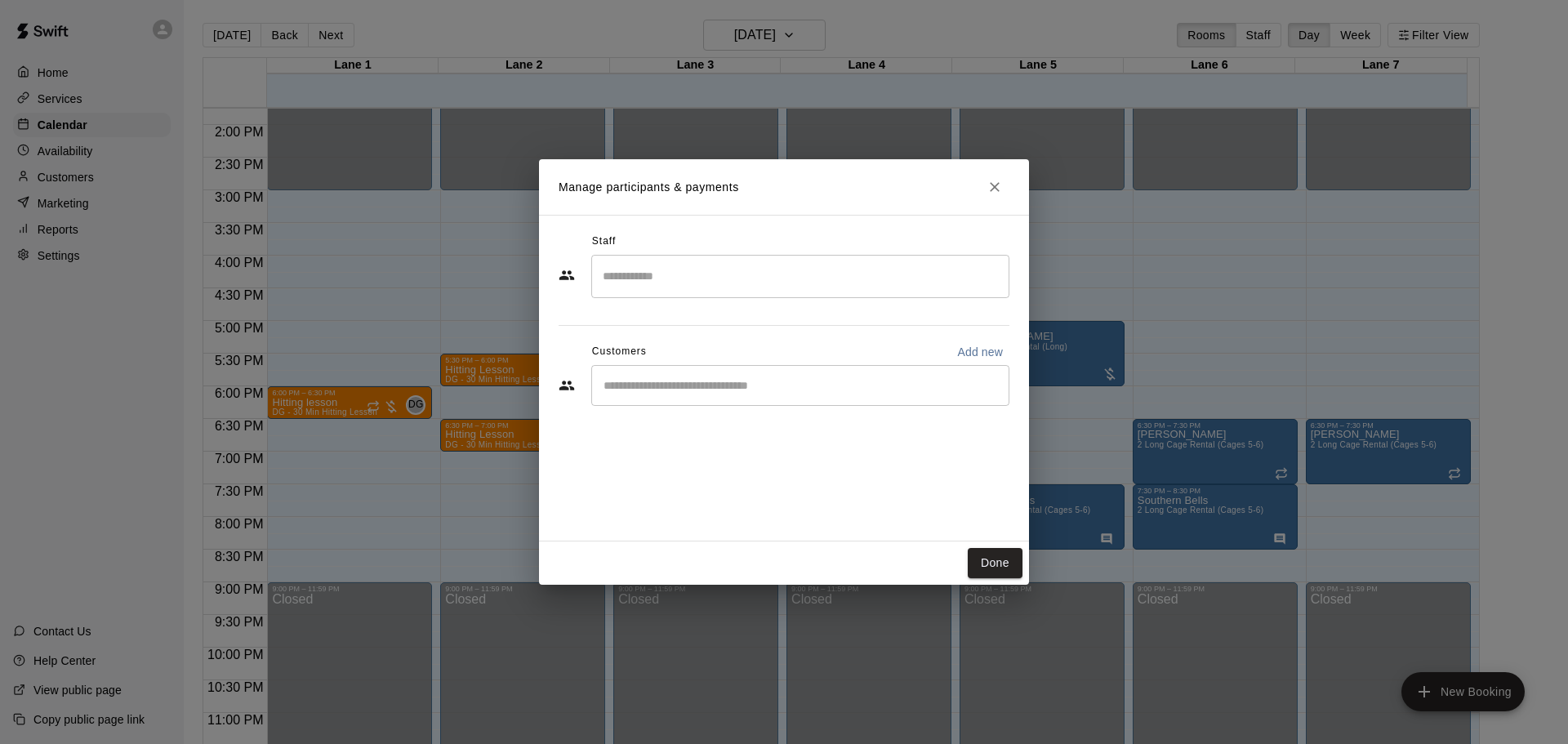
click at [670, 282] on input "Search staff" at bounding box center [800, 276] width 403 height 29
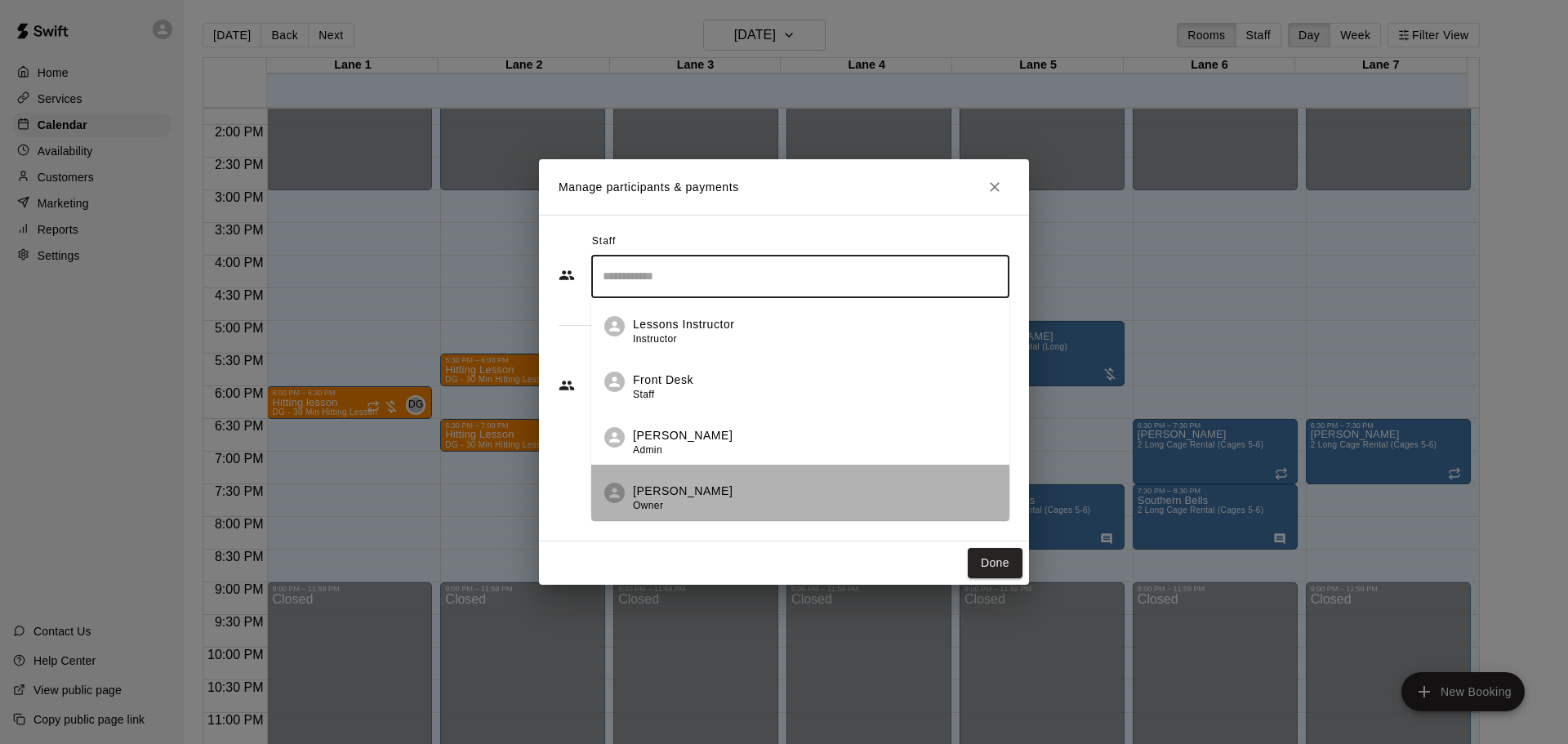
click at [653, 494] on p "[PERSON_NAME]" at bounding box center [683, 491] width 100 height 17
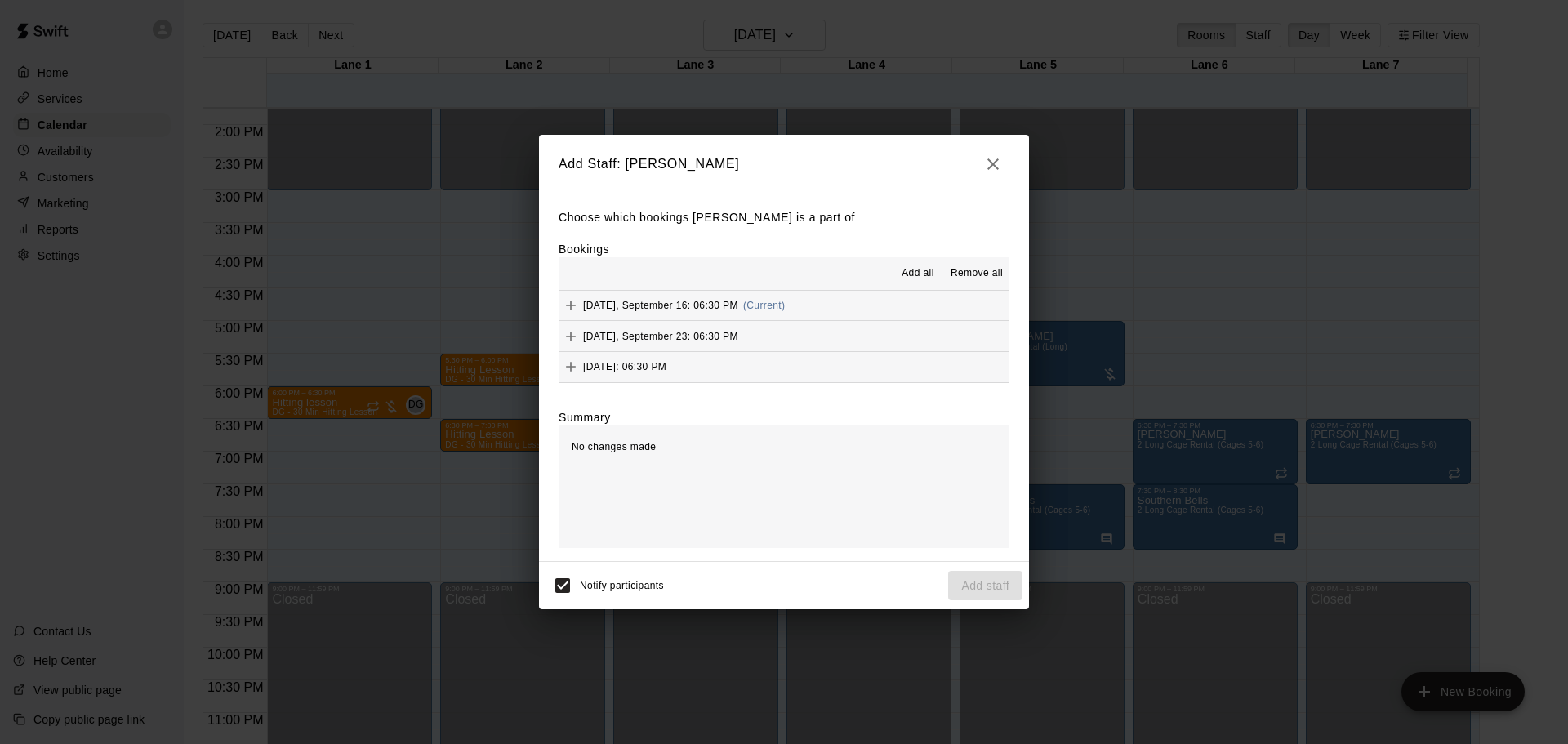
click at [919, 275] on span "Add all" at bounding box center [918, 273] width 33 height 16
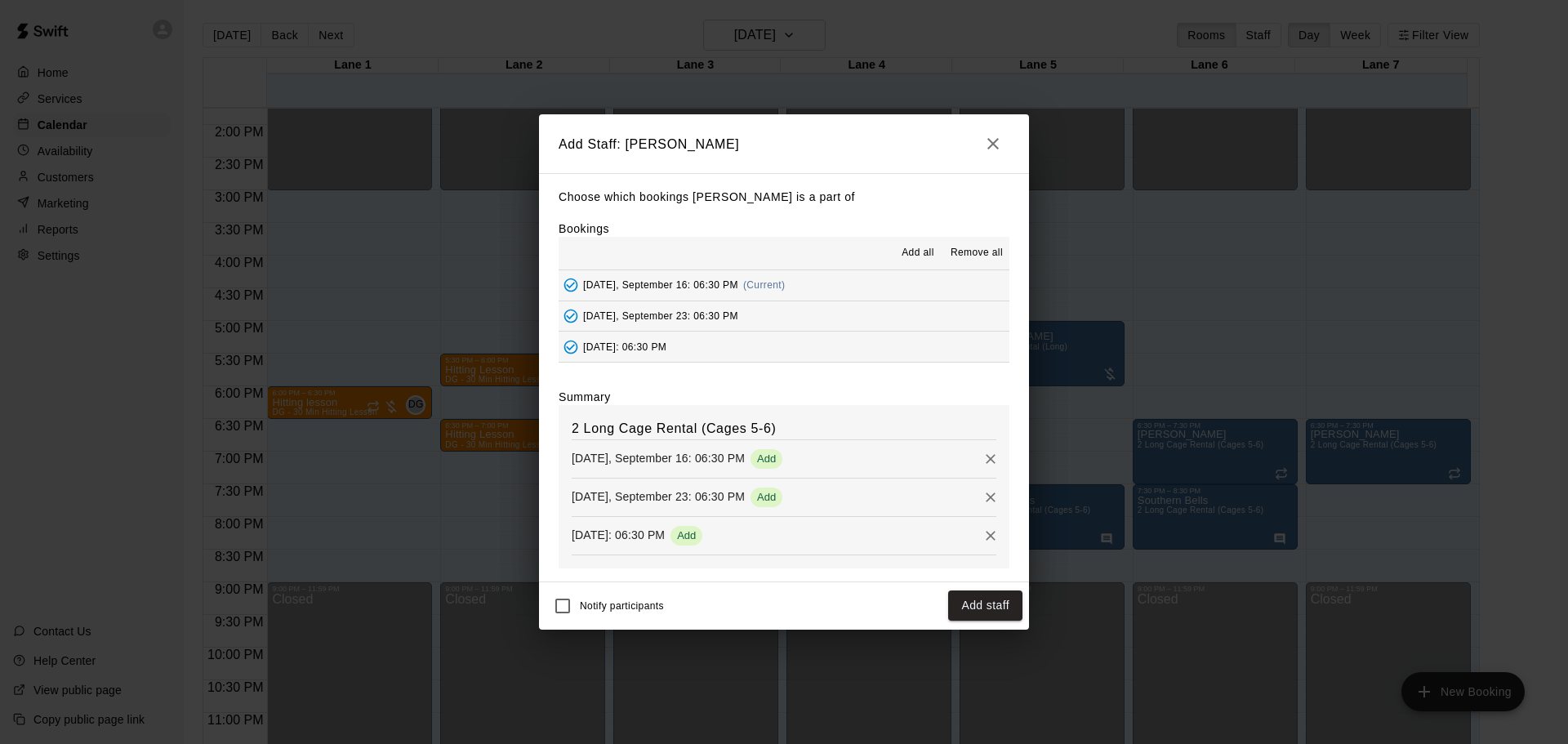
click at [986, 604] on button "Add staff" at bounding box center [986, 606] width 75 height 31
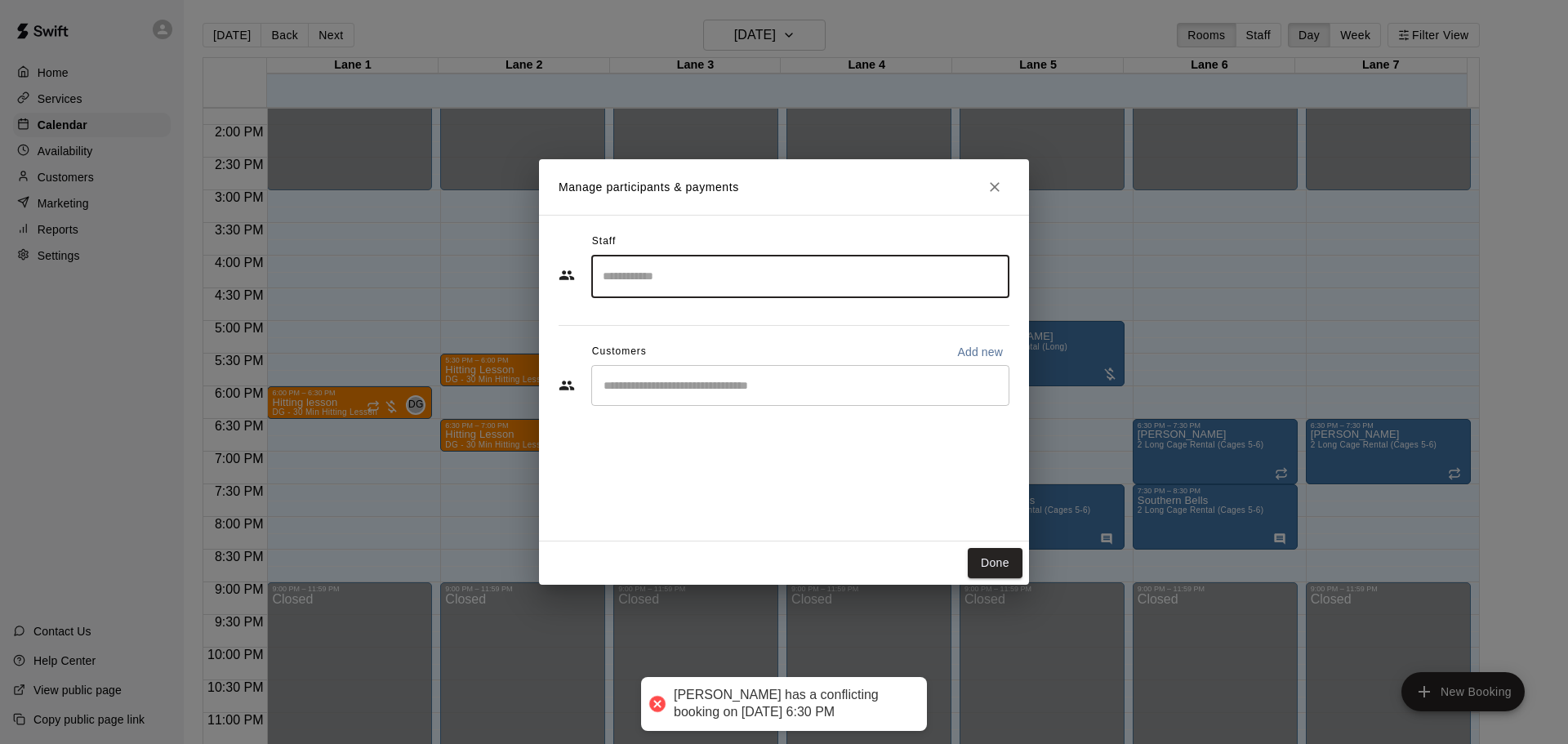
click at [684, 394] on div "​" at bounding box center [800, 386] width 418 height 41
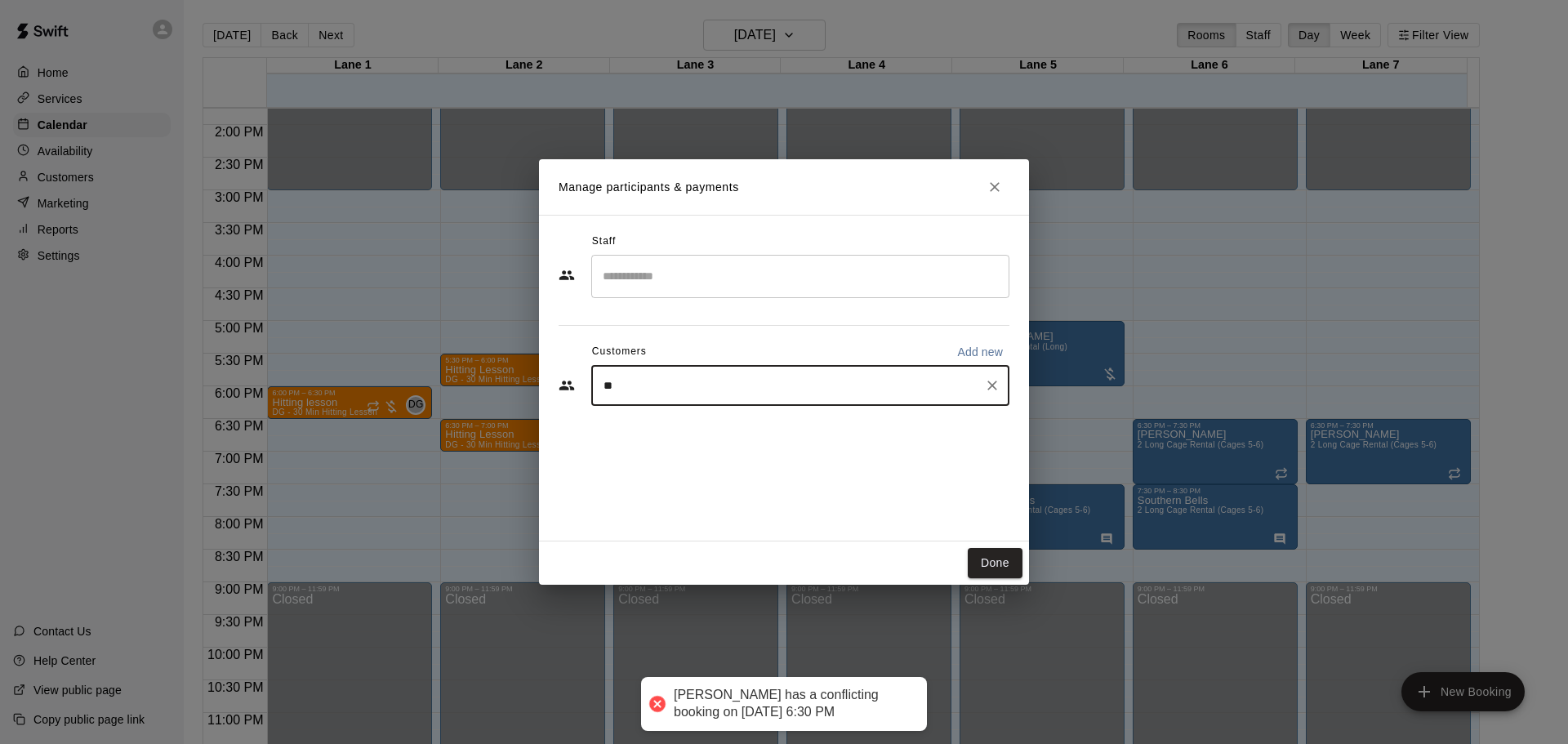
type input "***"
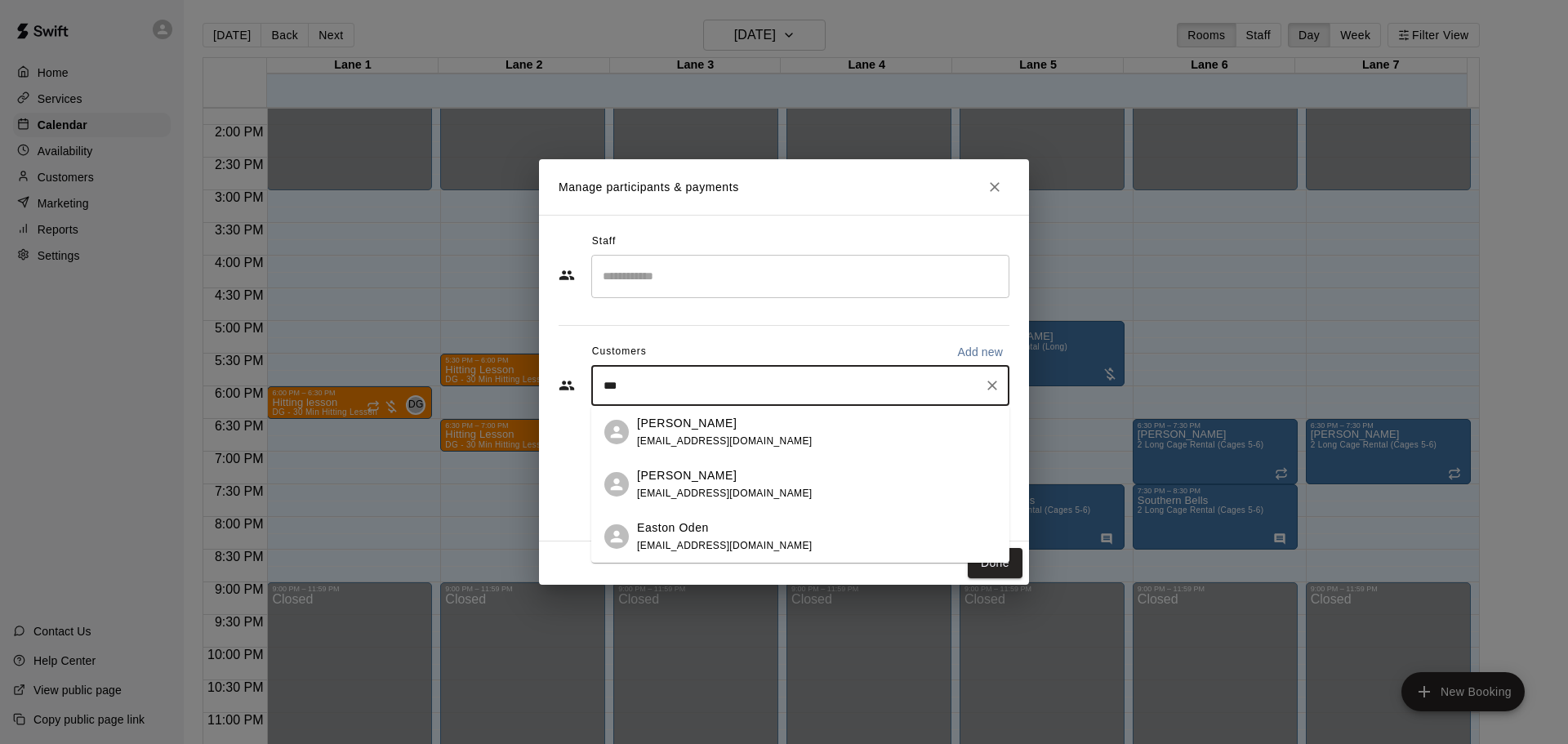
click at [682, 476] on div "[PERSON_NAME]" at bounding box center [725, 475] width 175 height 17
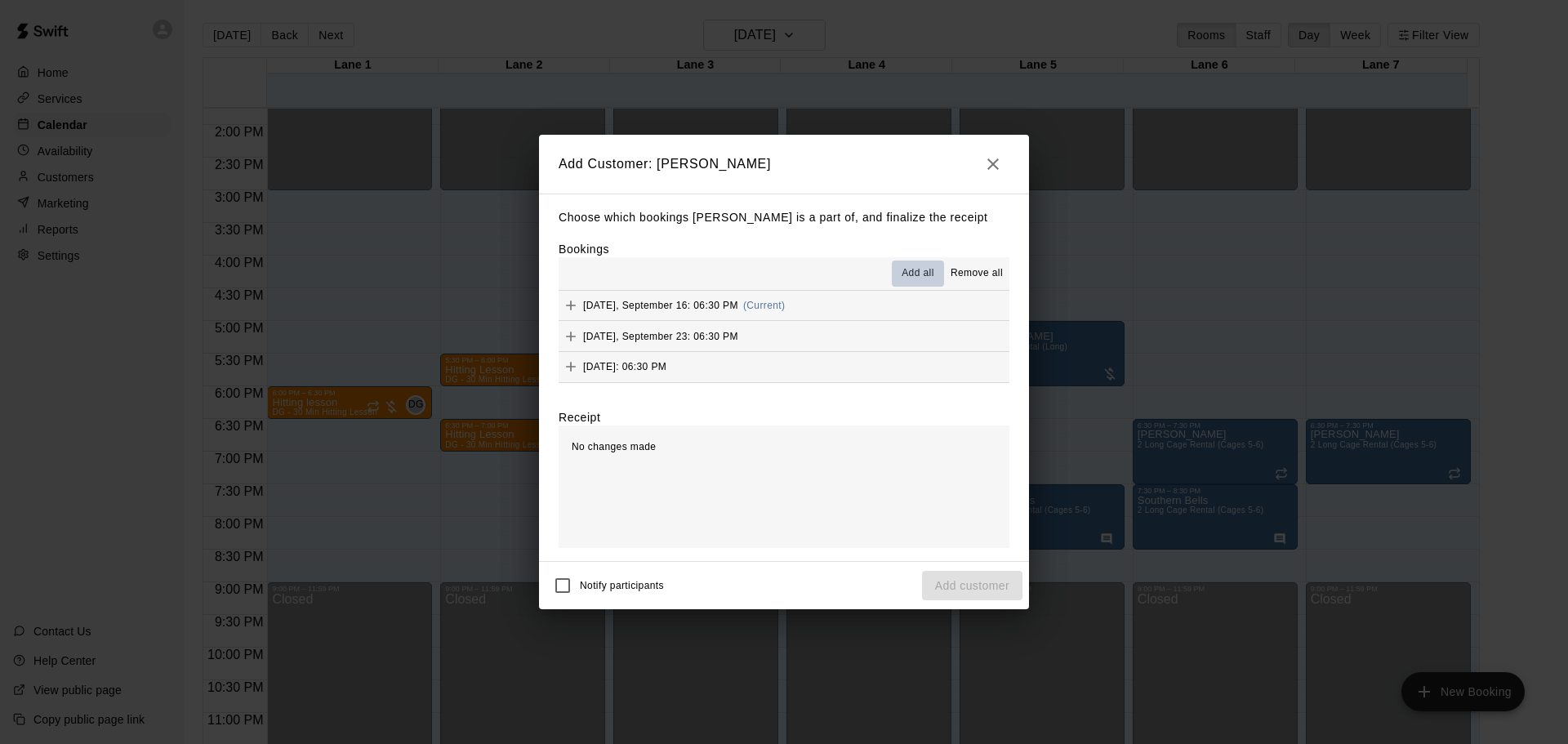
click at [925, 269] on span "Add all" at bounding box center [918, 273] width 33 height 16
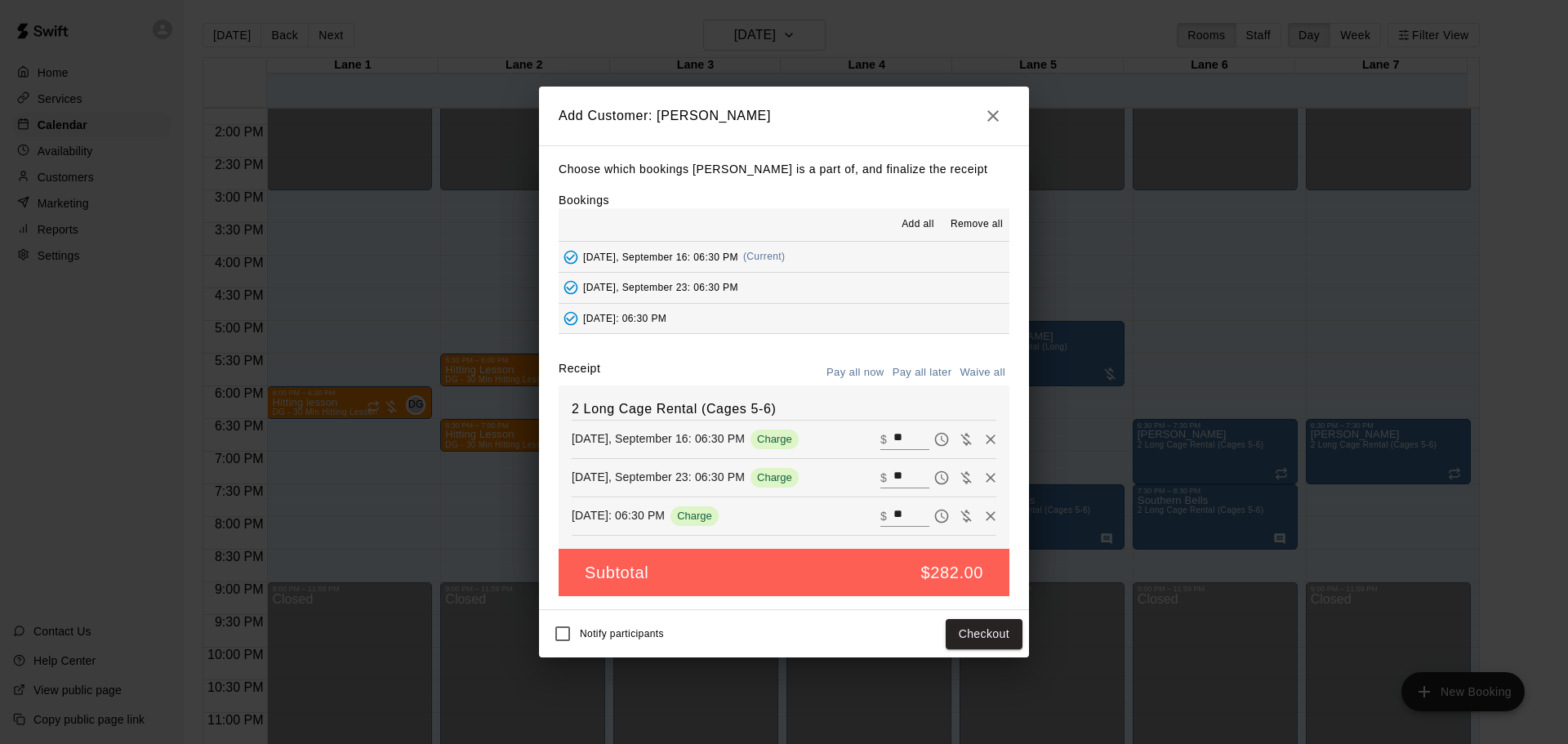
click at [933, 373] on button "Pay all later" at bounding box center [922, 373] width 68 height 25
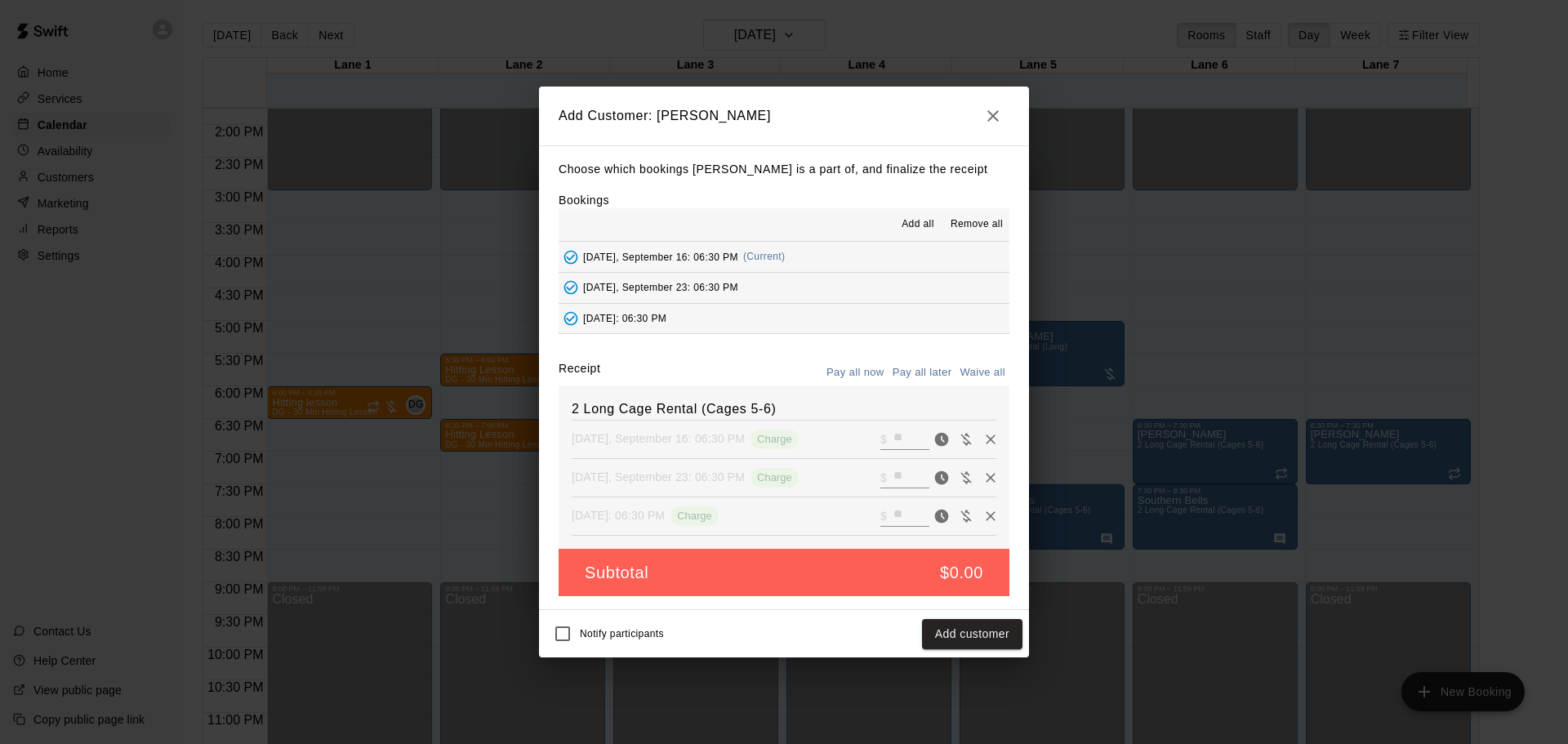
click at [945, 636] on button "Add customer" at bounding box center [972, 634] width 101 height 31
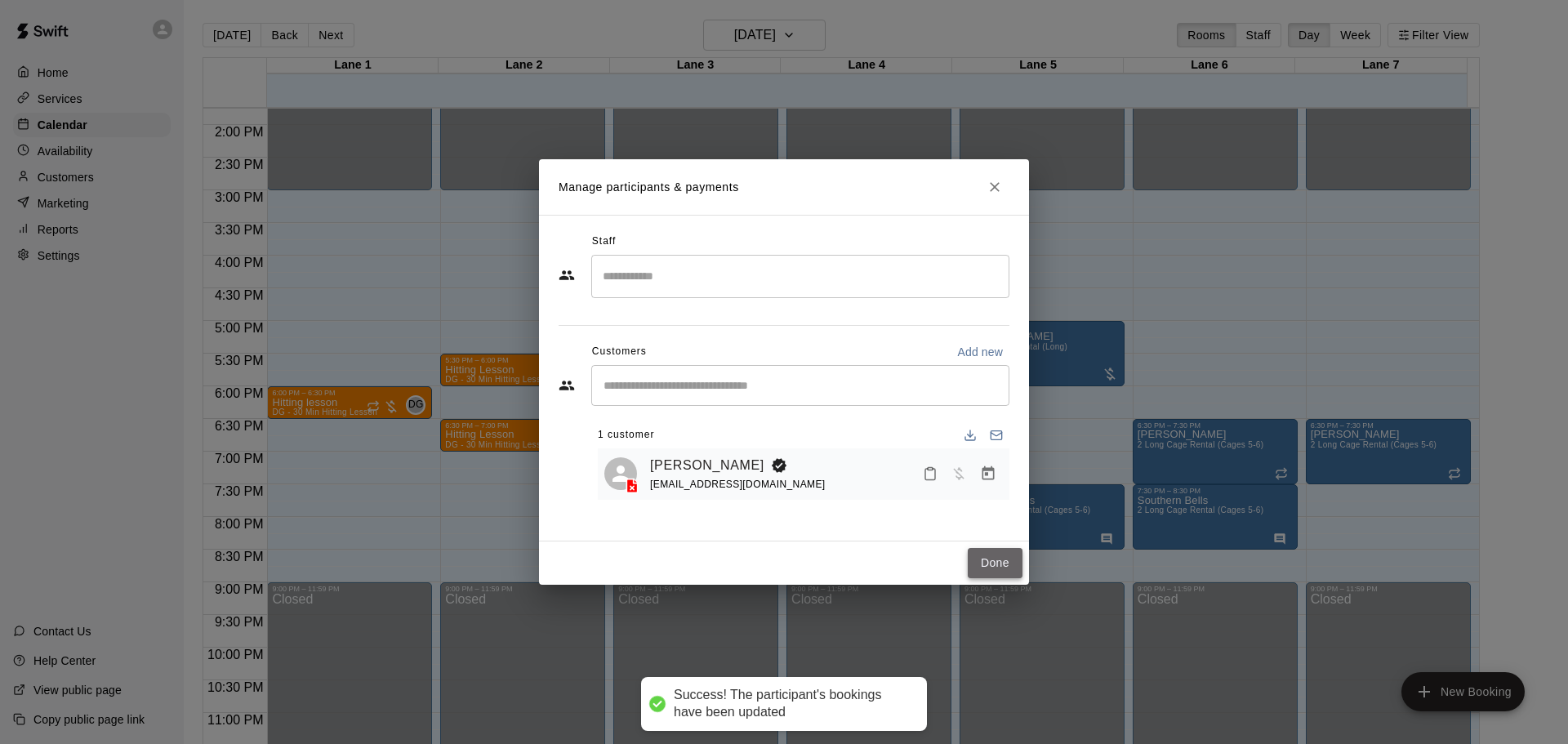
click at [998, 563] on button "Done" at bounding box center [995, 563] width 55 height 31
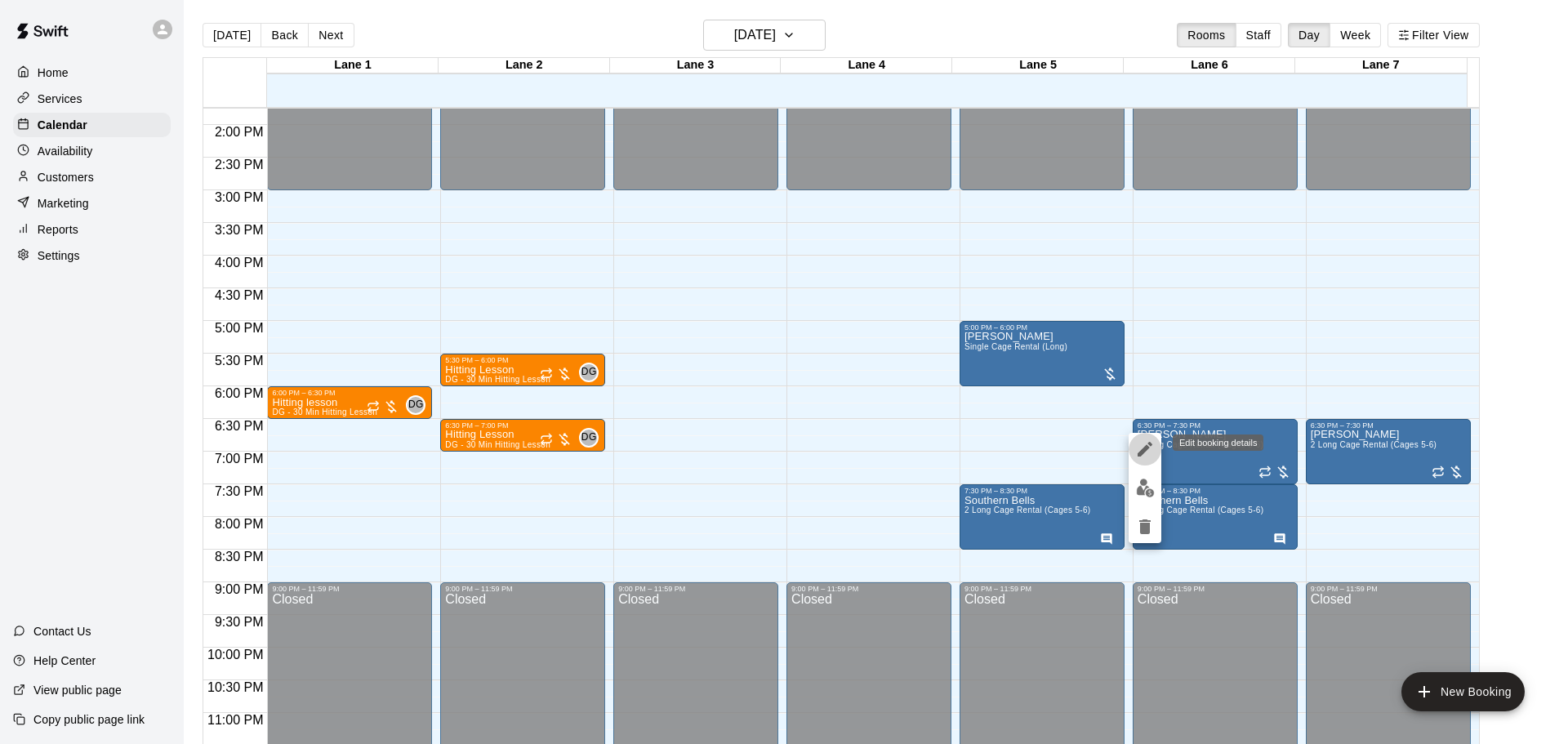
click at [1137, 450] on icon "edit" at bounding box center [1144, 448] width 19 height 19
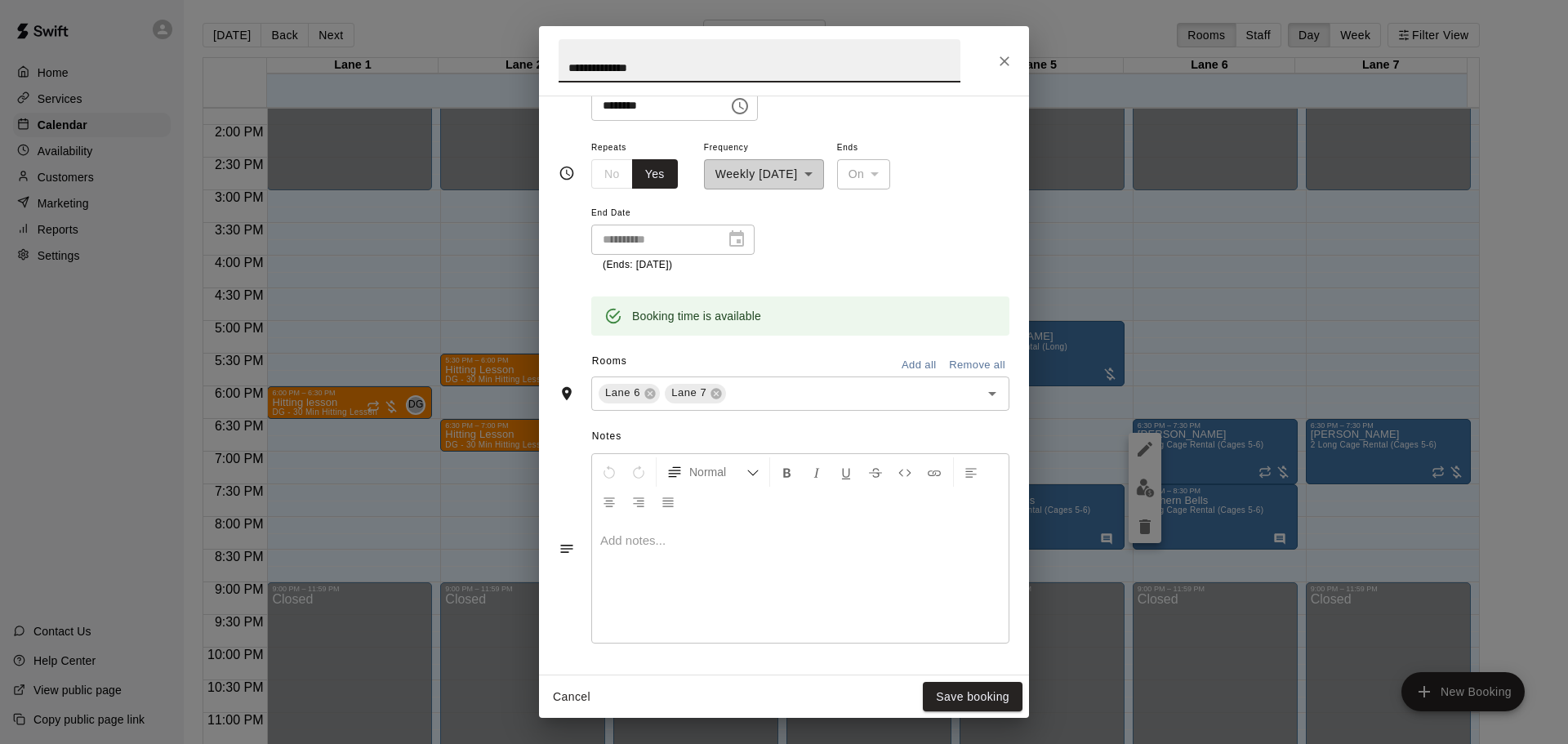
scroll to position [245, 0]
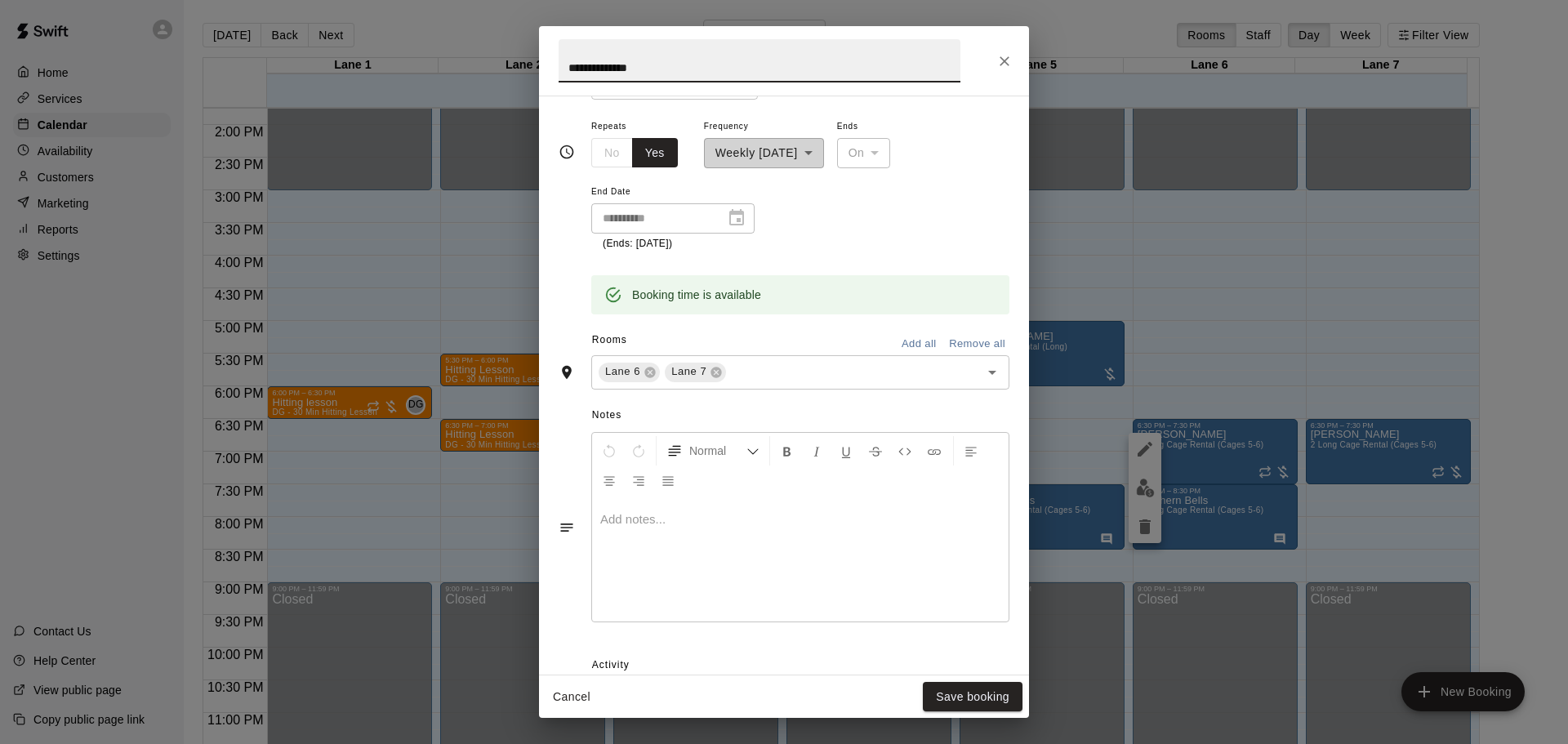
click at [665, 558] on div at bounding box center [800, 560] width 416 height 123
click at [972, 697] on button "Save booking" at bounding box center [973, 697] width 100 height 31
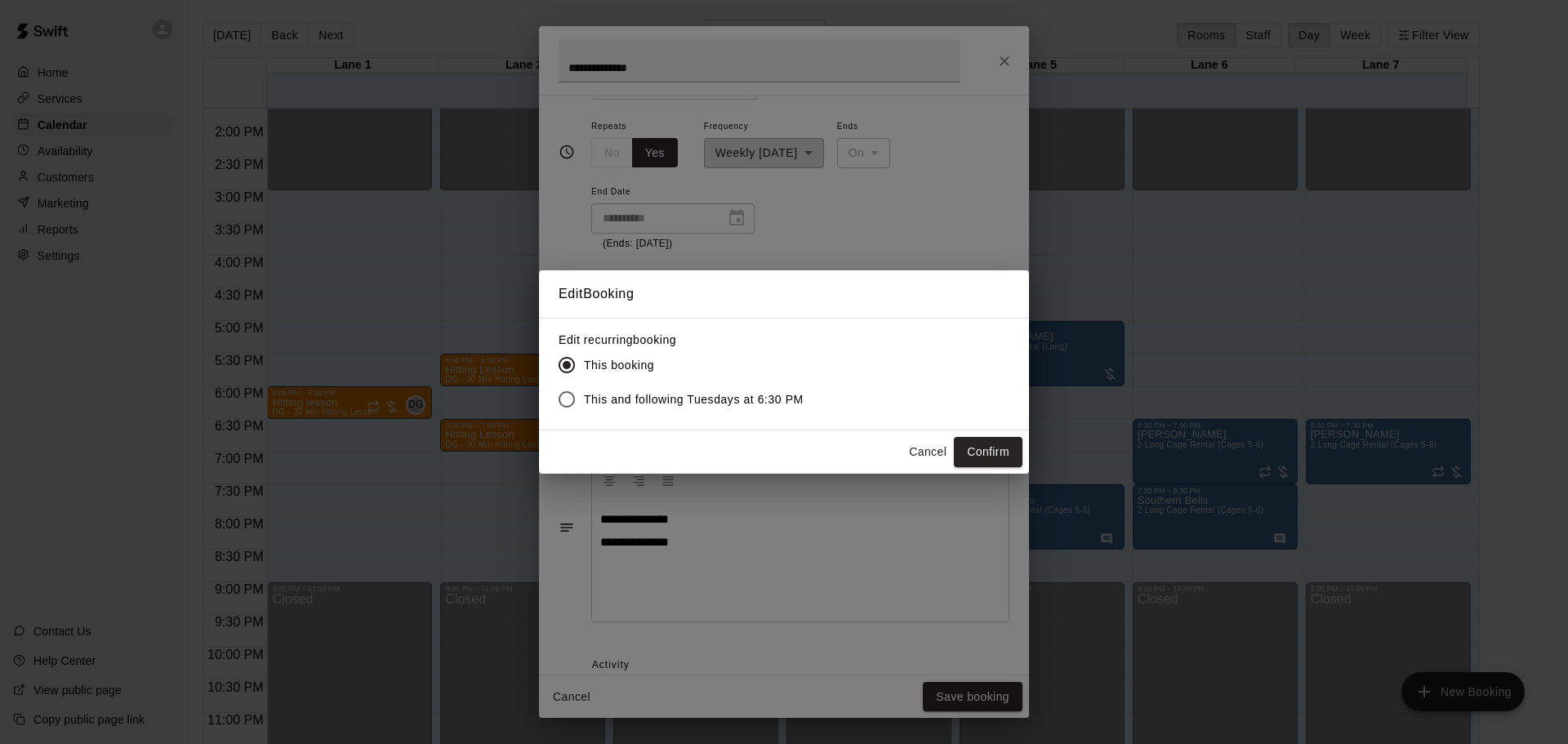
click at [628, 399] on span "This and following Tuesdays at 6:30 PM" at bounding box center [693, 399] width 220 height 17
click at [982, 447] on button "Confirm" at bounding box center [987, 452] width 69 height 31
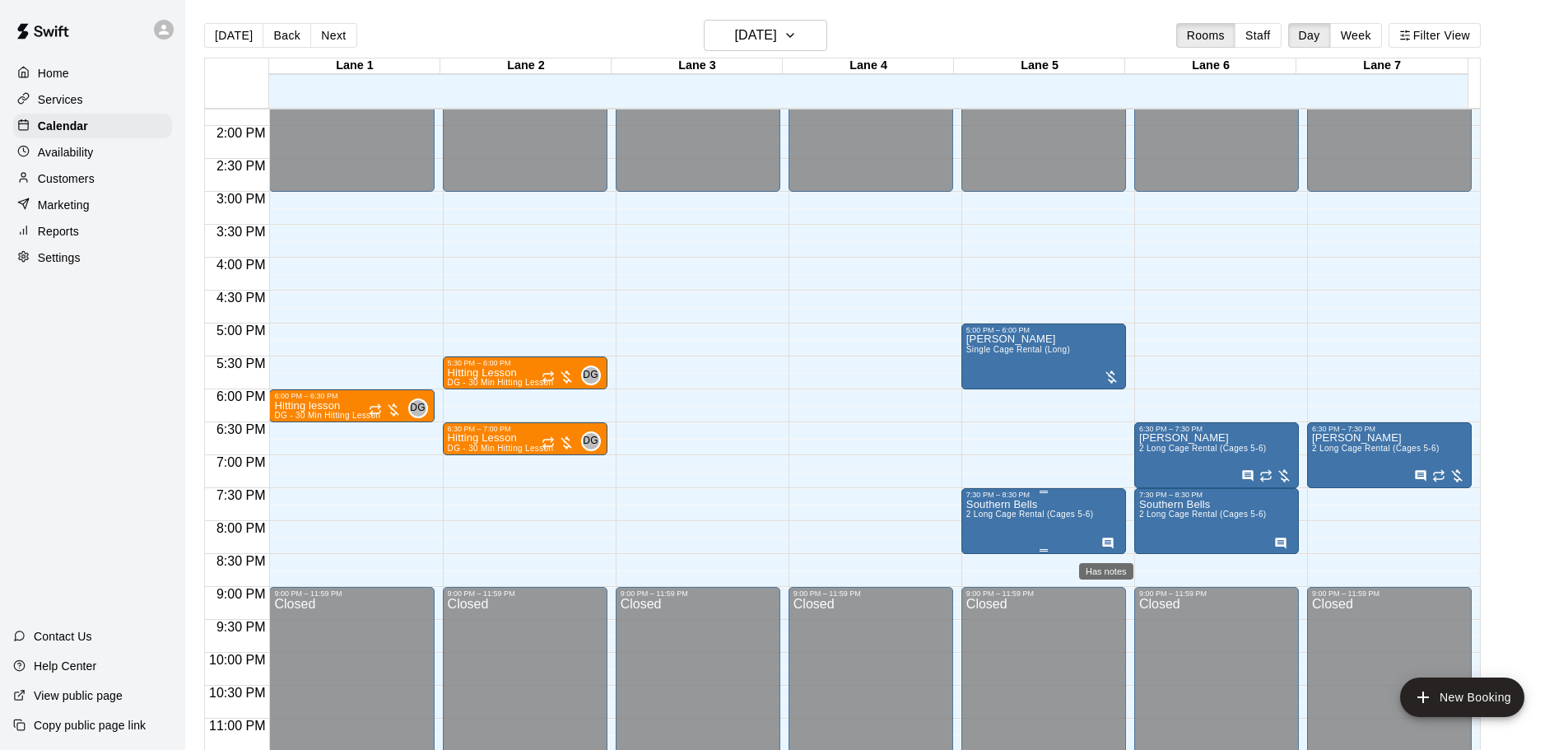
click at [1105, 548] on icon "Has notes" at bounding box center [1107, 542] width 11 height 11
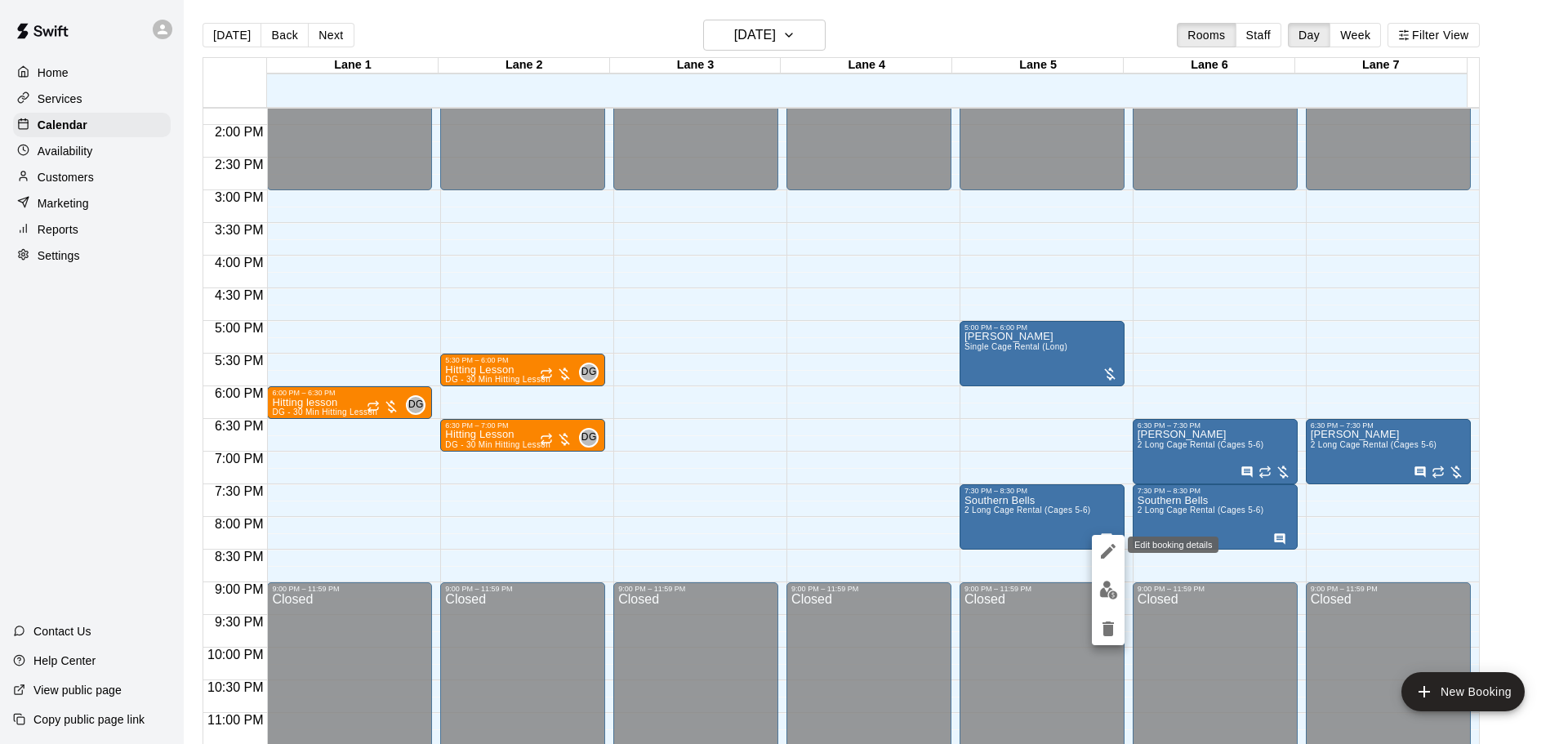
click at [1099, 548] on icon "edit" at bounding box center [1108, 551] width 19 height 19
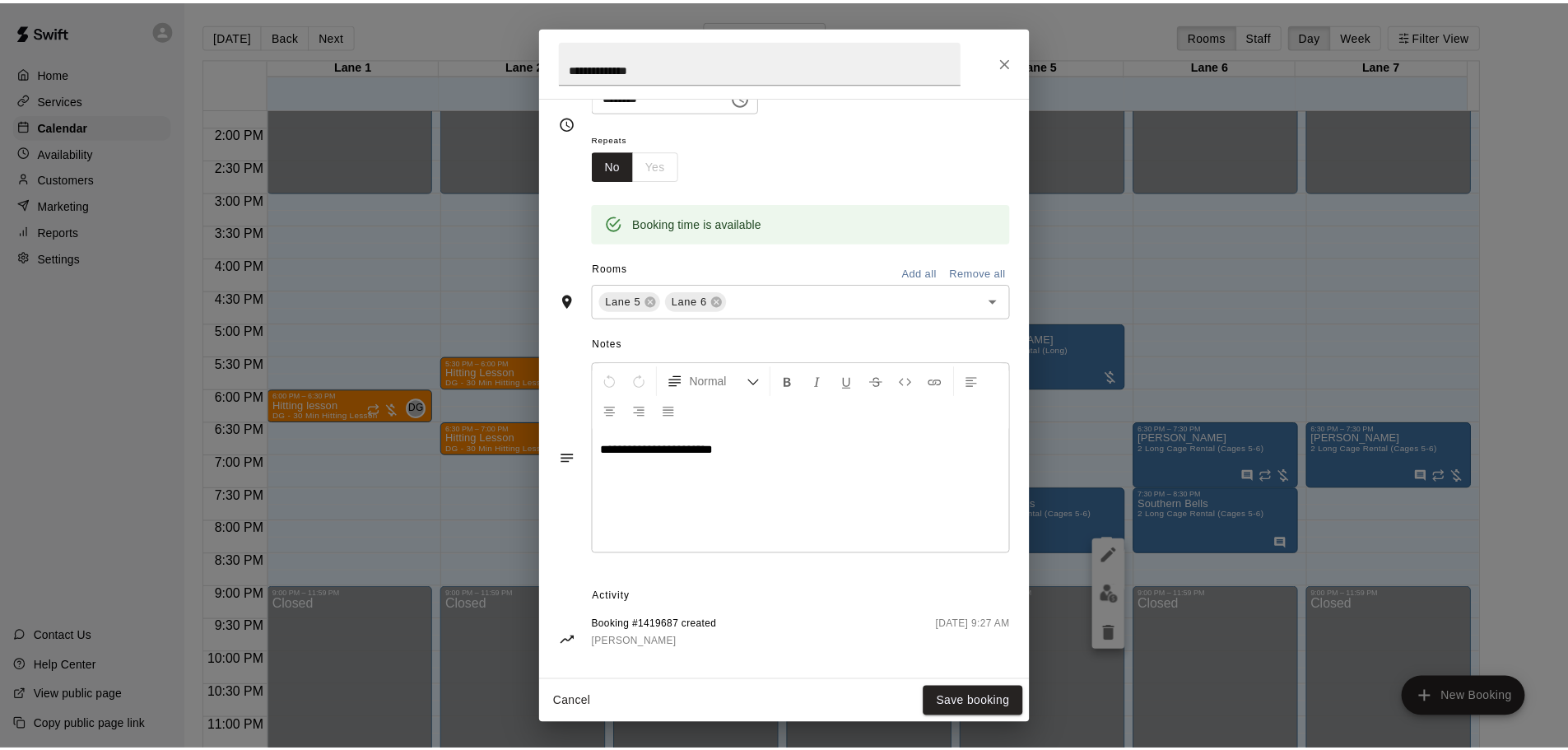
scroll to position [249, 0]
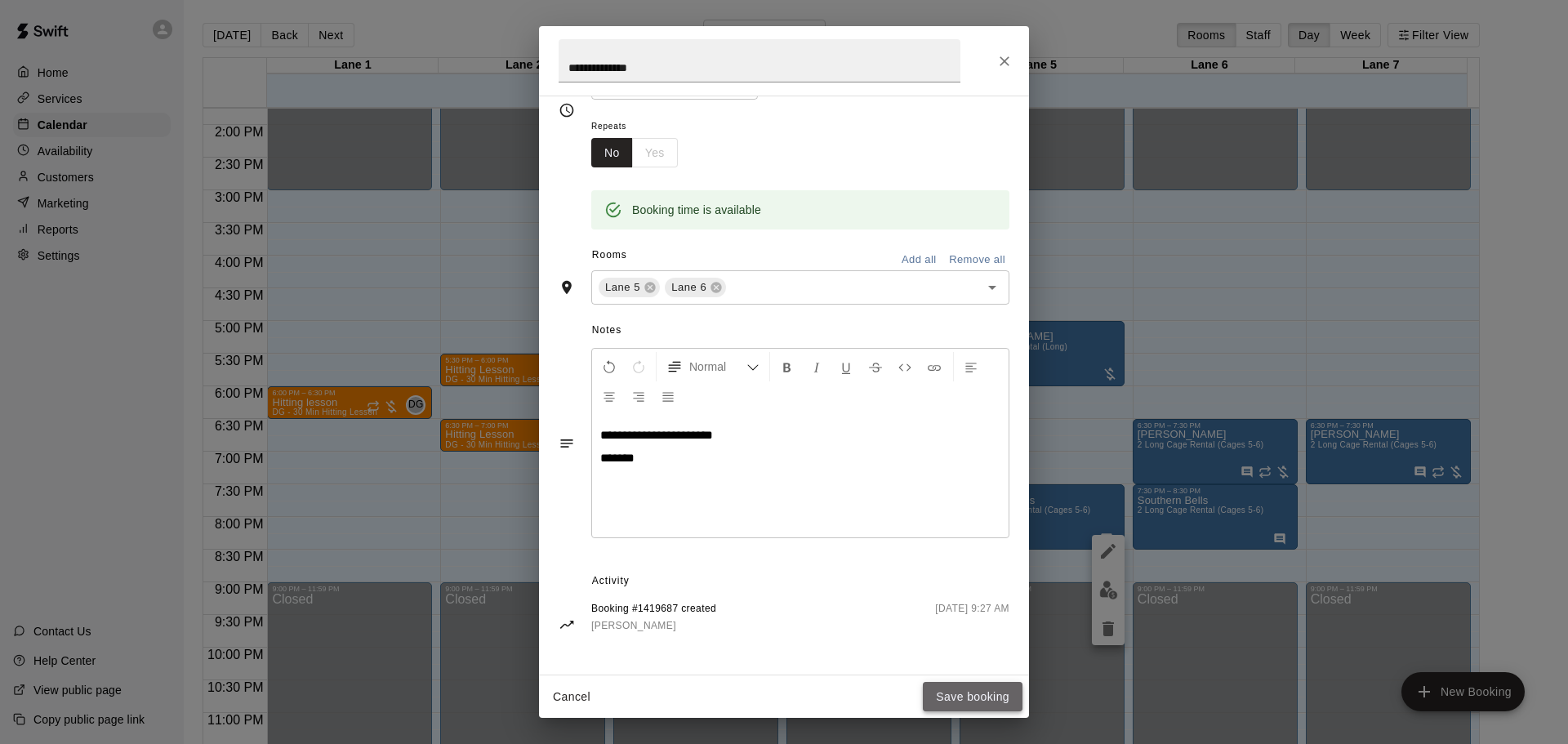
click at [937, 694] on button "Save booking" at bounding box center [973, 697] width 100 height 31
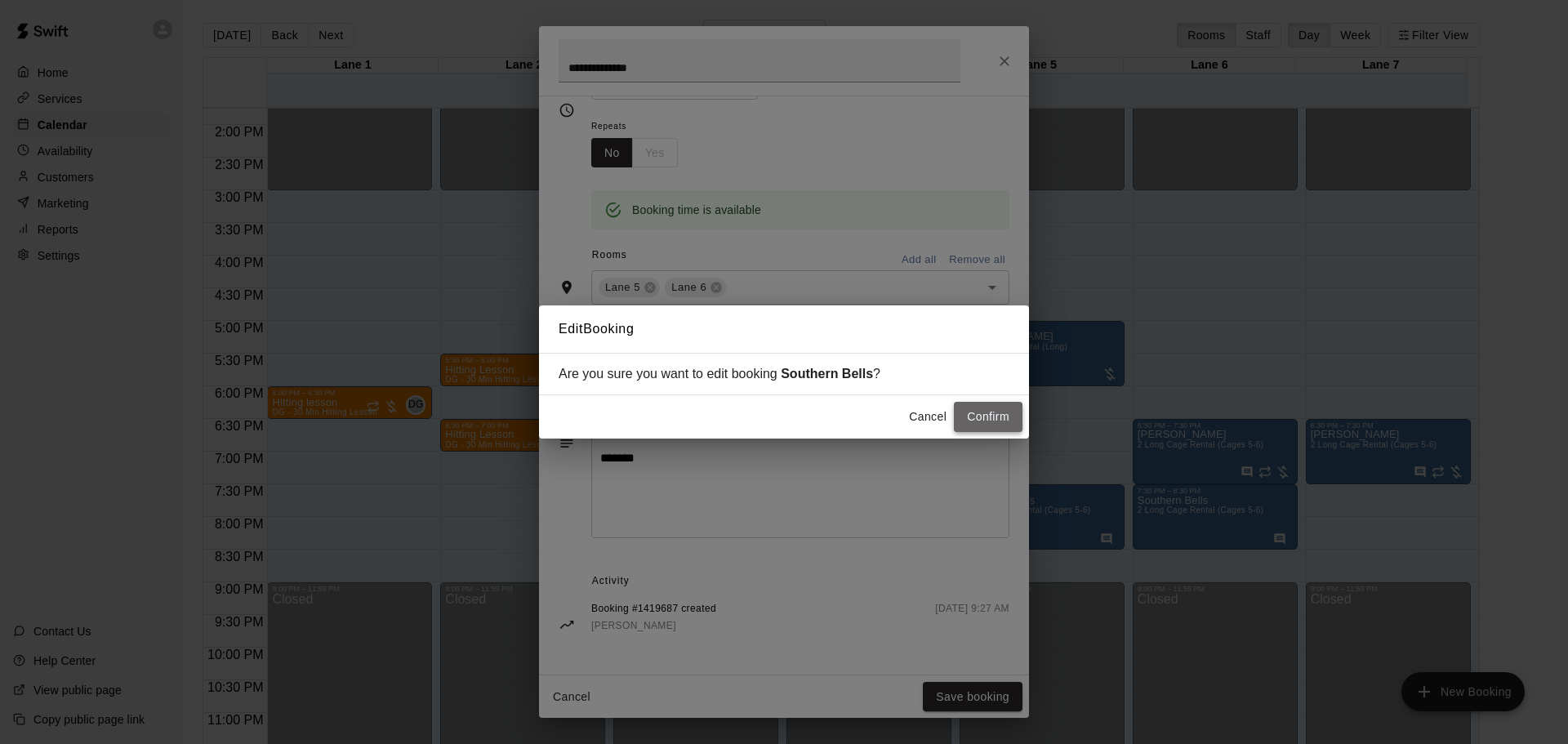
click at [976, 412] on button "Confirm" at bounding box center [987, 417] width 69 height 31
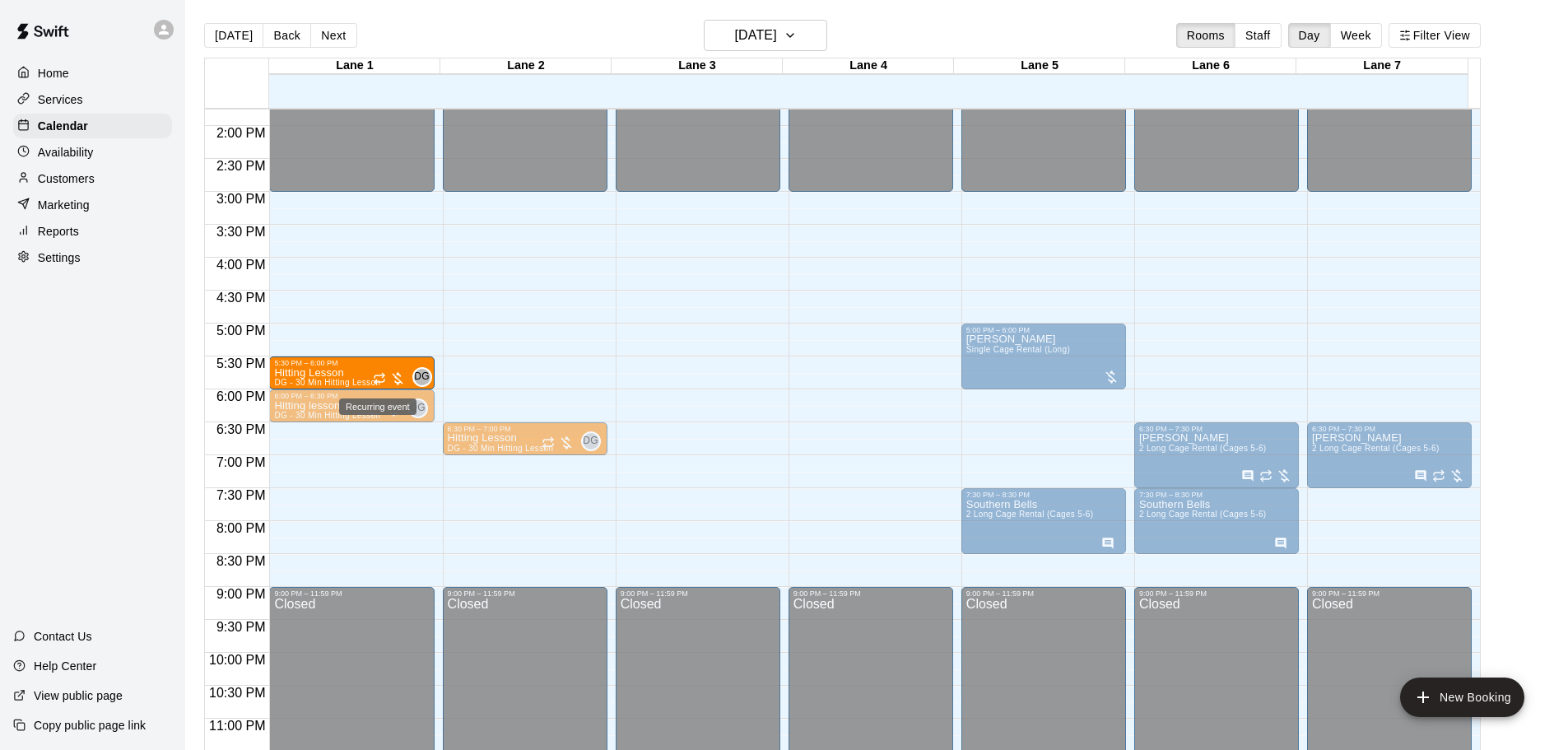
drag, startPoint x: 480, startPoint y: 374, endPoint x: 375, endPoint y: 378, distance: 105.1
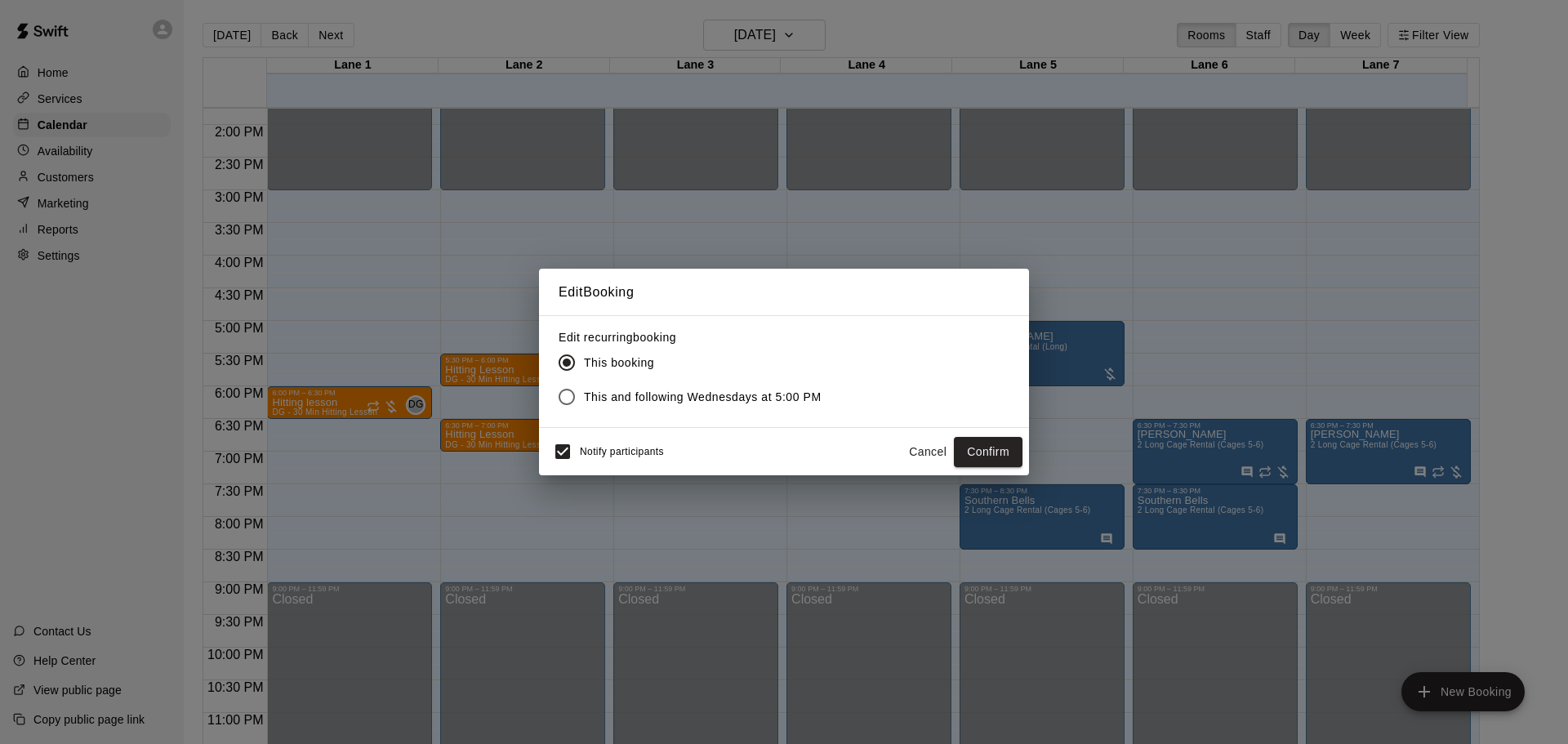
click at [620, 365] on span "This booking" at bounding box center [619, 363] width 70 height 17
click at [984, 460] on button "Confirm" at bounding box center [987, 452] width 69 height 31
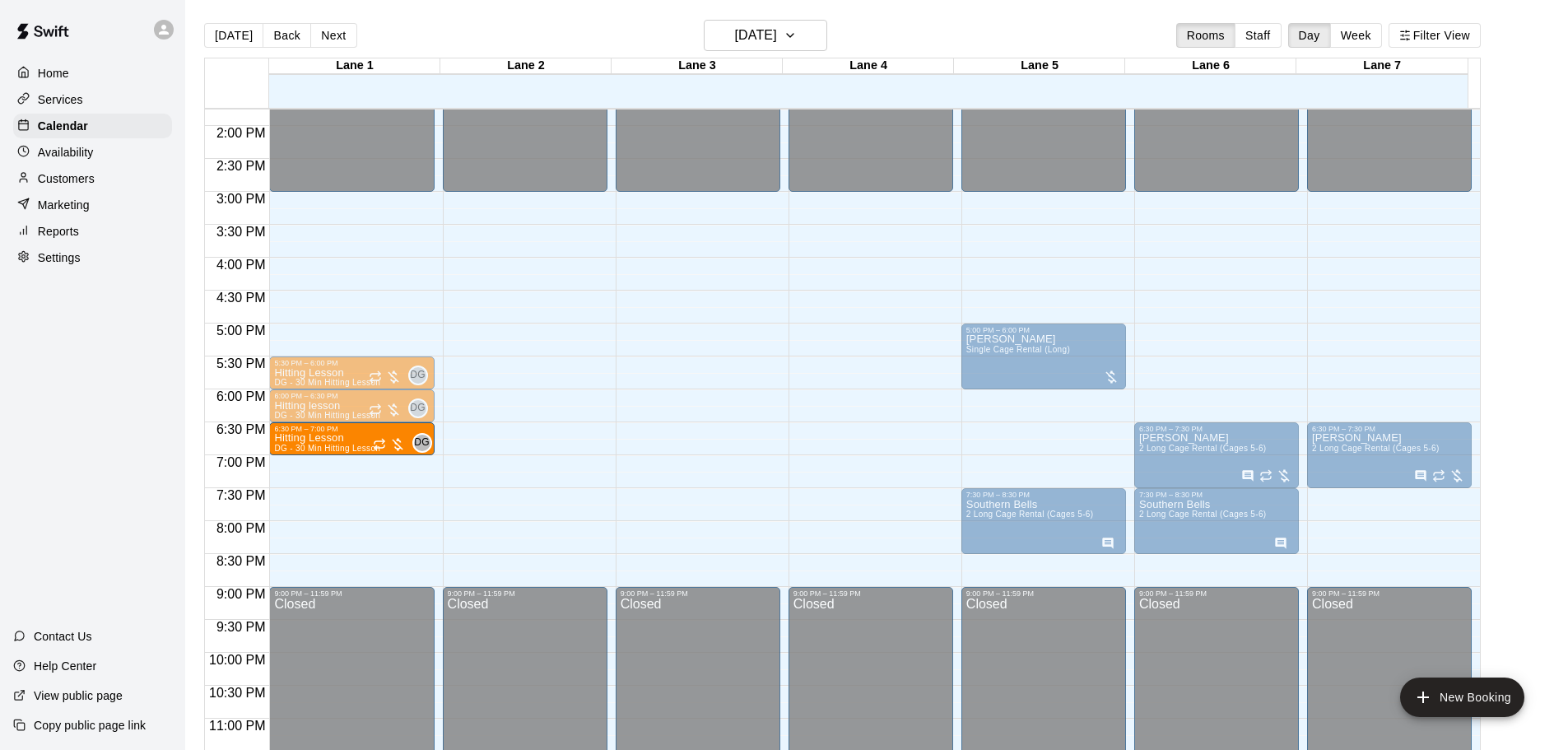
drag, startPoint x: 493, startPoint y: 445, endPoint x: 408, endPoint y: 445, distance: 85.0
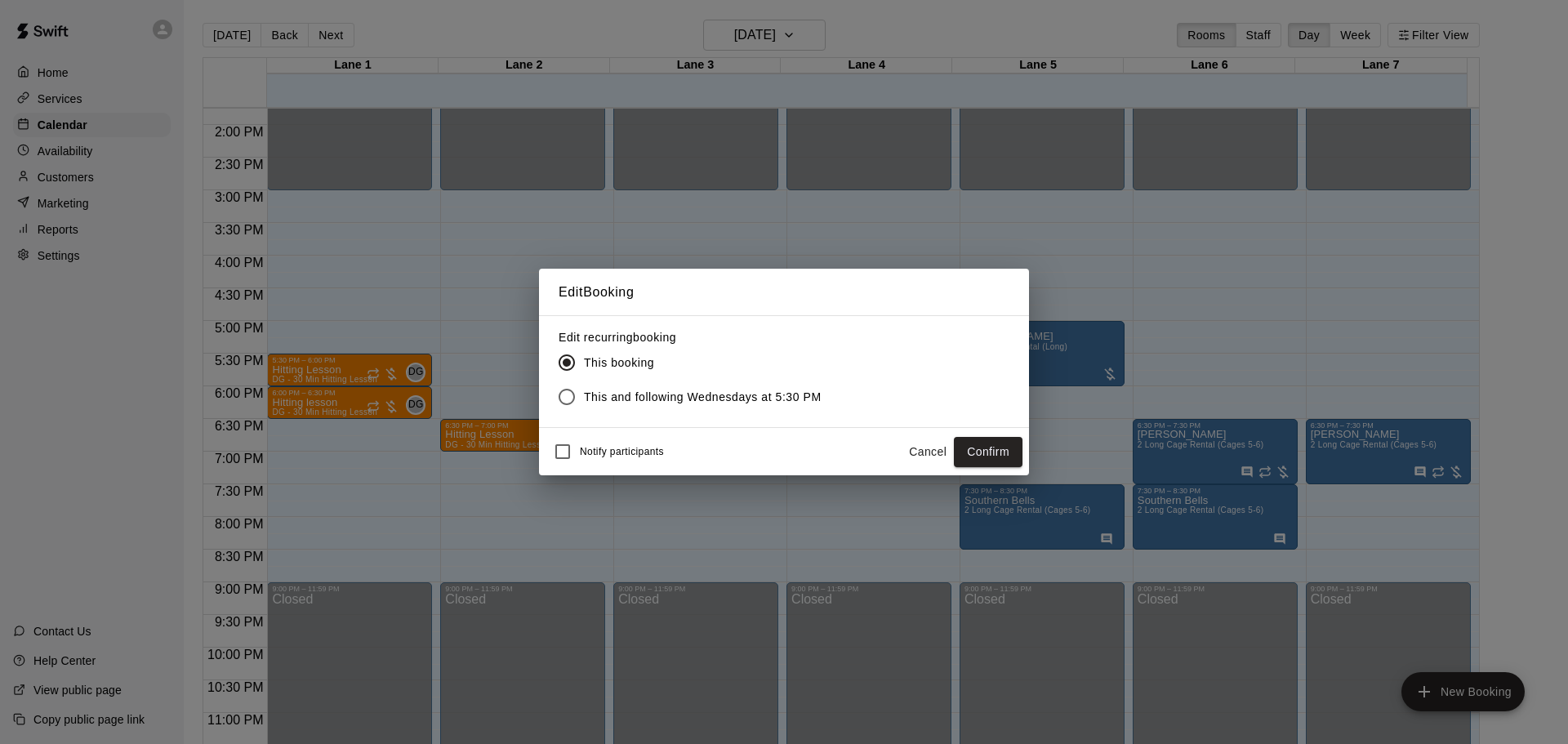
click at [994, 454] on button "Confirm" at bounding box center [987, 452] width 69 height 31
